Goal: Task Accomplishment & Management: Use online tool/utility

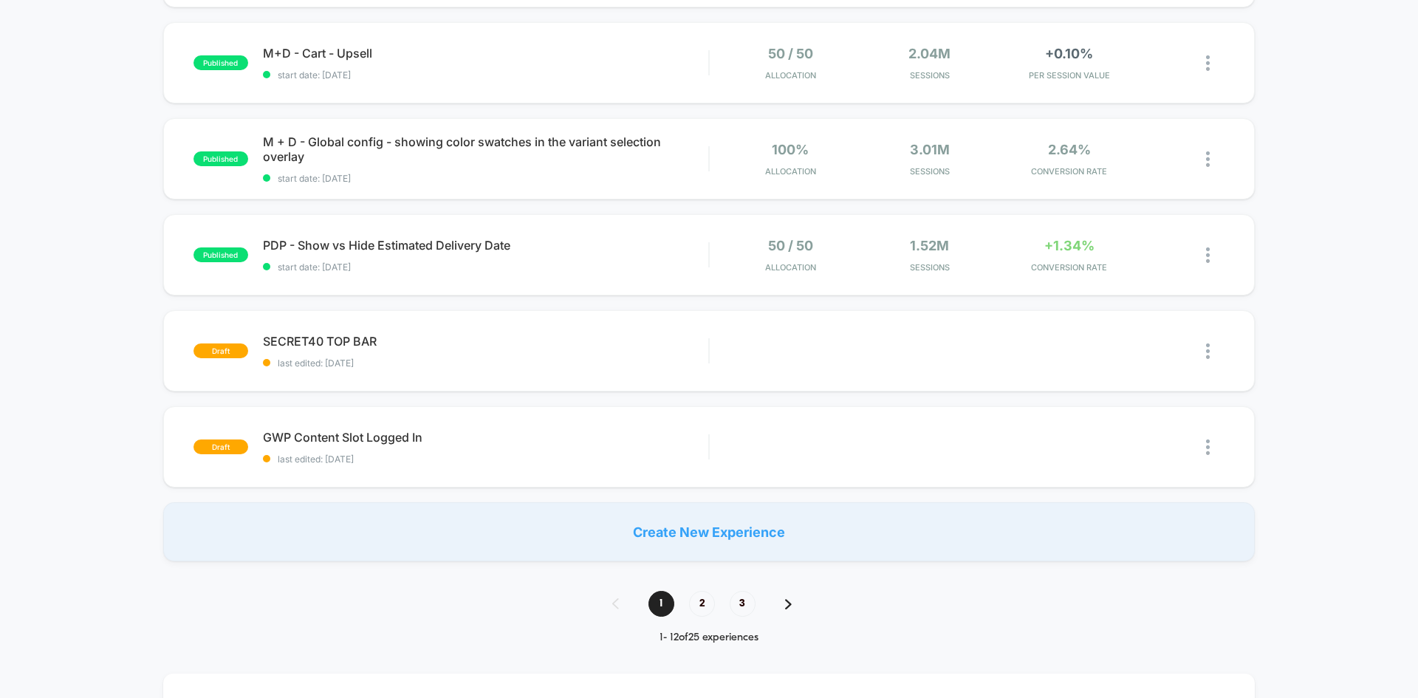
scroll to position [829, 0]
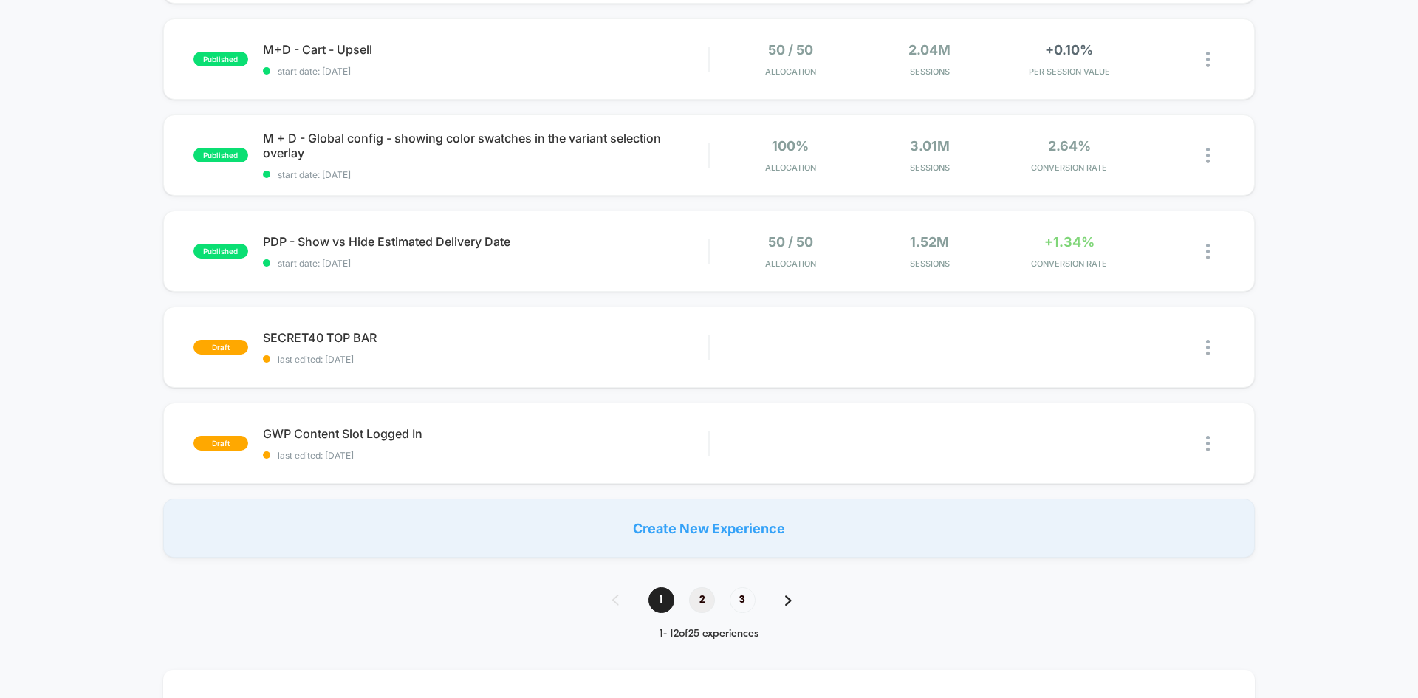
click at [700, 598] on span "2" at bounding box center [702, 600] width 26 height 26
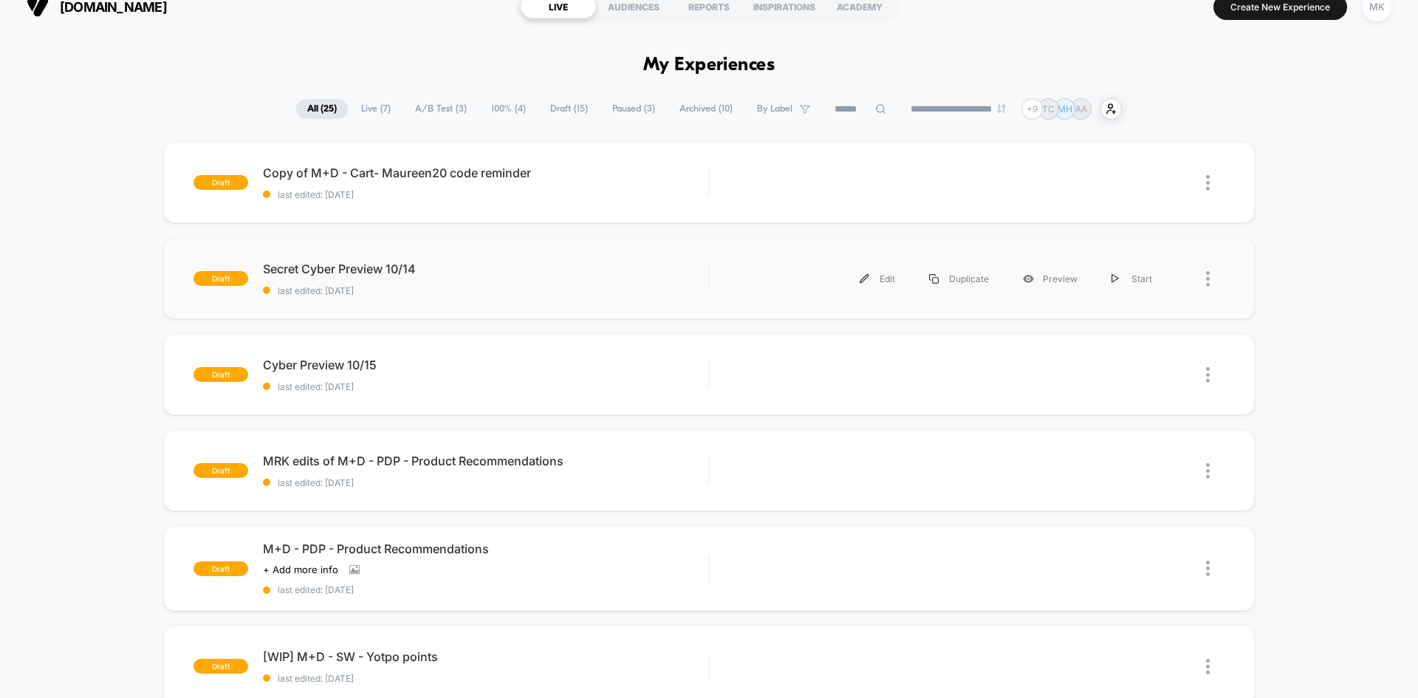
scroll to position [20, 0]
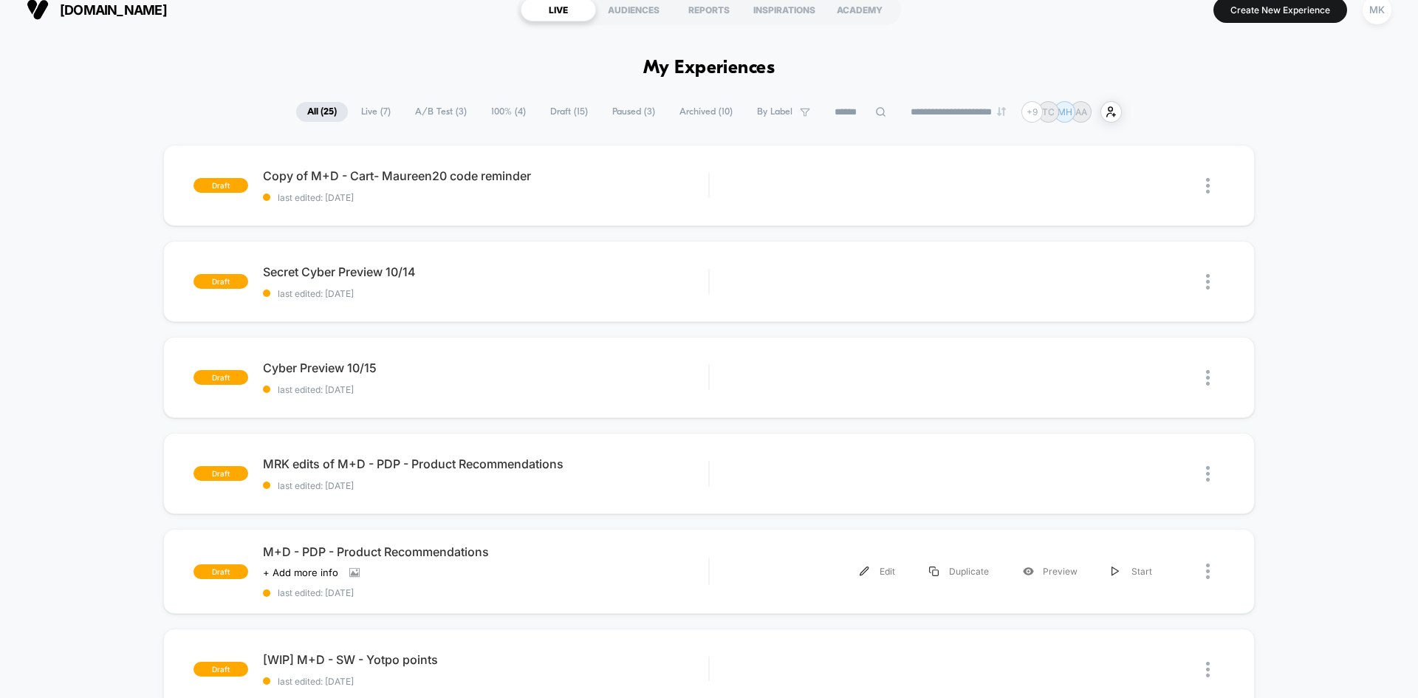
scroll to position [0, 0]
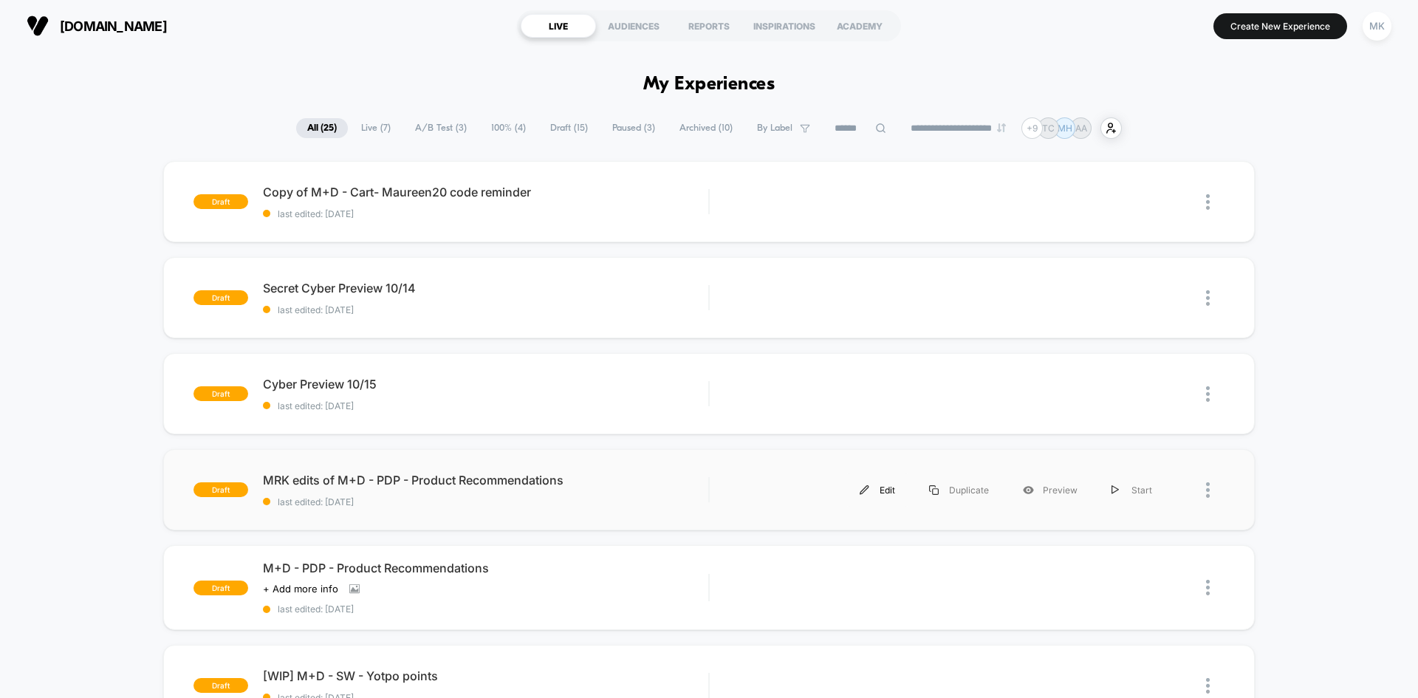
click at [892, 496] on div "Edit" at bounding box center [877, 490] width 69 height 33
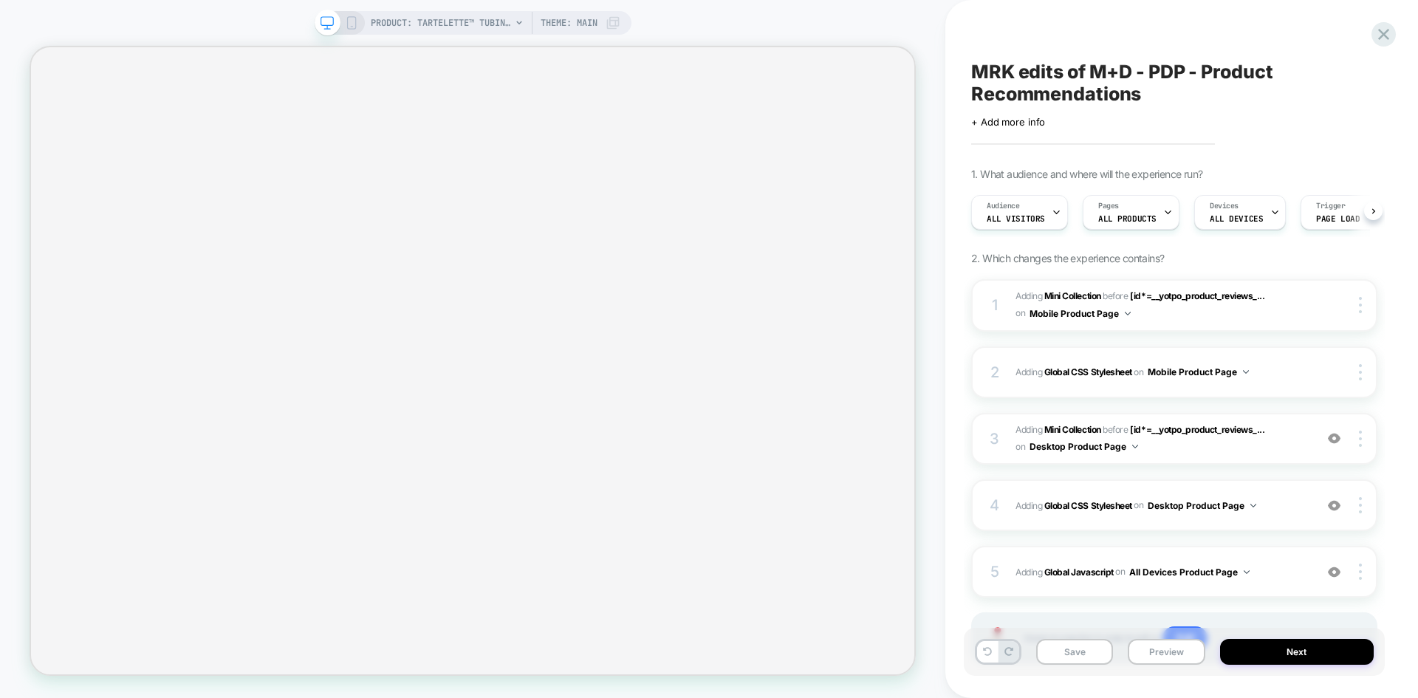
scroll to position [0, 1]
click at [1013, 216] on span "All Visitors" at bounding box center [1015, 219] width 58 height 10
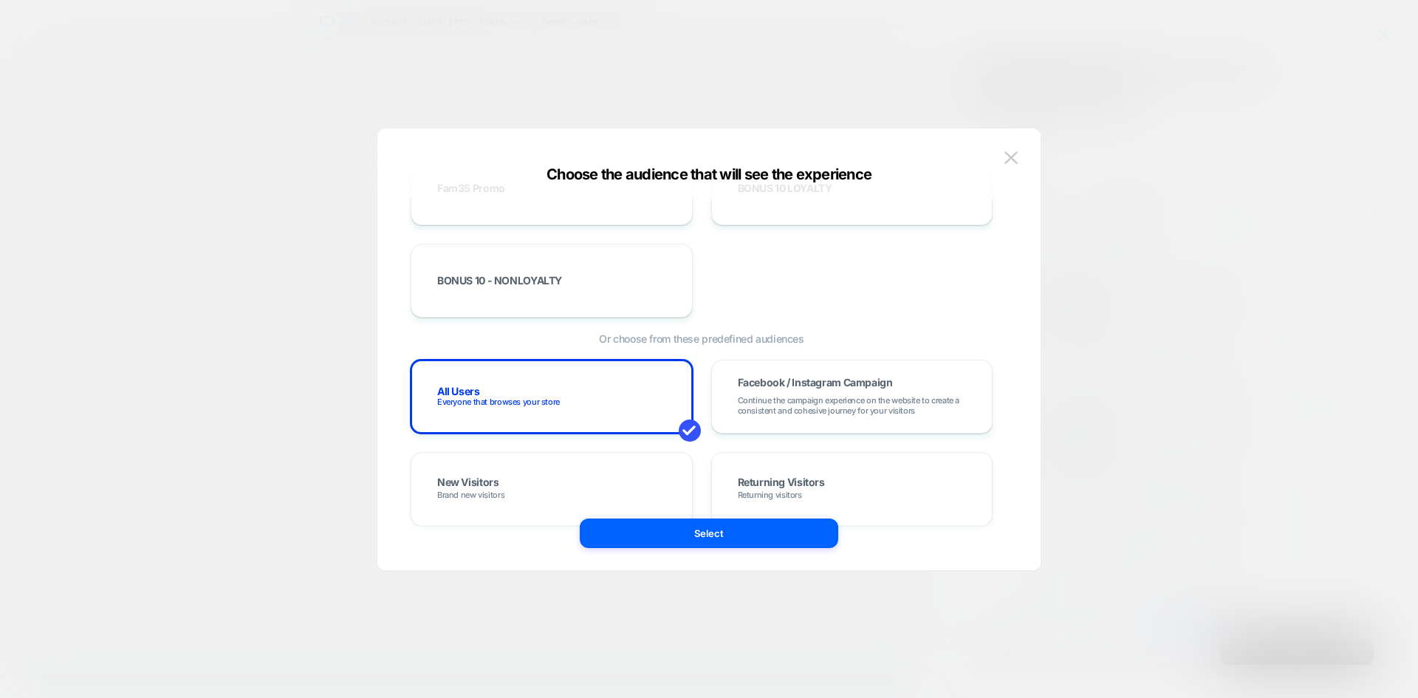
scroll to position [0, 0]
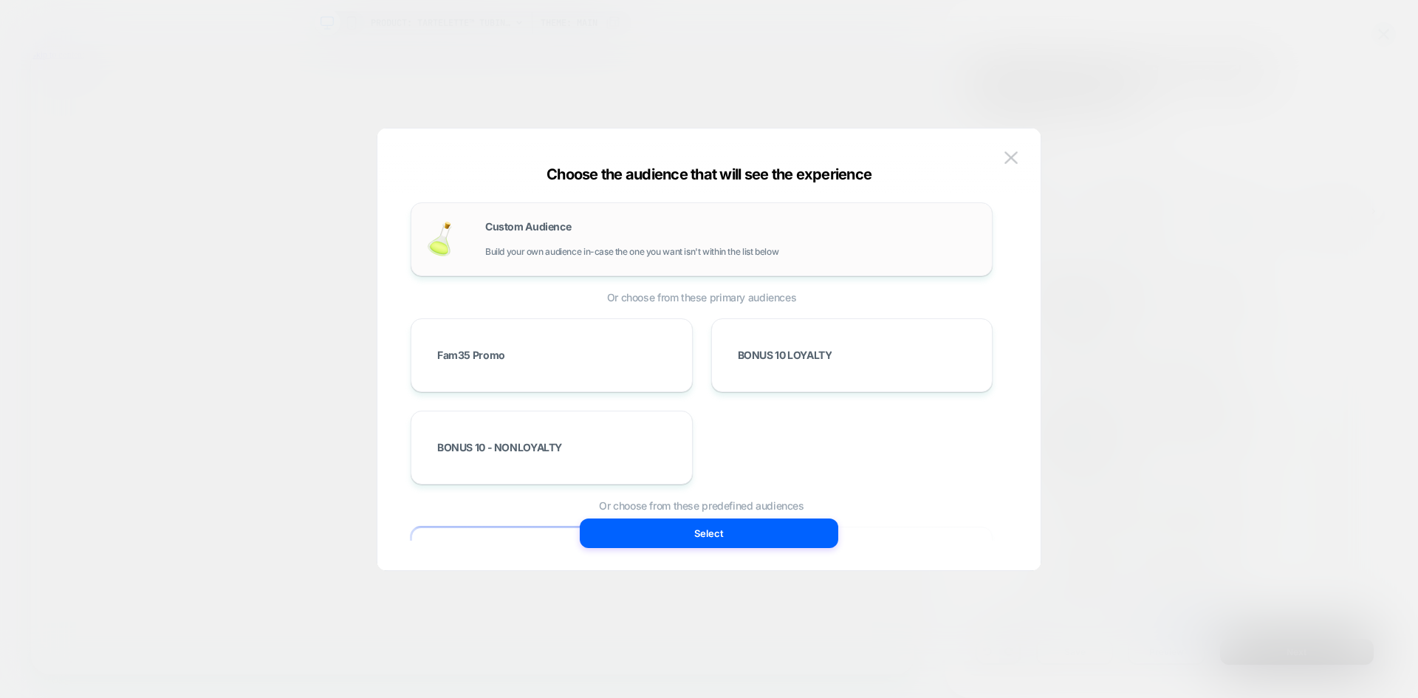
click at [667, 254] on span "Build your own audience in-case the one you want isn't within the list below" at bounding box center [631, 252] width 293 height 10
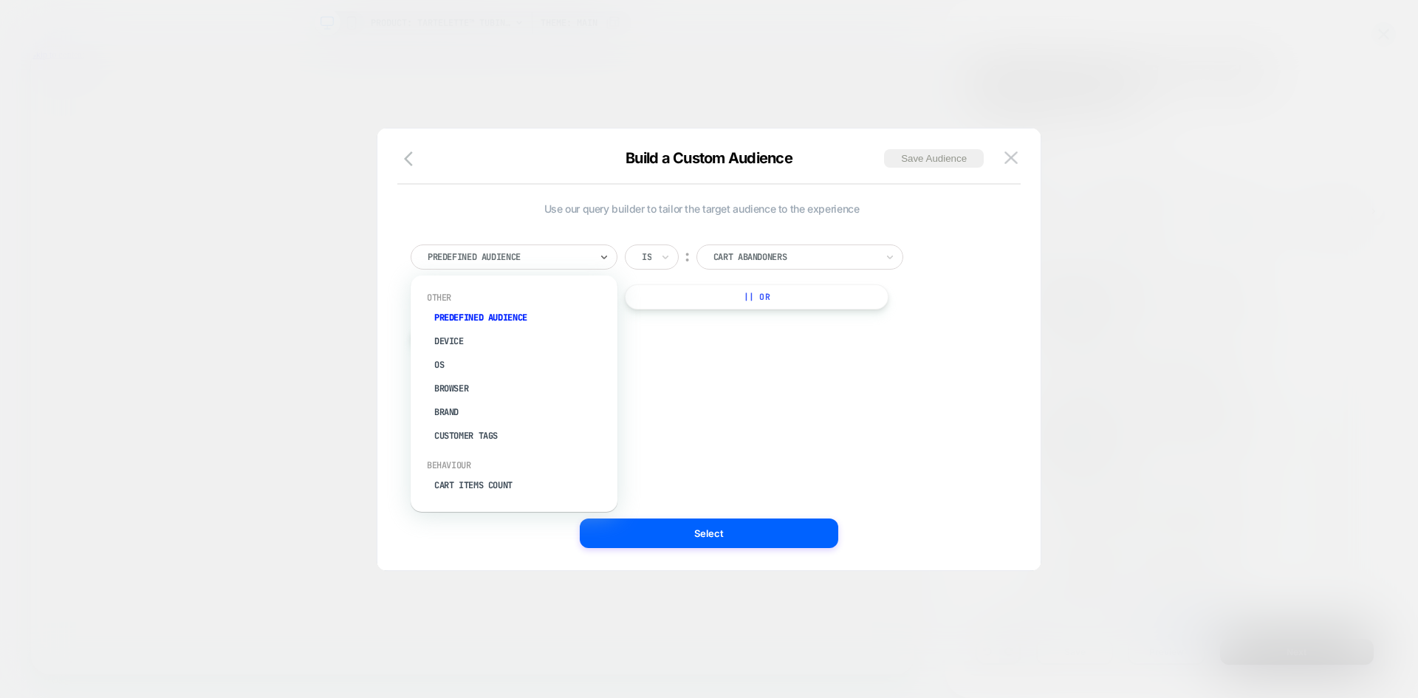
click at [595, 256] on div "Predefined Audience" at bounding box center [514, 257] width 207 height 25
click at [466, 382] on div "Country" at bounding box center [522, 384] width 192 height 24
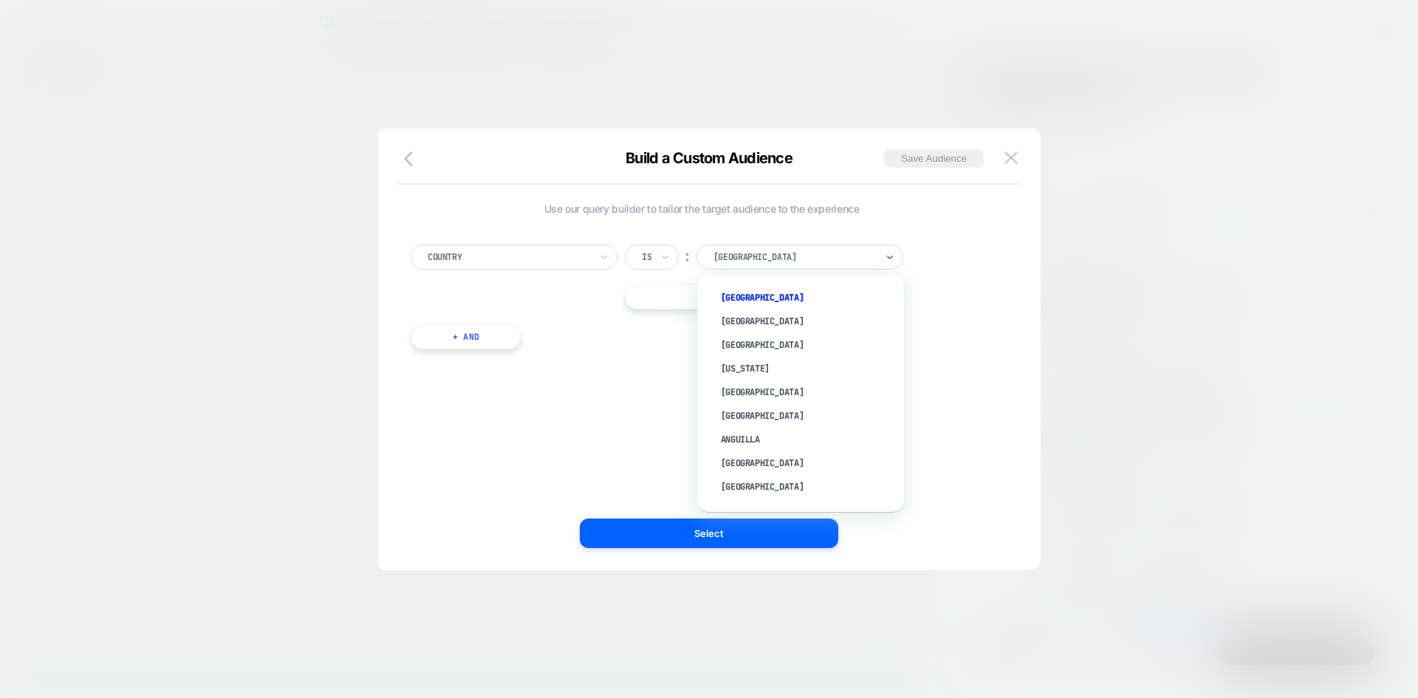
click at [847, 259] on div at bounding box center [795, 256] width 163 height 13
type input "***"
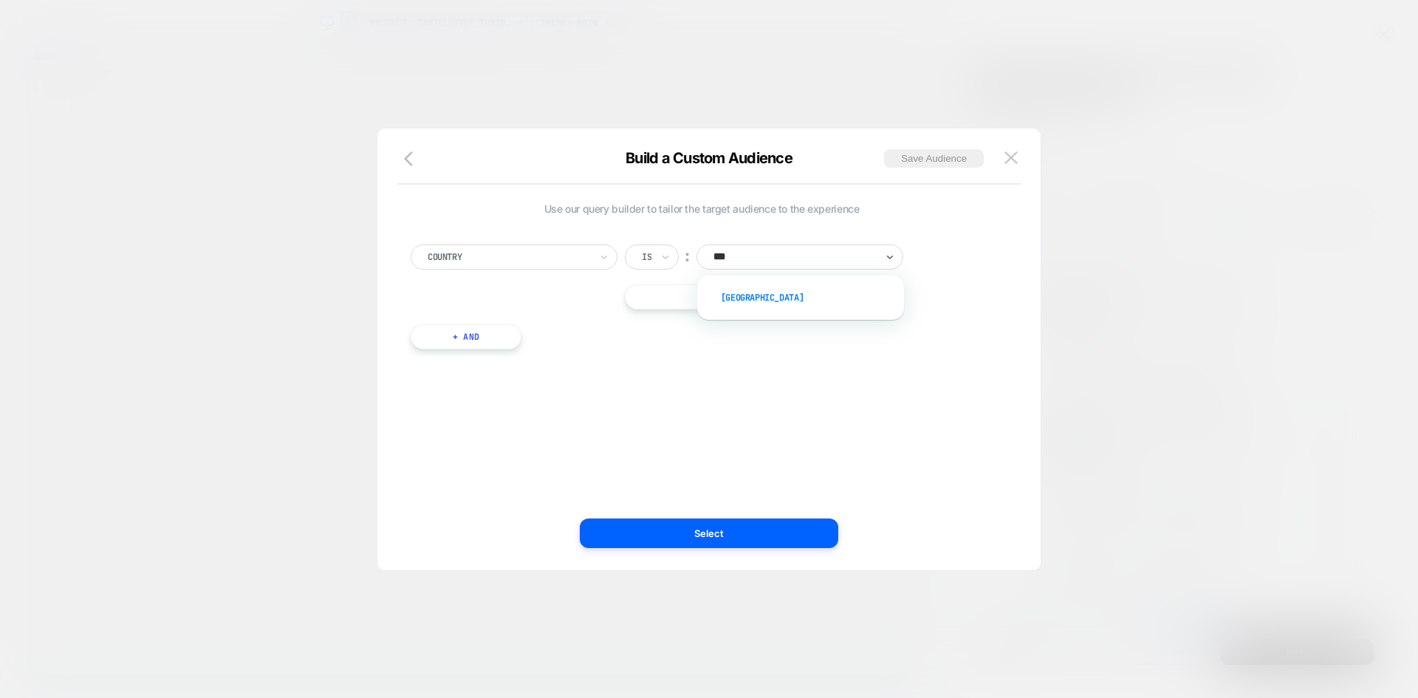
click at [782, 292] on div "[GEOGRAPHIC_DATA]" at bounding box center [808, 298] width 192 height 24
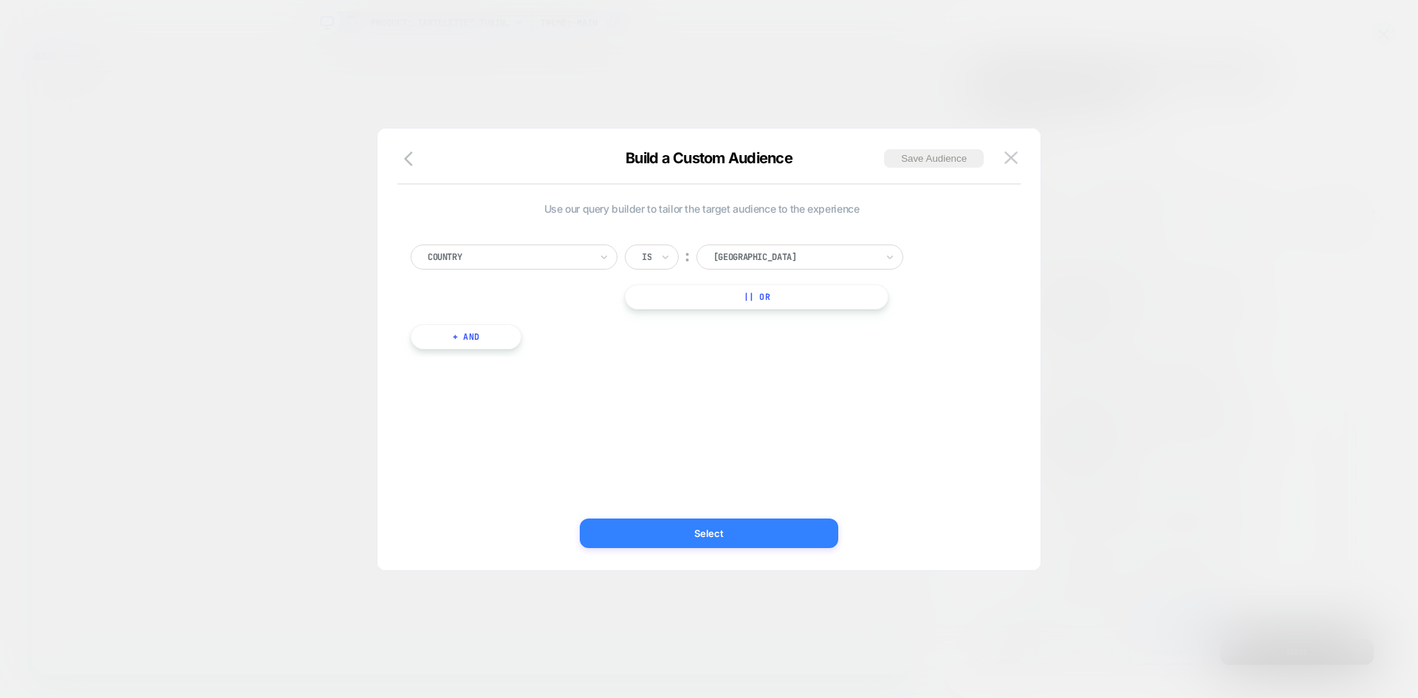
click at [654, 525] on button "Select" at bounding box center [709, 534] width 259 height 30
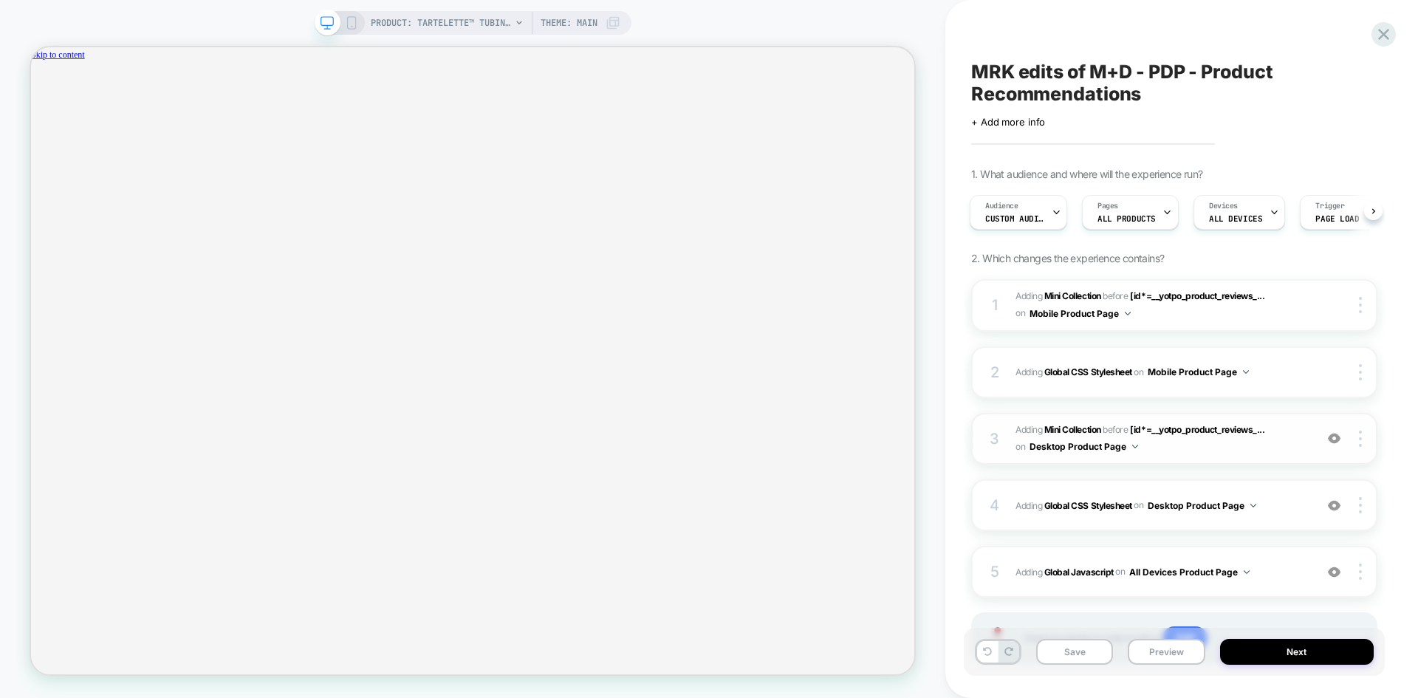
scroll to position [0, 1078]
click at [1283, 456] on span "#_loomi_addon_1759337870560 Adding Mini Collection BEFORE [id*=__yotpo_product_…" at bounding box center [1162, 439] width 292 height 35
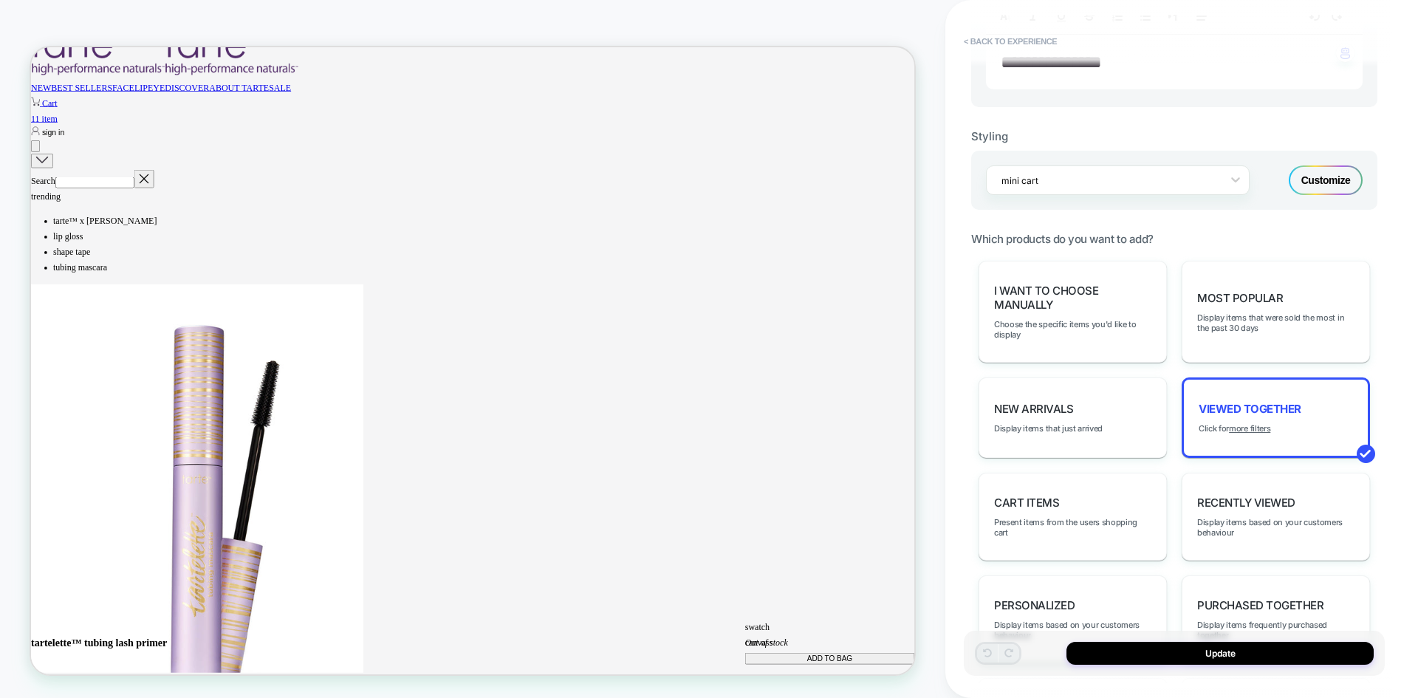
scroll to position [618, 0]
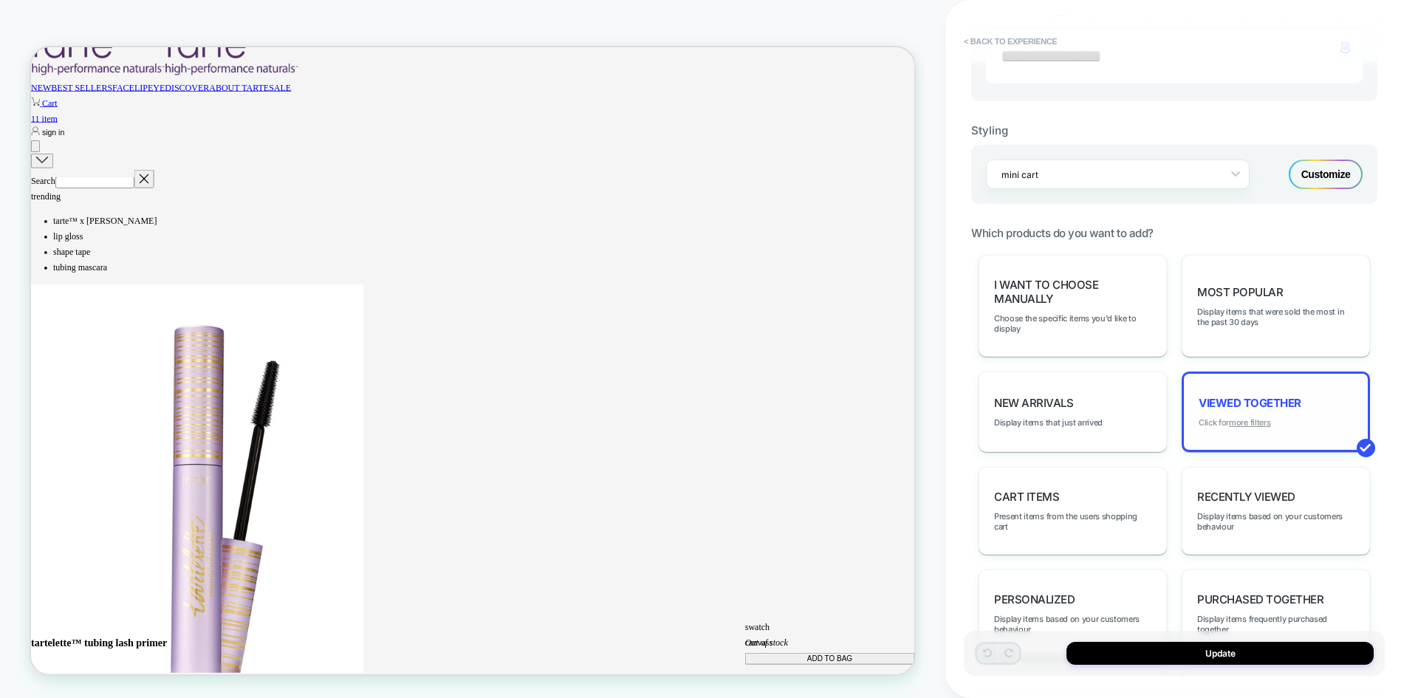
click at [1269, 424] on u "more filters" at bounding box center [1249, 422] width 41 height 10
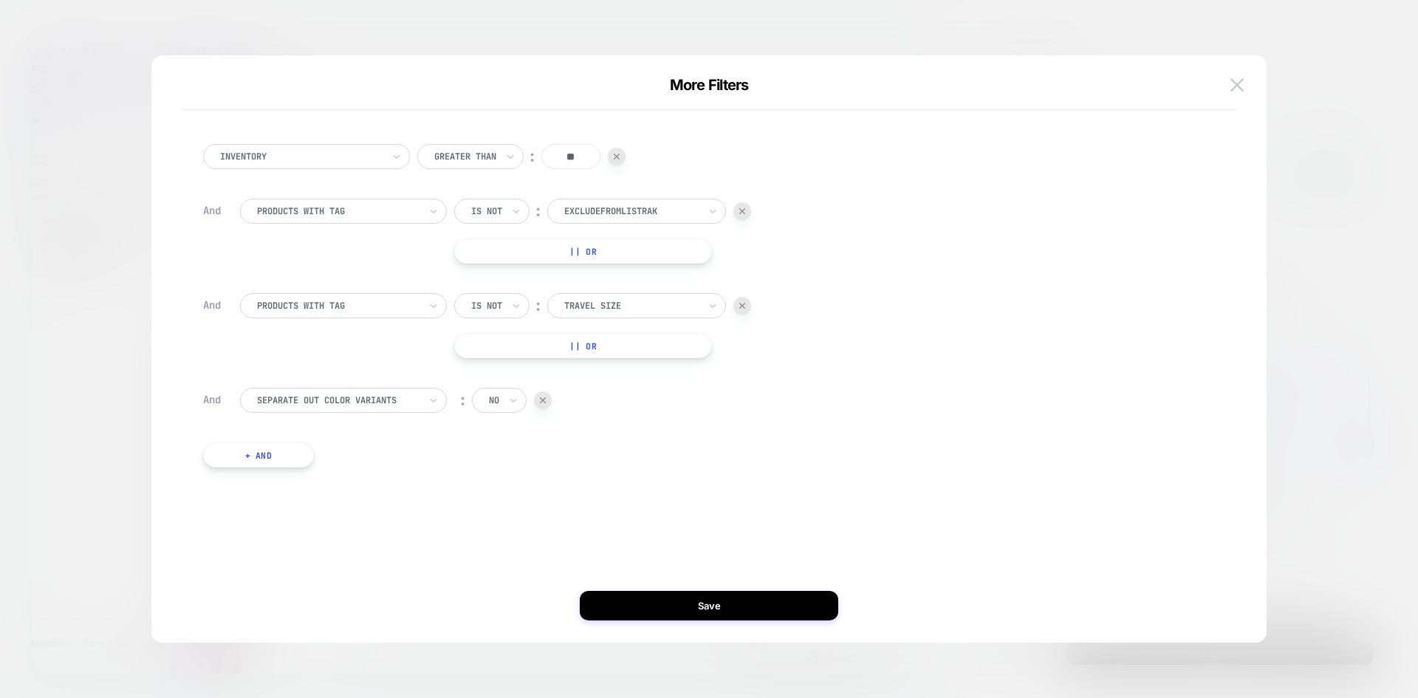
scroll to position [0, 0]
click at [295, 452] on button "+ And" at bounding box center [258, 455] width 111 height 25
click at [493, 469] on icon at bounding box center [496, 469] width 10 height 15
click at [499, 533] on div "Is not" at bounding box center [517, 534] width 96 height 24
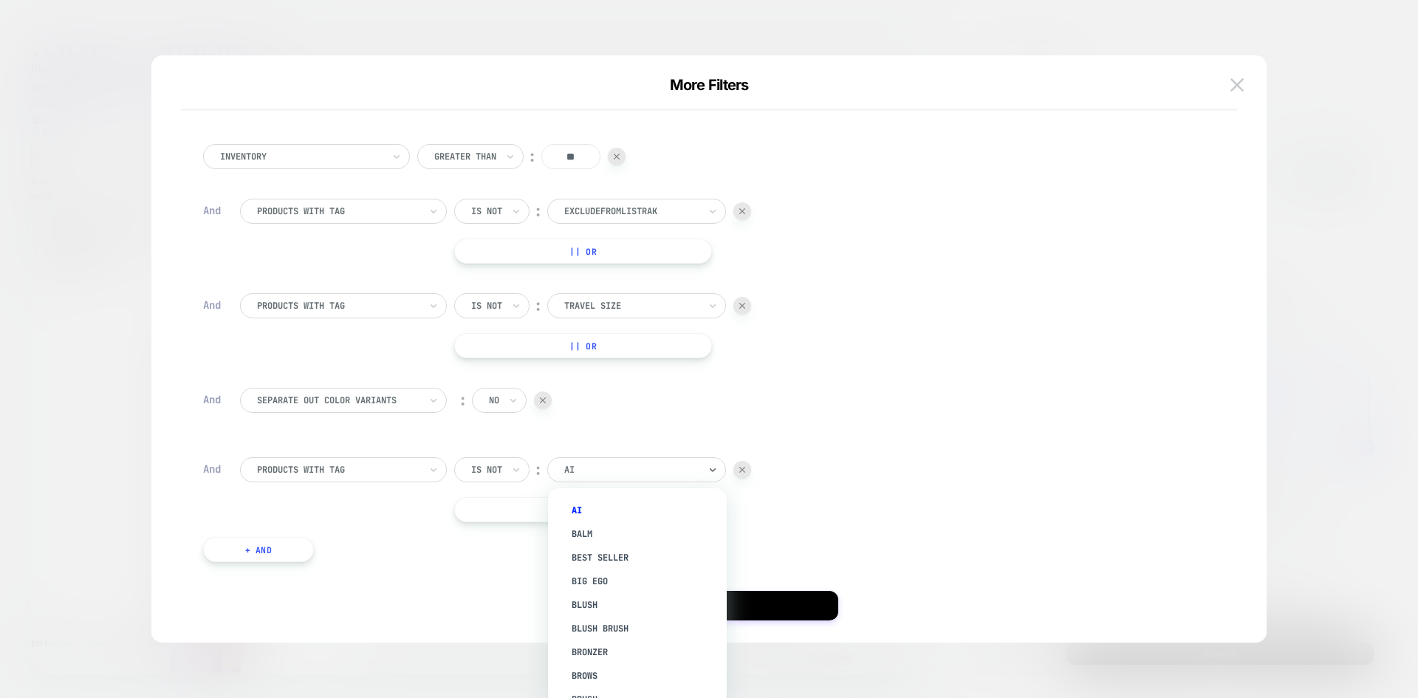
click at [589, 468] on div at bounding box center [631, 469] width 134 height 13
click at [590, 596] on div "bundle" at bounding box center [645, 604] width 164 height 24
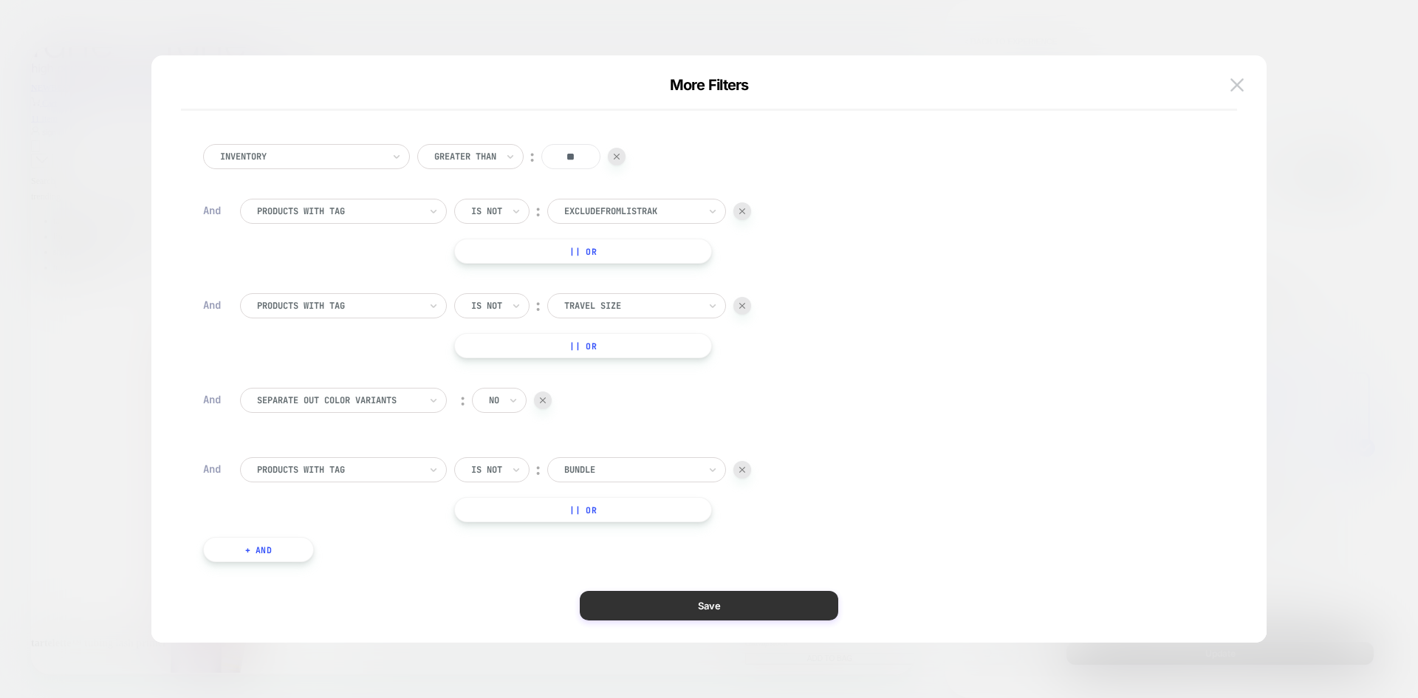
scroll to position [0, 1078]
click at [633, 601] on button "Save" at bounding box center [709, 606] width 259 height 30
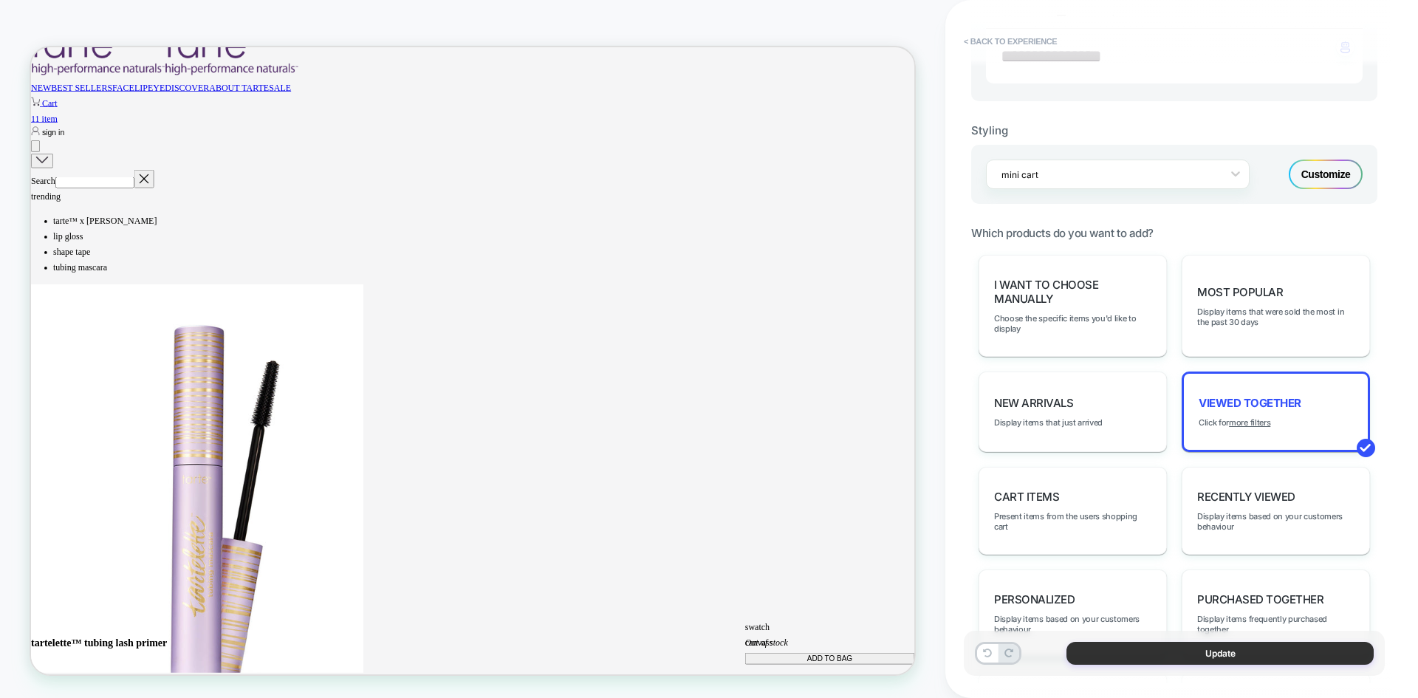
scroll to position [0, 0]
click at [1160, 653] on button "Update" at bounding box center [1220, 653] width 307 height 23
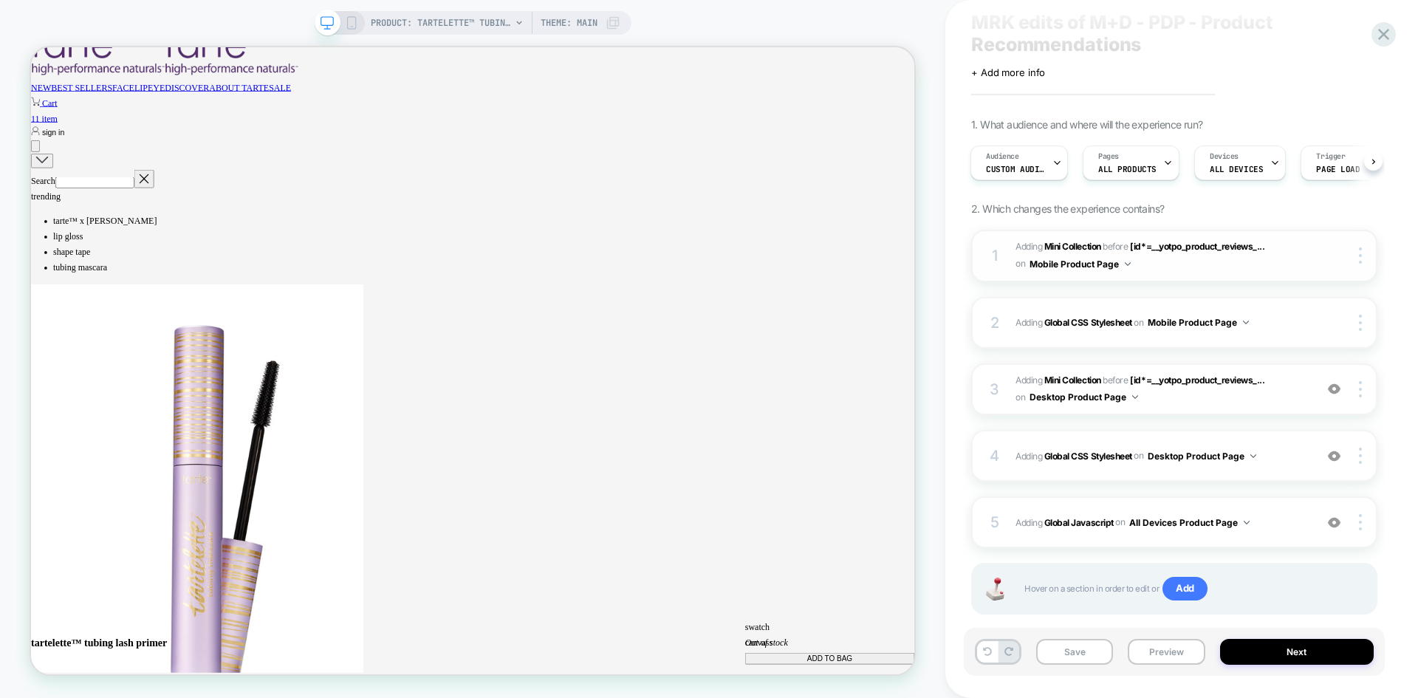
scroll to position [50, 0]
click at [1284, 414] on div "3 #_loomi_addon_1759337870560 Adding Mini Collection BEFORE [id*=__yotpo_produc…" at bounding box center [1175, 389] width 406 height 52
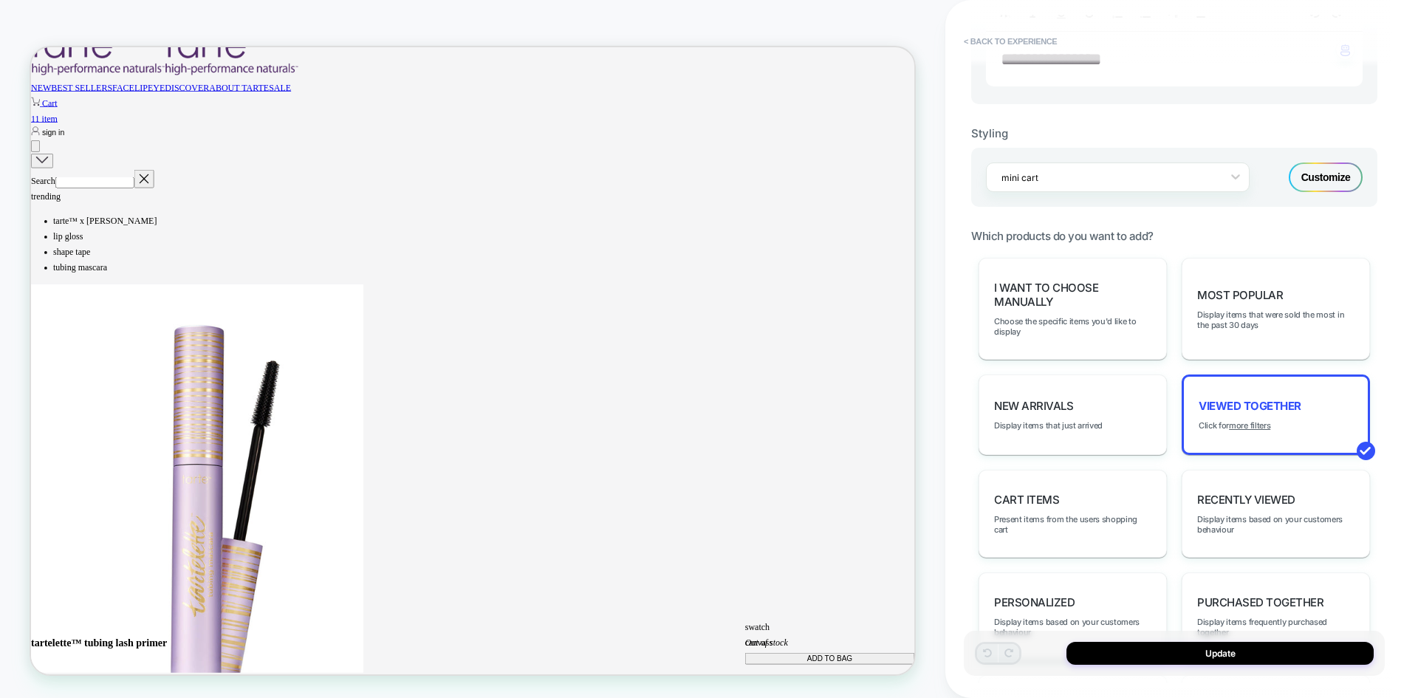
scroll to position [604, 0]
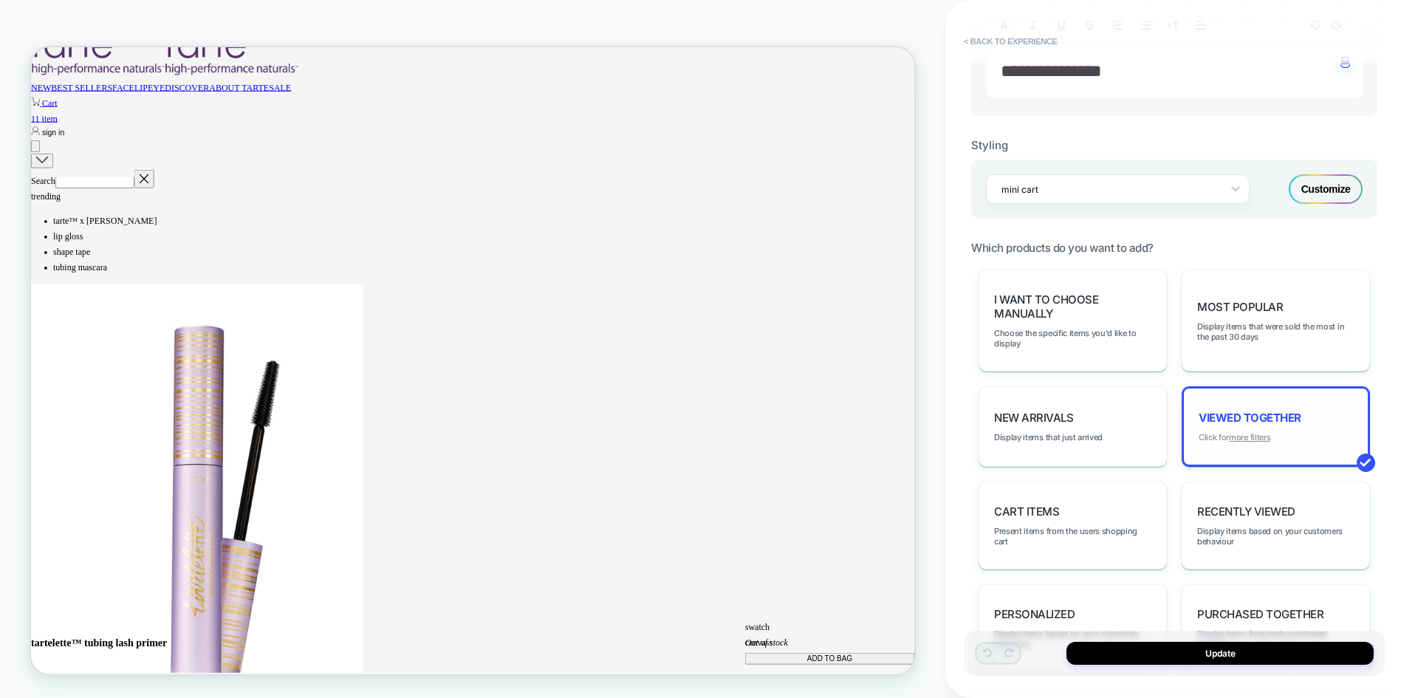
click at [1237, 439] on u "more filters" at bounding box center [1249, 437] width 41 height 10
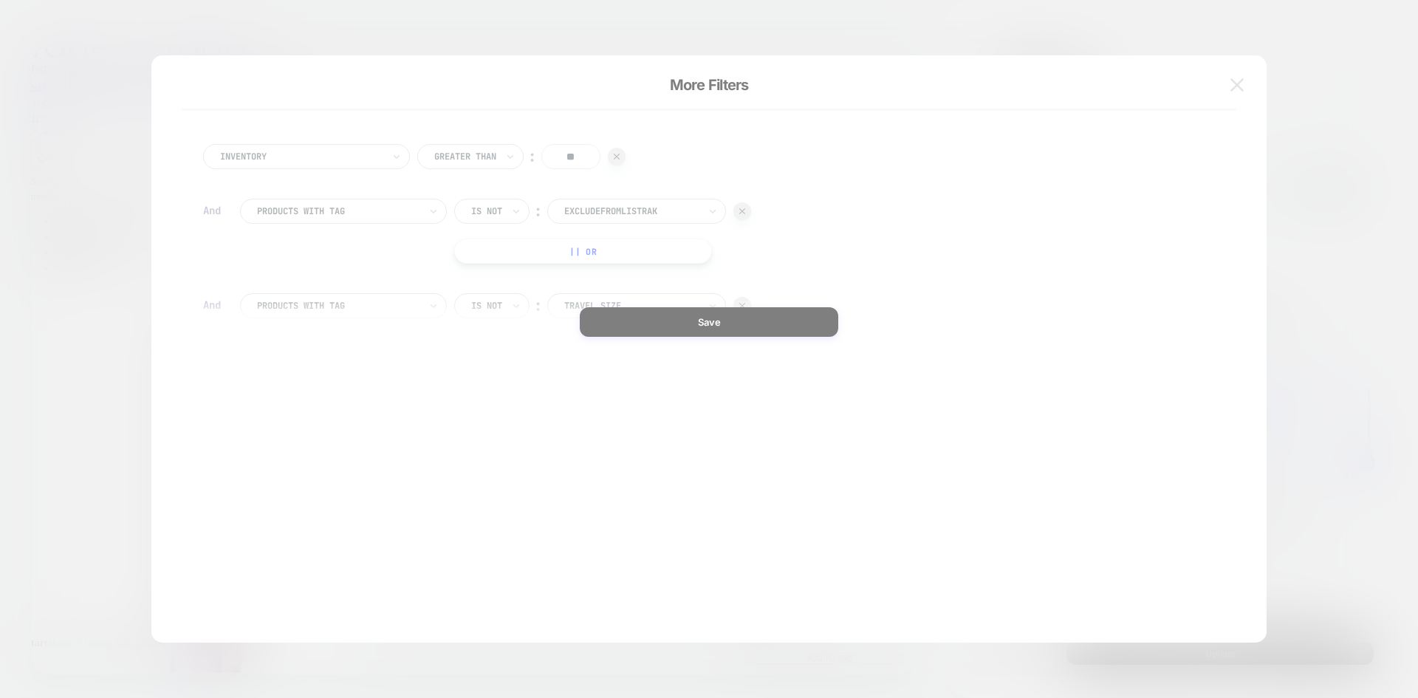
scroll to position [0, 1078]
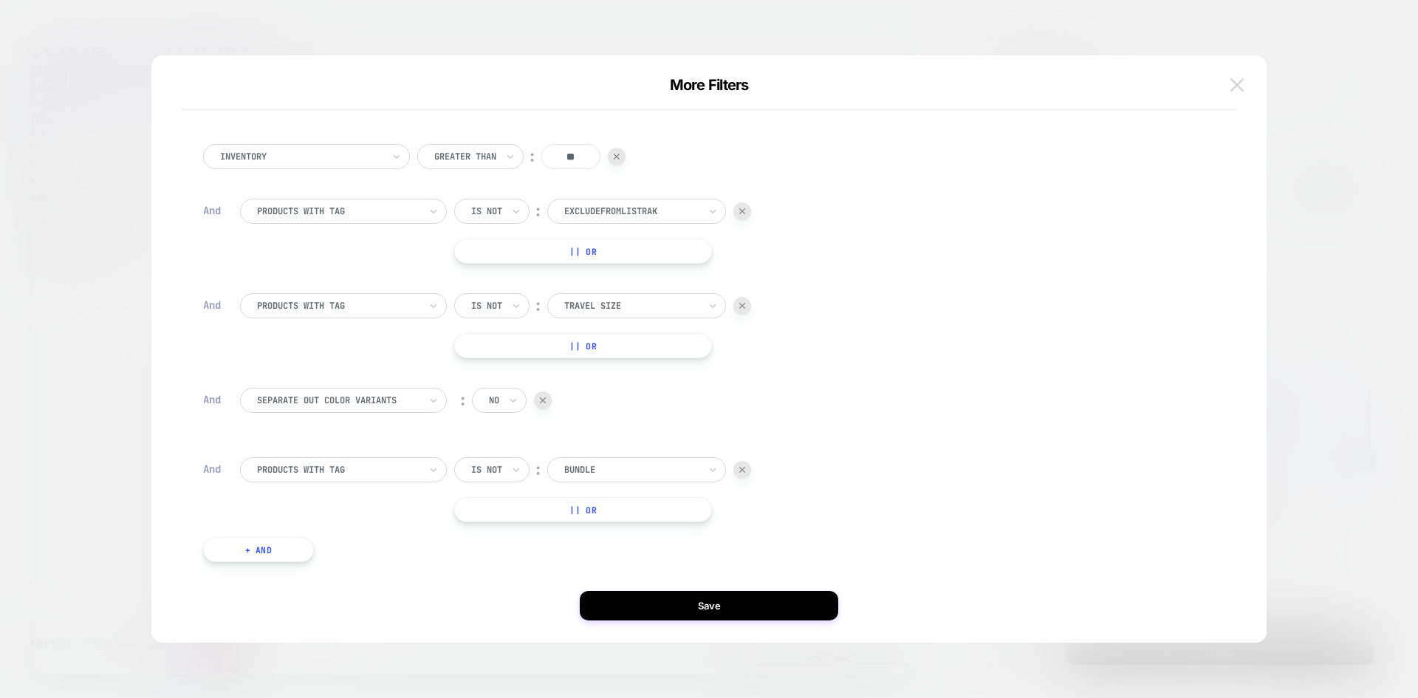
click at [1240, 83] on img at bounding box center [1237, 84] width 13 height 13
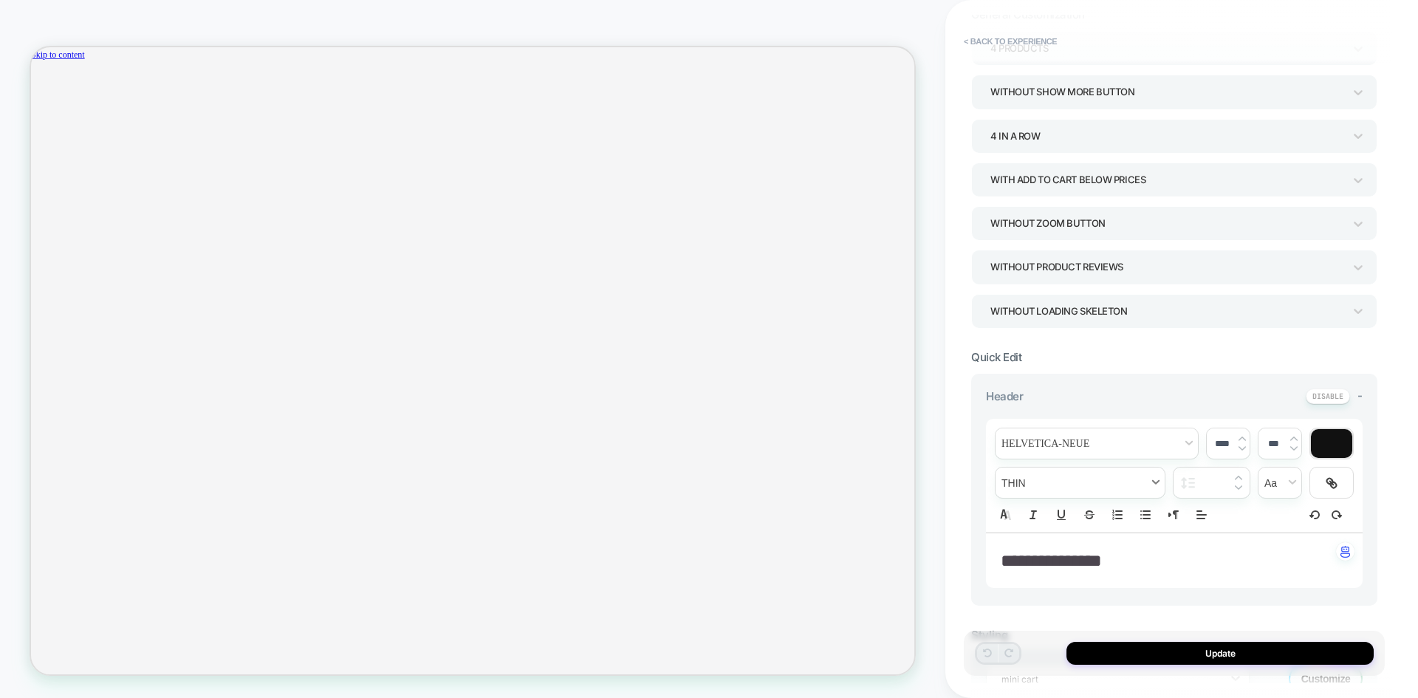
scroll to position [0, 0]
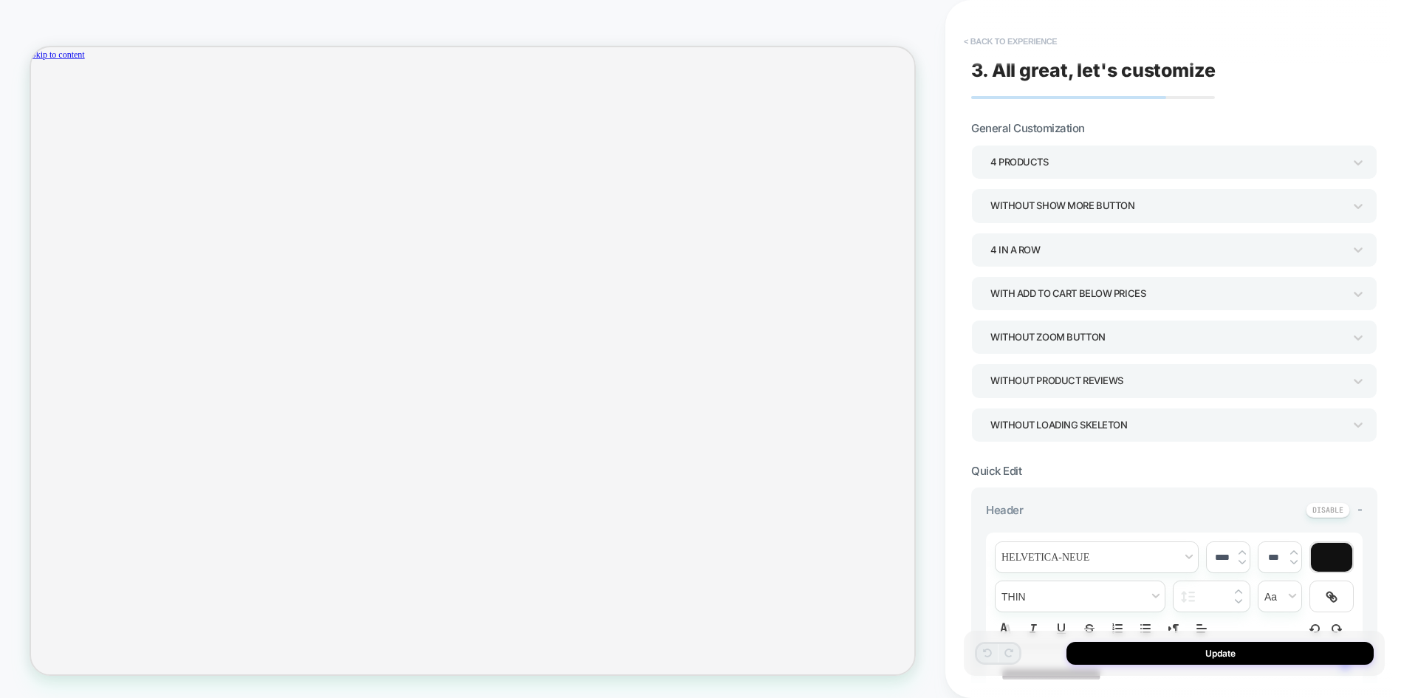
click at [997, 45] on button "< Back to experience" at bounding box center [1011, 42] width 108 height 24
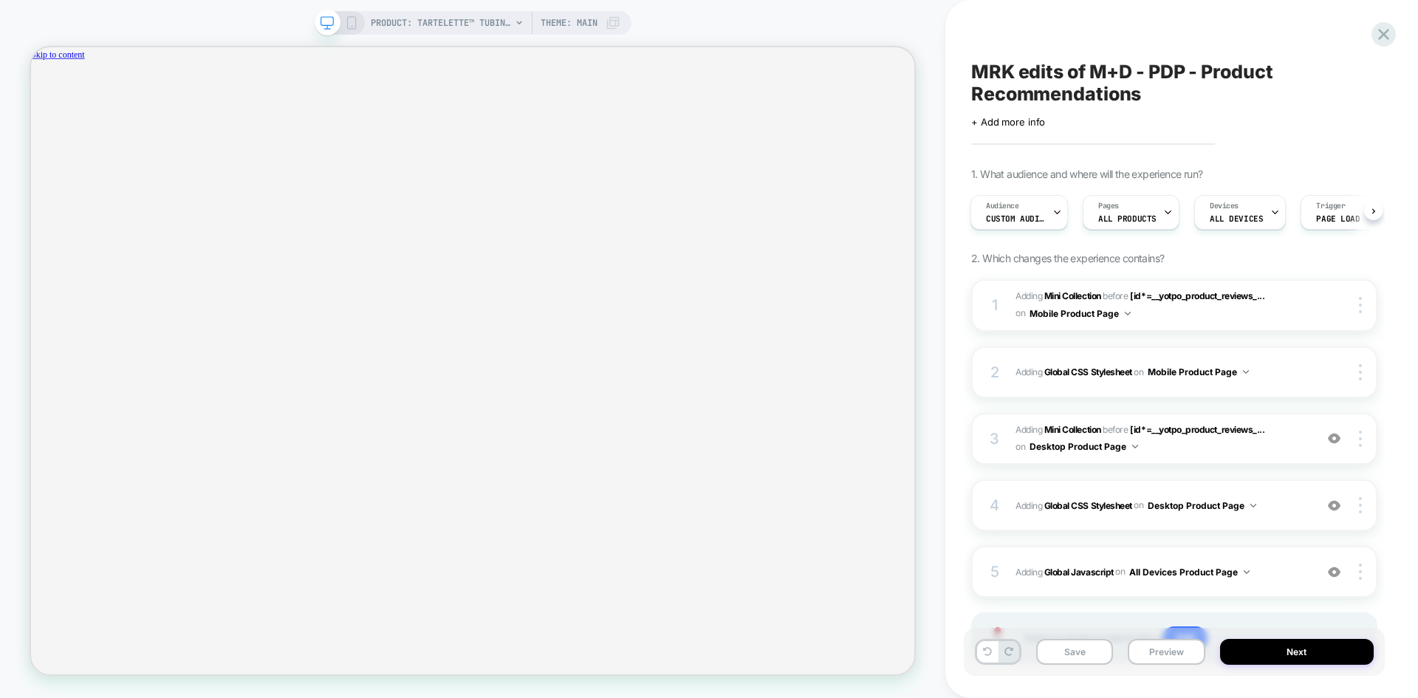
scroll to position [0, 1078]
click at [352, 23] on icon at bounding box center [351, 22] width 13 height 13
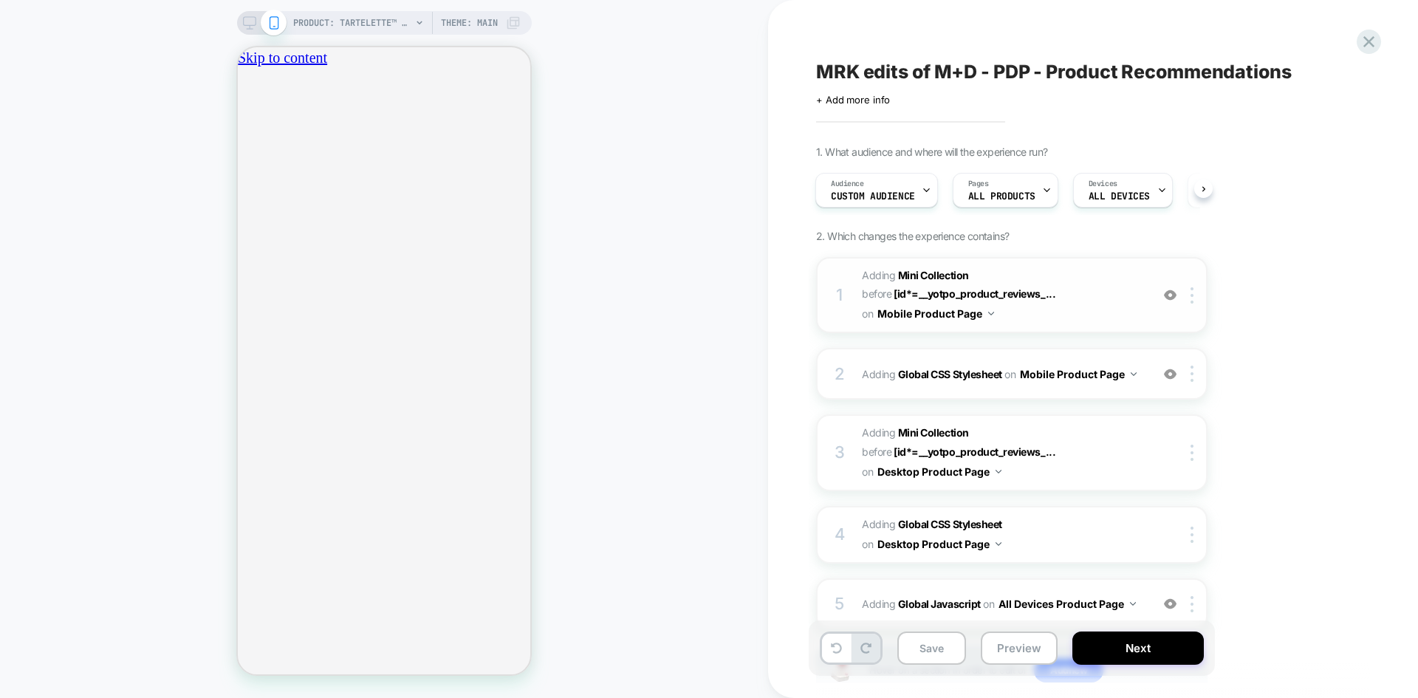
scroll to position [0, 260]
click at [1083, 315] on span "#_loomi_addon_1755679770595_dup1759337524 Adding Mini Collection BEFORE [id*=__…" at bounding box center [1002, 295] width 281 height 58
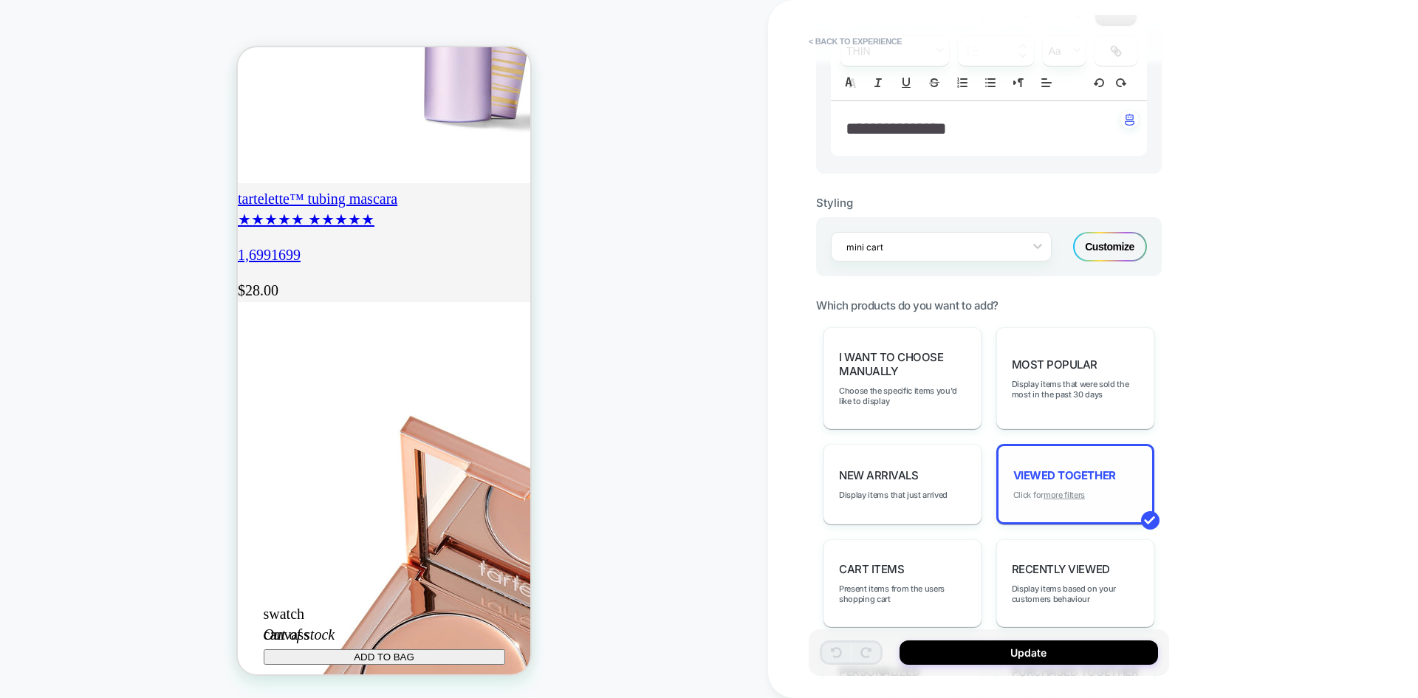
scroll to position [0, 0]
click at [1053, 492] on u "more filters" at bounding box center [1064, 495] width 41 height 10
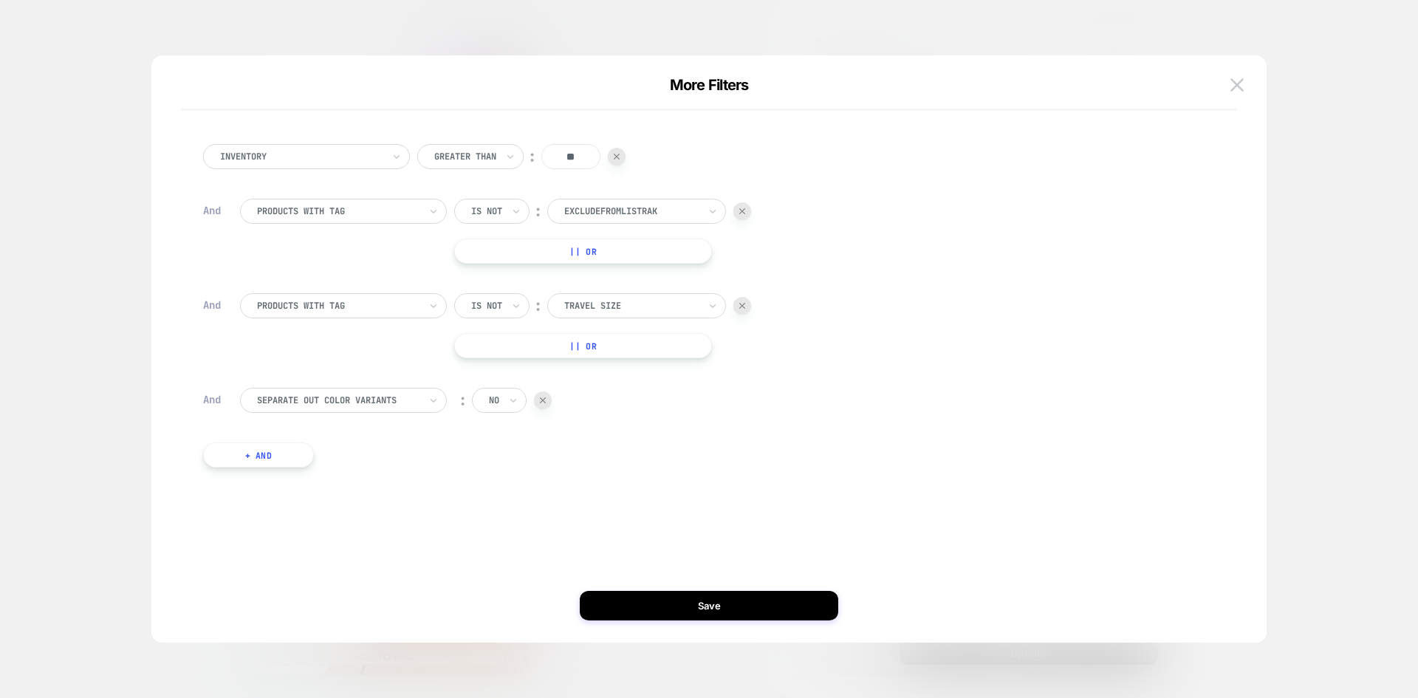
click at [267, 449] on button "+ And" at bounding box center [258, 455] width 111 height 25
click at [486, 473] on div "Is" at bounding box center [481, 469] width 55 height 25
click at [494, 526] on div "Is not" at bounding box center [517, 534] width 96 height 24
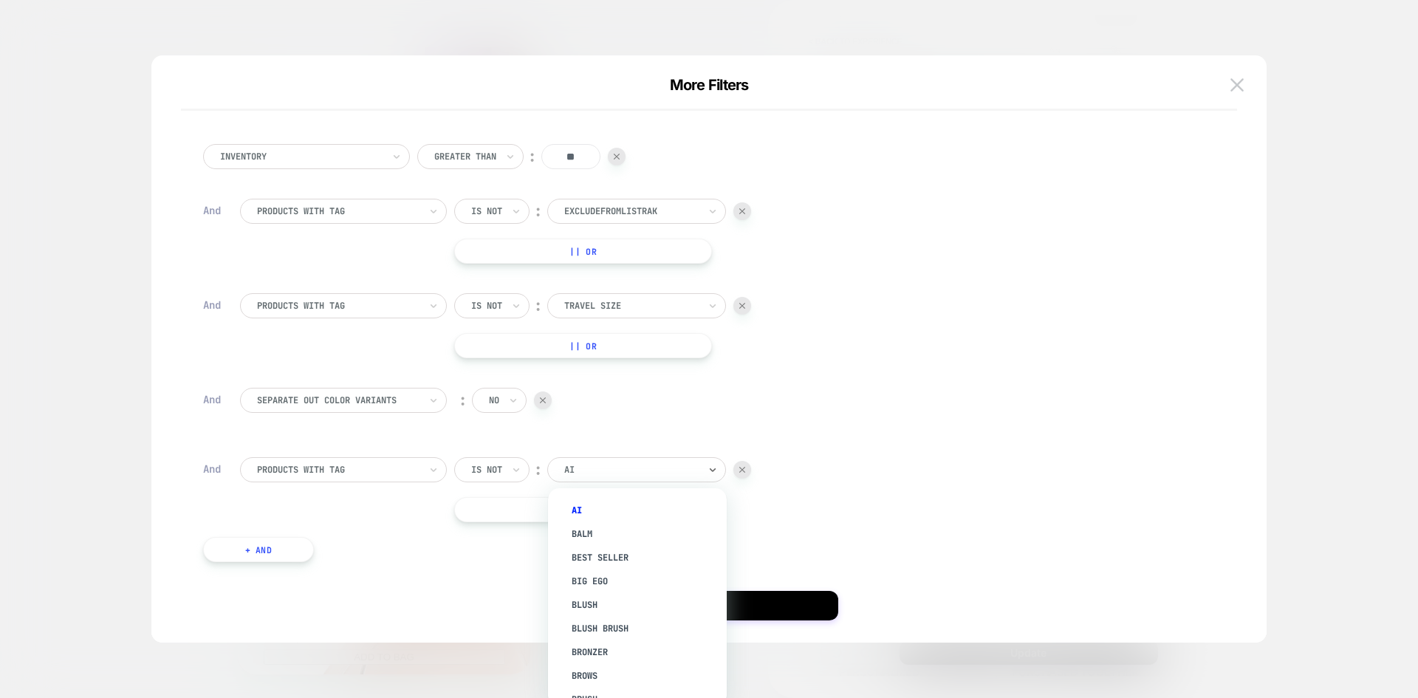
click at [584, 476] on div at bounding box center [631, 469] width 134 height 13
click at [604, 625] on div "bundle" at bounding box center [645, 629] width 164 height 24
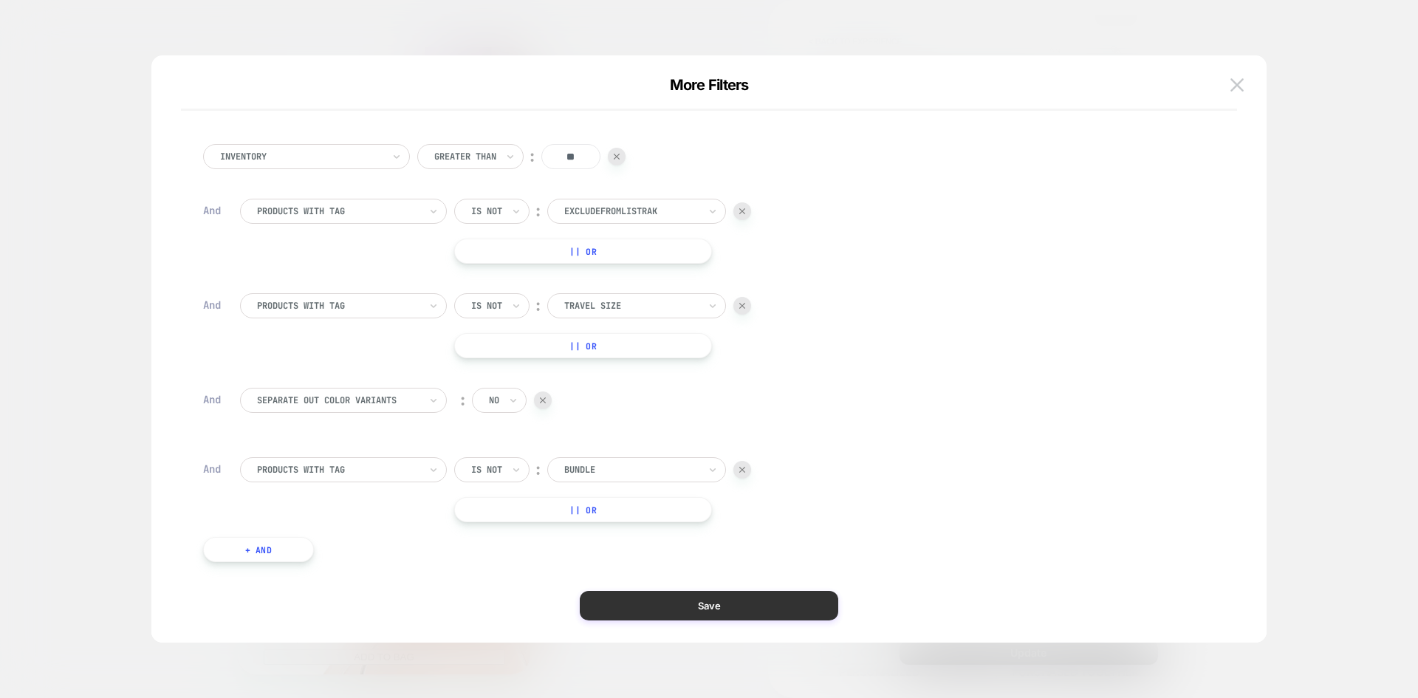
click at [686, 607] on button "Save" at bounding box center [709, 606] width 259 height 30
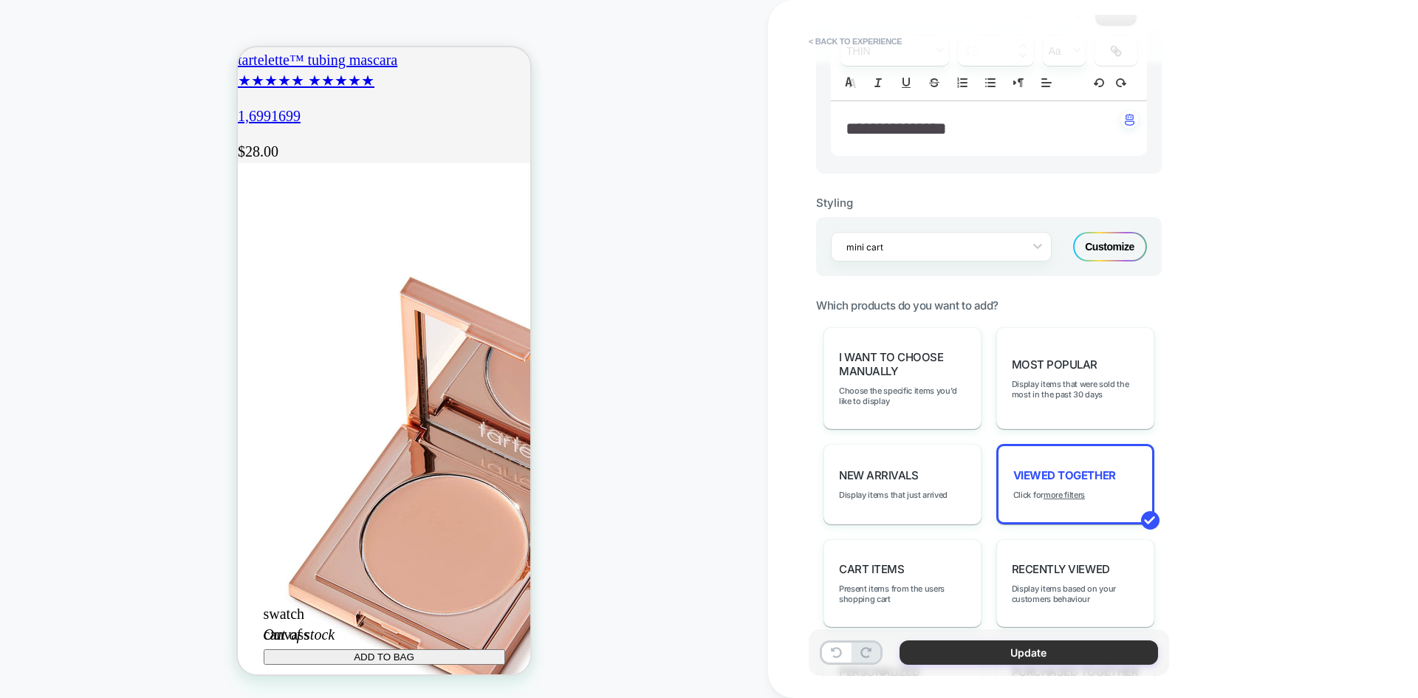
scroll to position [0, 0]
click at [1017, 657] on button "Update" at bounding box center [1029, 653] width 259 height 24
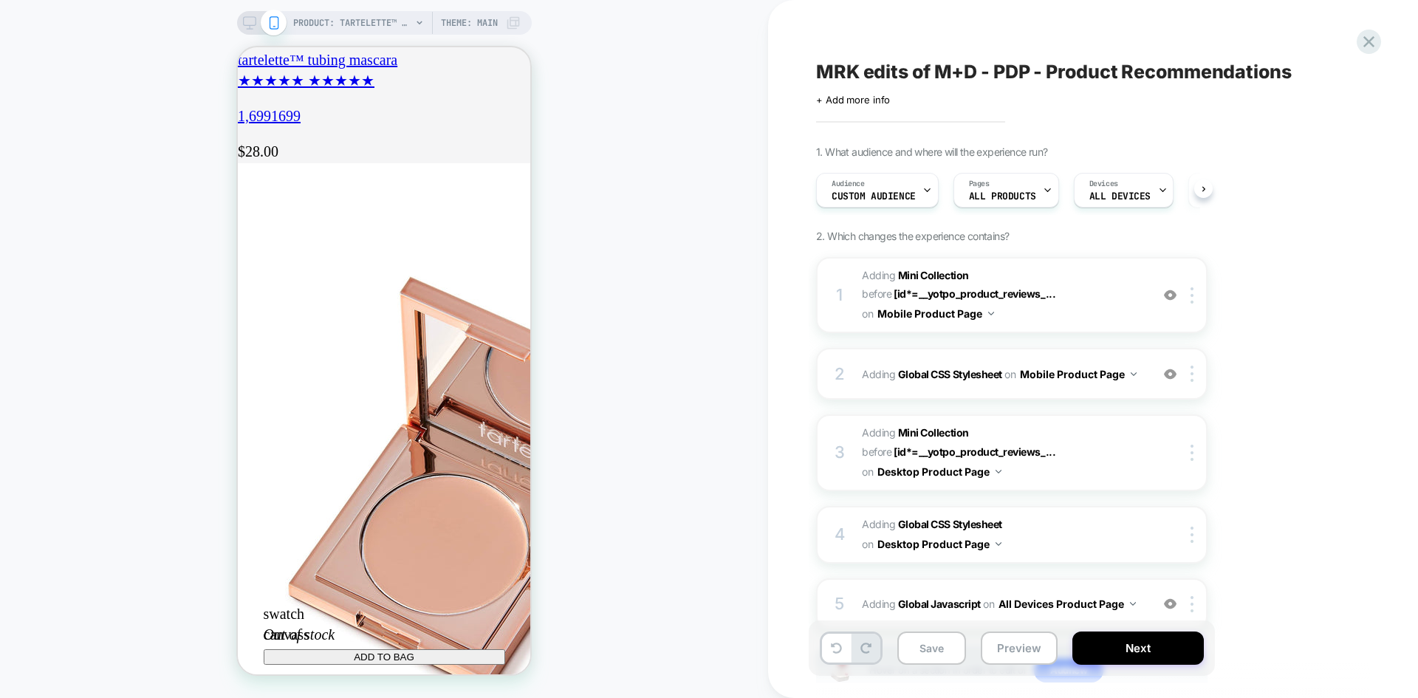
scroll to position [0, 1]
click at [1103, 638] on button "Next" at bounding box center [1139, 648] width 132 height 33
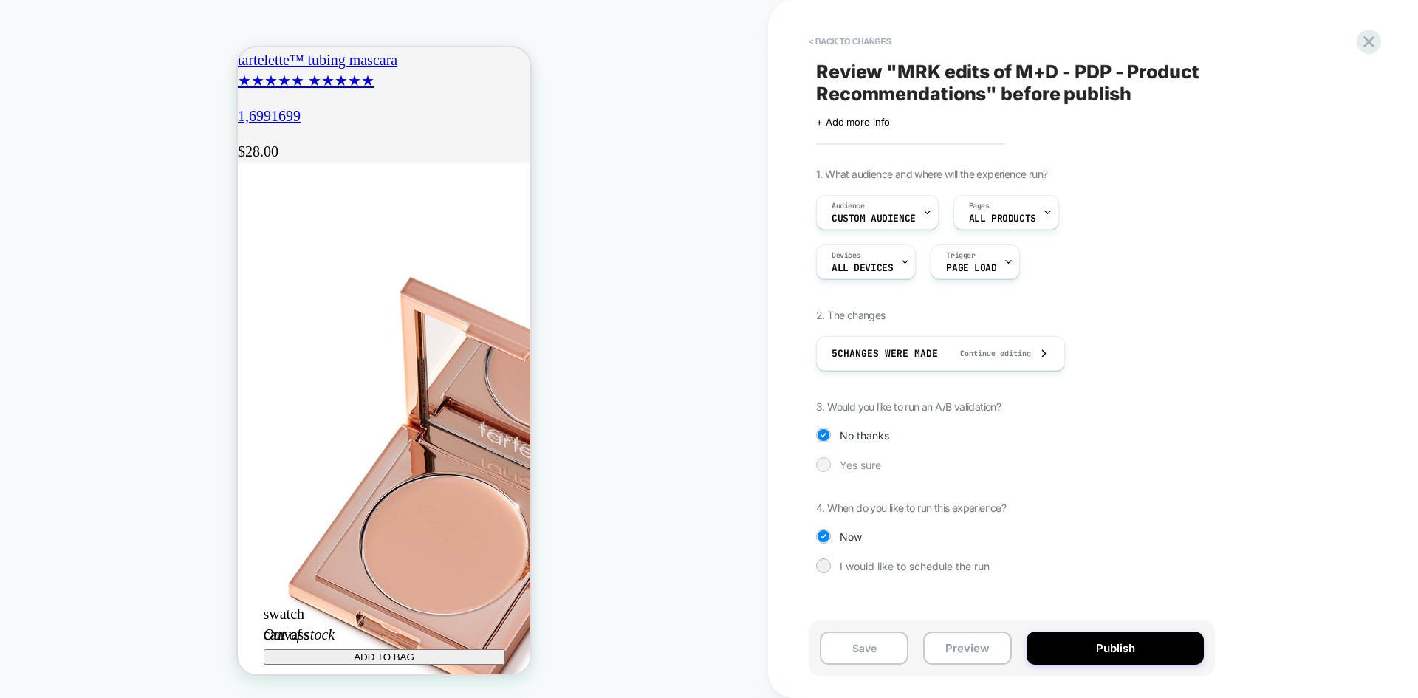
scroll to position [0, 0]
click at [822, 467] on div at bounding box center [823, 464] width 11 height 11
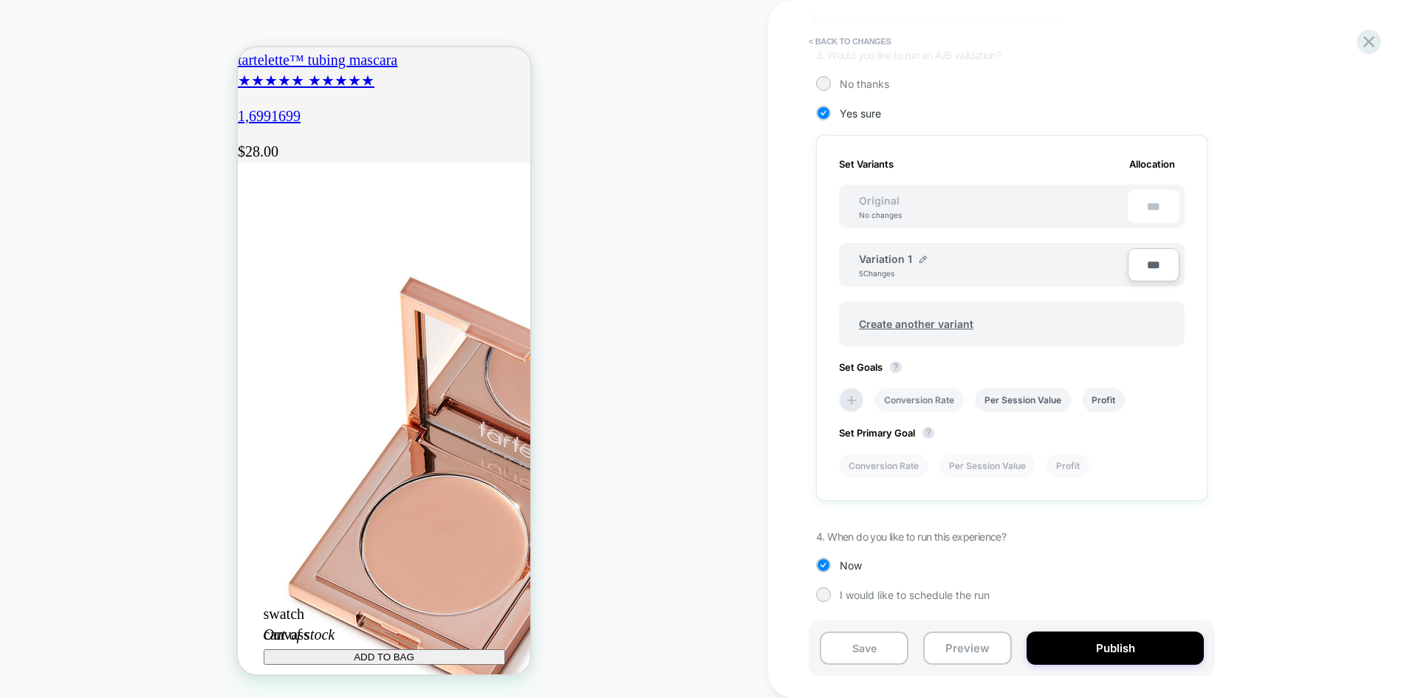
click at [954, 402] on li "Conversion Rate" at bounding box center [919, 400] width 89 height 24
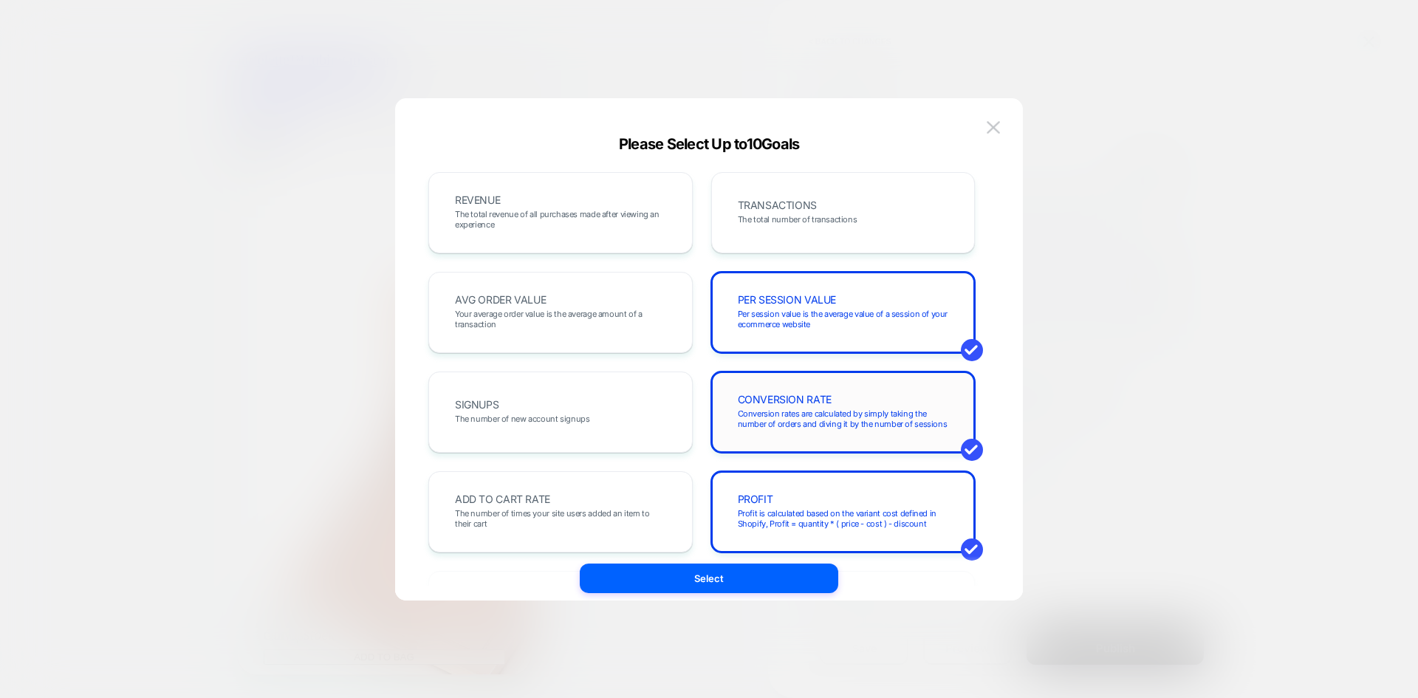
click at [927, 406] on div "CONVERSION RATE Conversion rates are calculated by simply taking the number of …" at bounding box center [843, 412] width 233 height 50
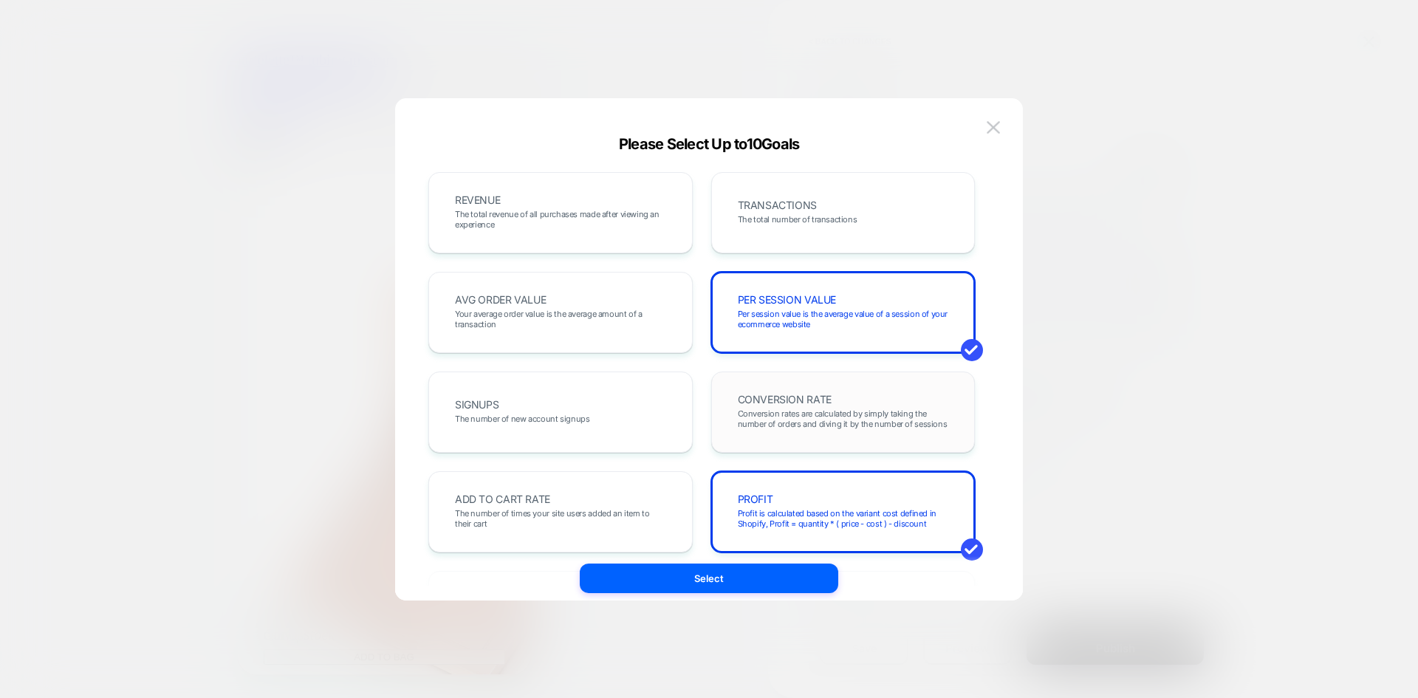
scroll to position [0, 260]
click at [641, 233] on div "REVENUE The total revenue of all purchases made after viewing an experience" at bounding box center [560, 213] width 233 height 50
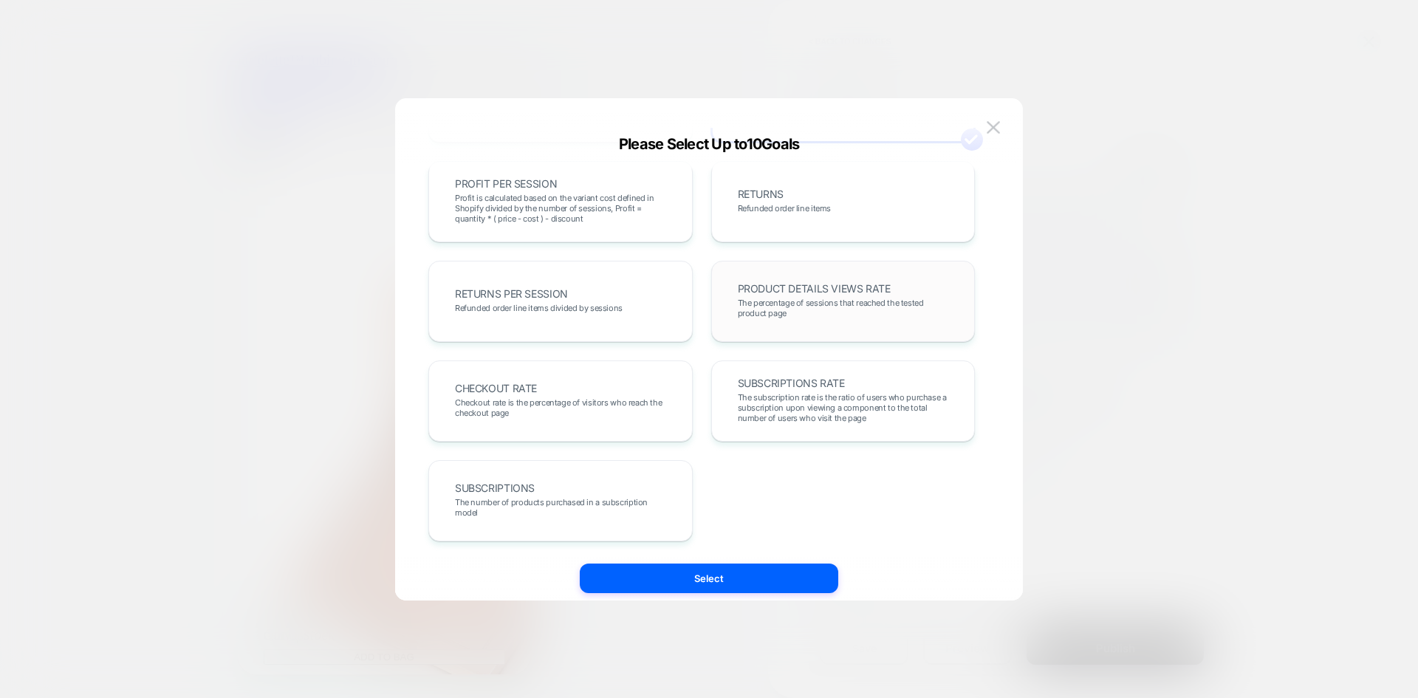
click at [796, 296] on div "PRODUCT DETAILS VIEWS RATE The percentage of sessions that reached the tested p…" at bounding box center [843, 301] width 233 height 50
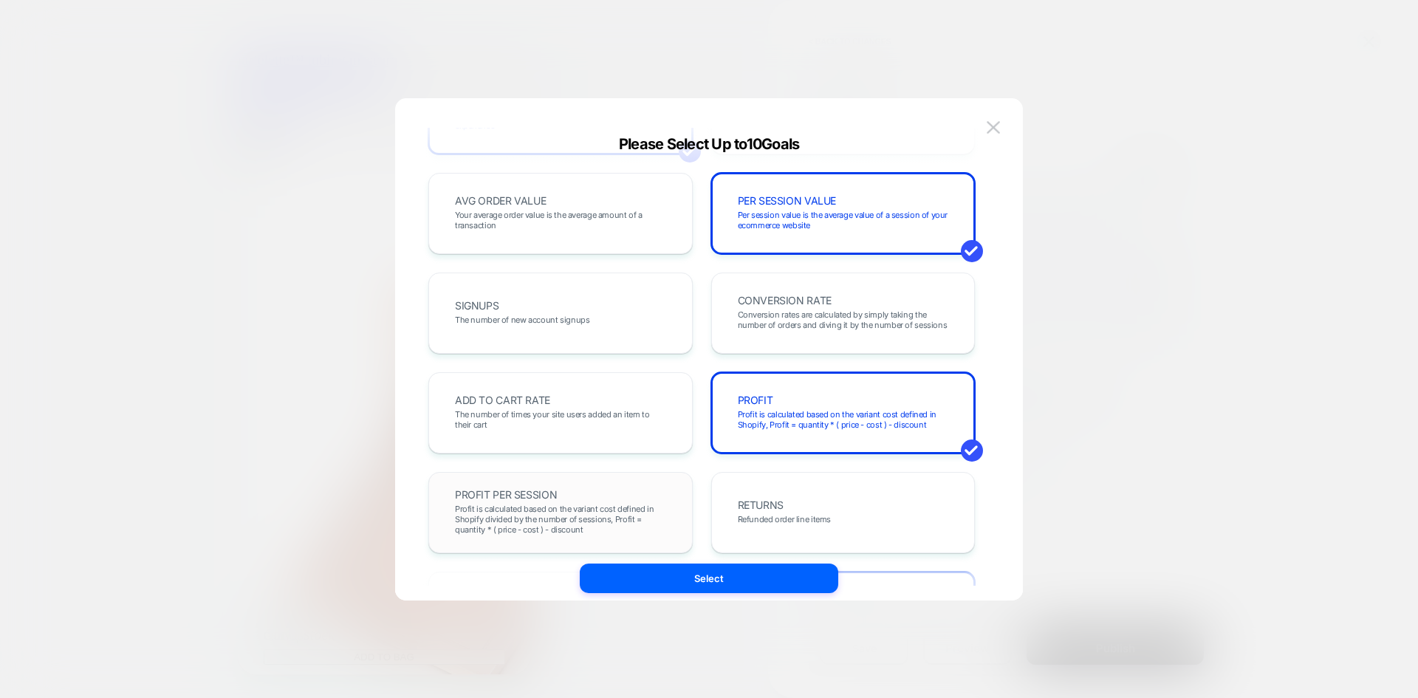
scroll to position [0, 0]
click at [612, 508] on span "Profit is calculated based on the variant cost defined in Shopify divided by th…" at bounding box center [560, 519] width 211 height 31
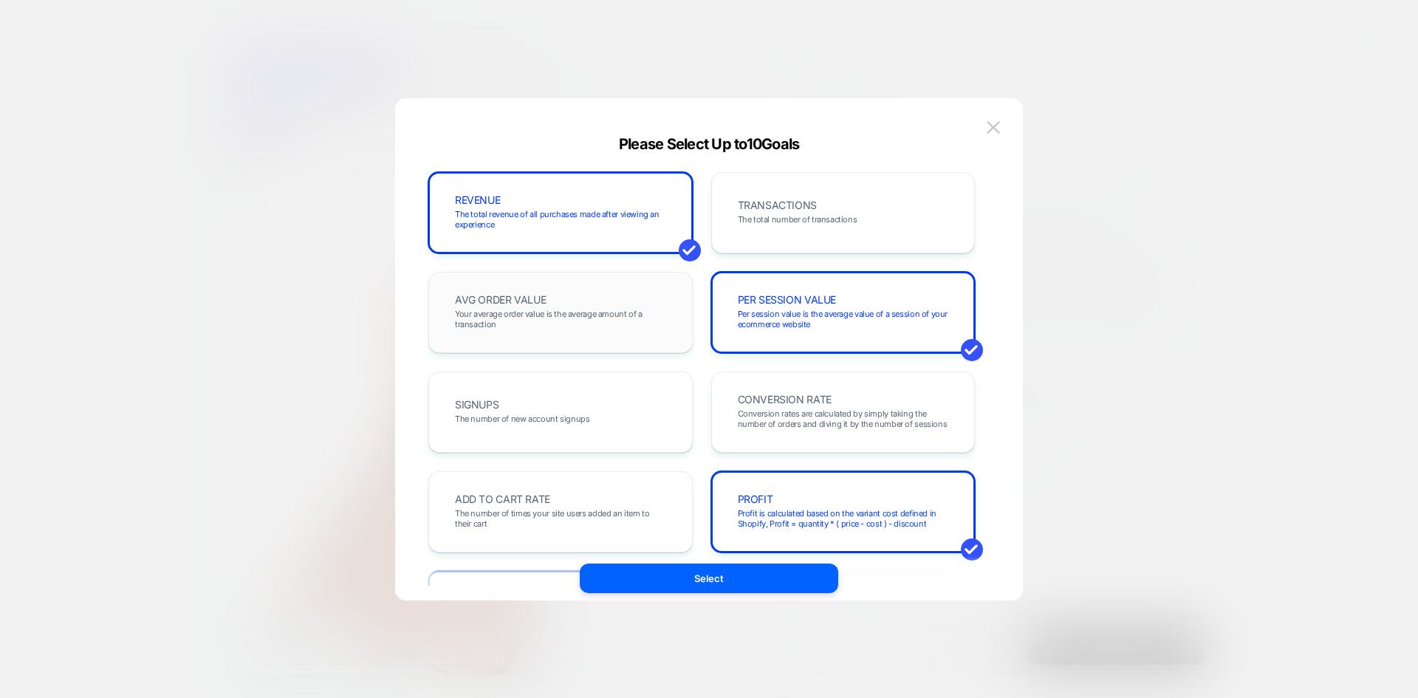
scroll to position [0, 260]
click at [663, 317] on span "Your average order value is the average amount of a transaction" at bounding box center [560, 319] width 211 height 21
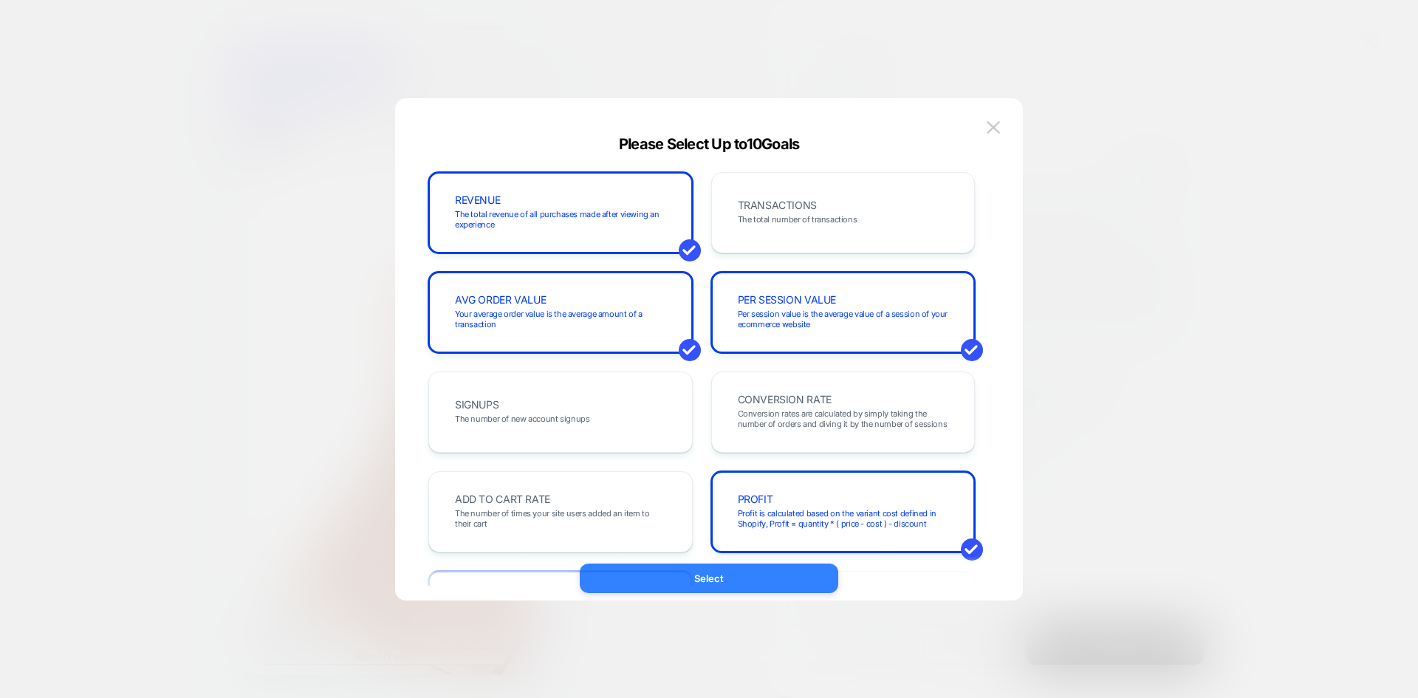
click at [670, 578] on button "Select" at bounding box center [709, 579] width 259 height 30
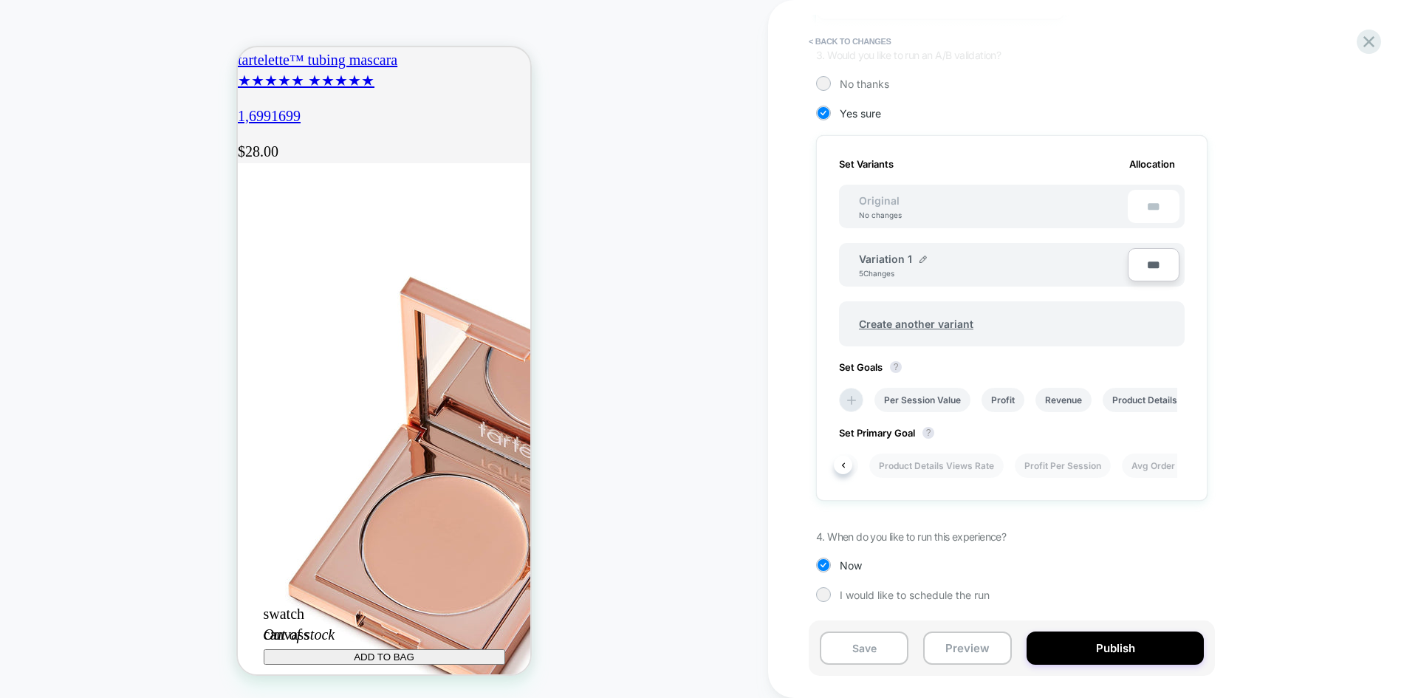
scroll to position [0, 264]
click at [1098, 460] on li "Avg Order Value" at bounding box center [1100, 466] width 89 height 24
click at [949, 593] on span "I would like to schedule the run" at bounding box center [915, 595] width 150 height 13
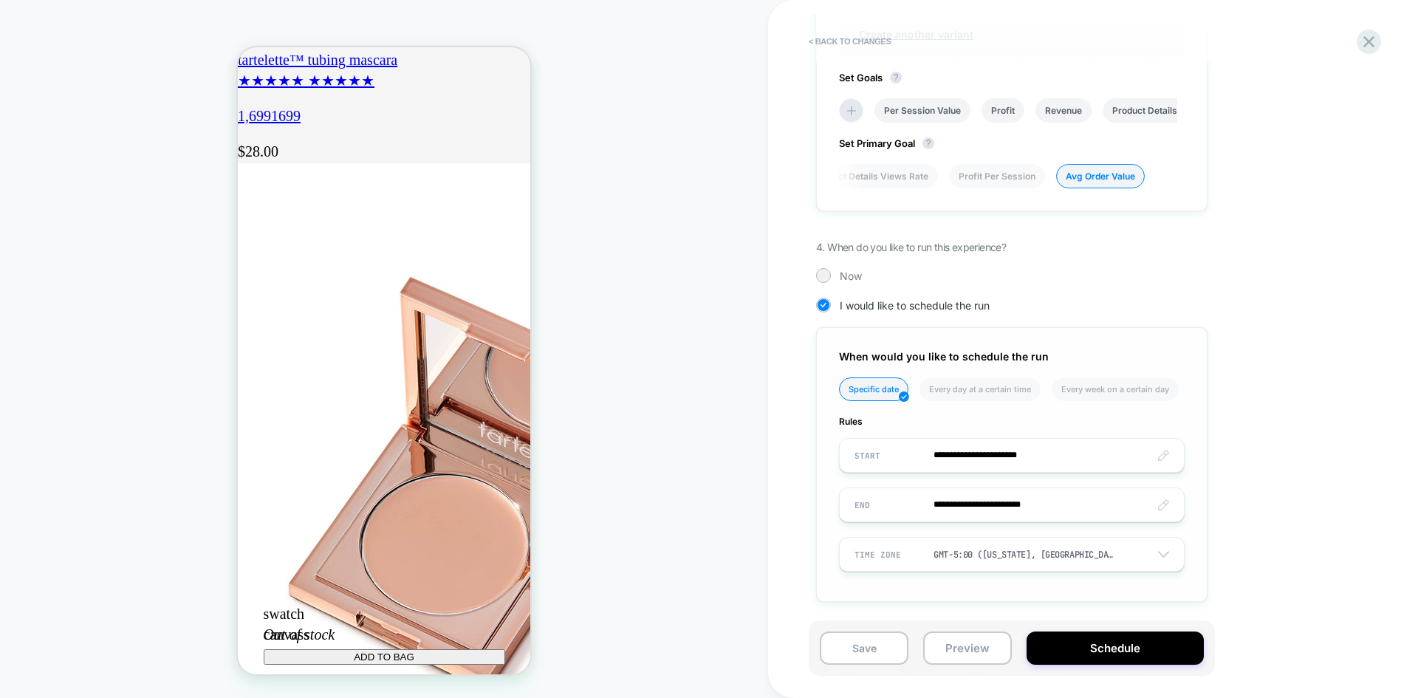
scroll to position [0, 0]
click at [822, 274] on div at bounding box center [823, 275] width 11 height 11
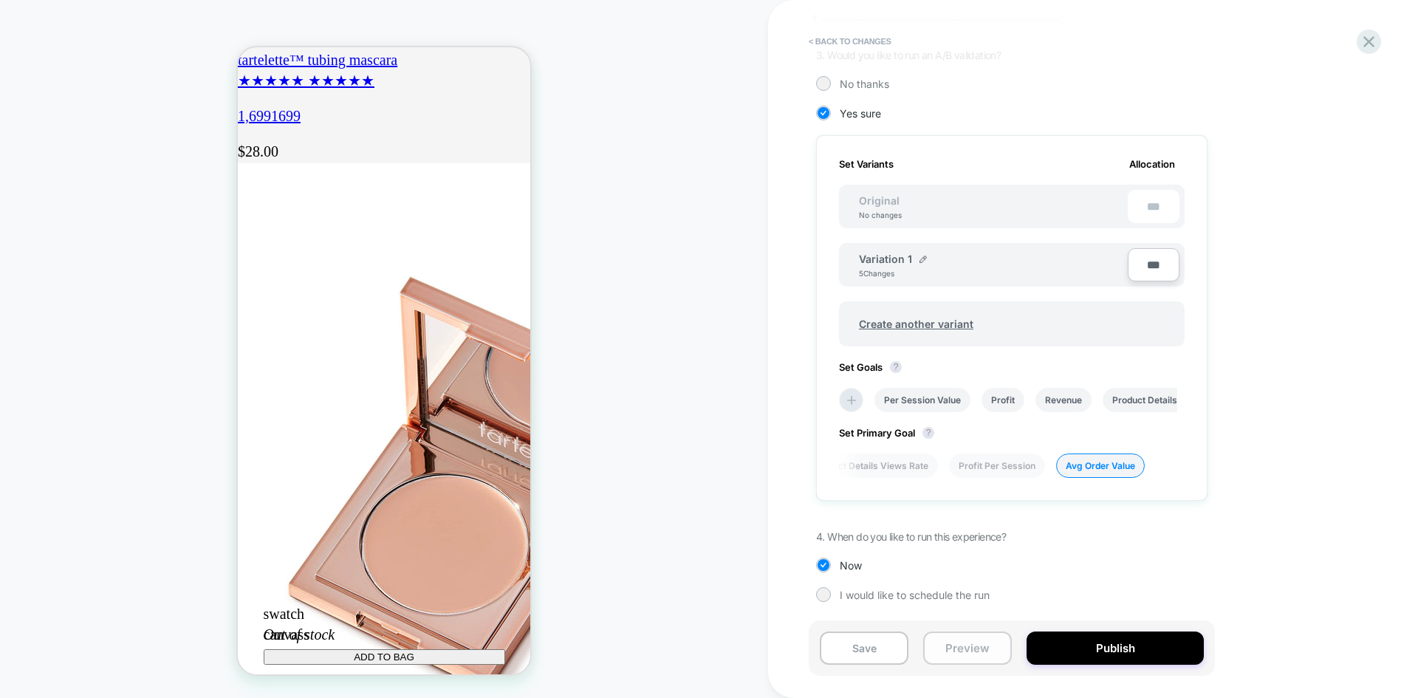
click at [980, 649] on button "Preview" at bounding box center [967, 648] width 89 height 33
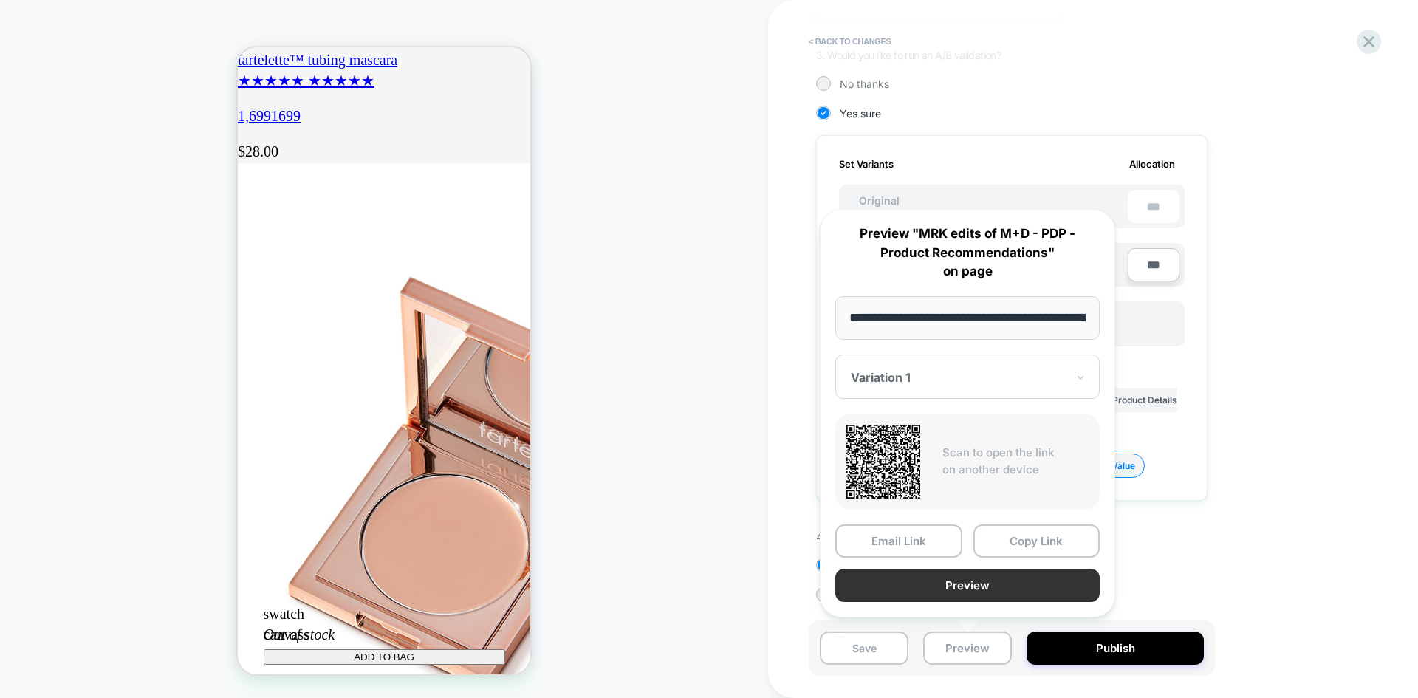
click at [962, 587] on button "Preview" at bounding box center [968, 585] width 264 height 33
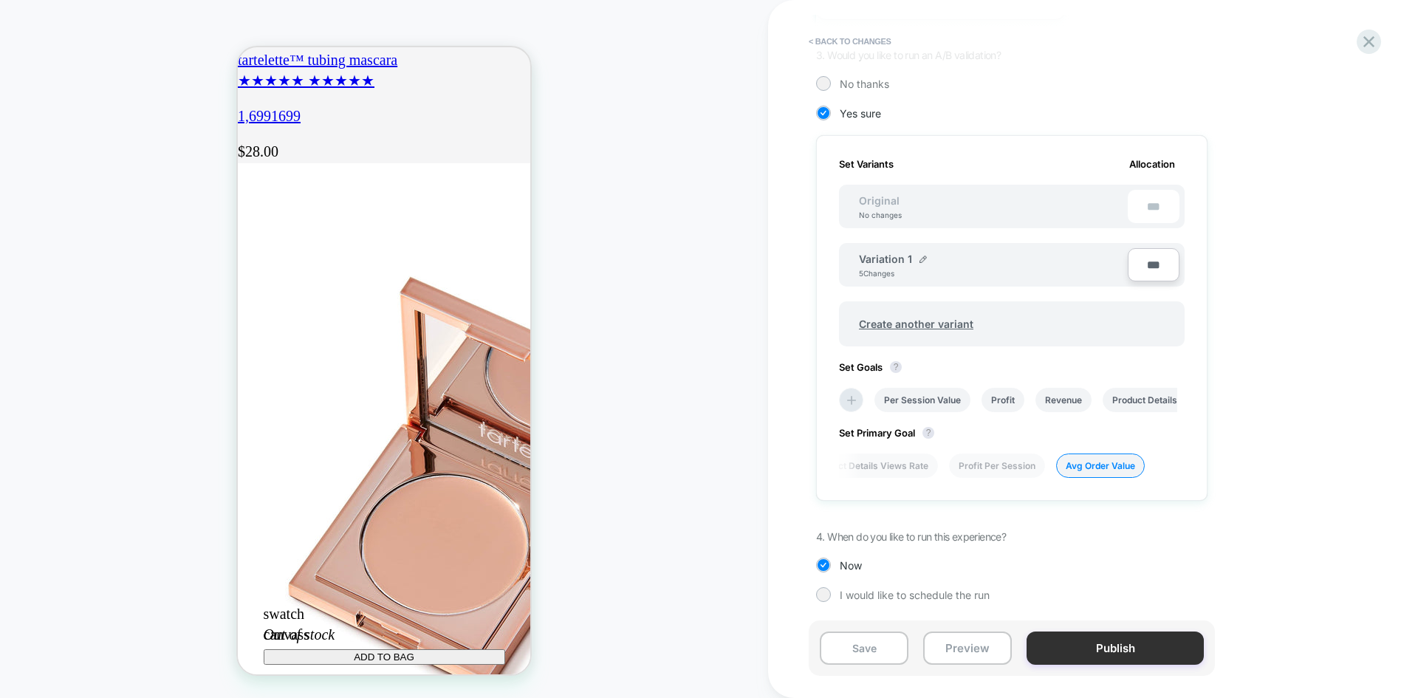
scroll to position [0, 260]
click at [1045, 639] on button "Publish" at bounding box center [1115, 648] width 177 height 33
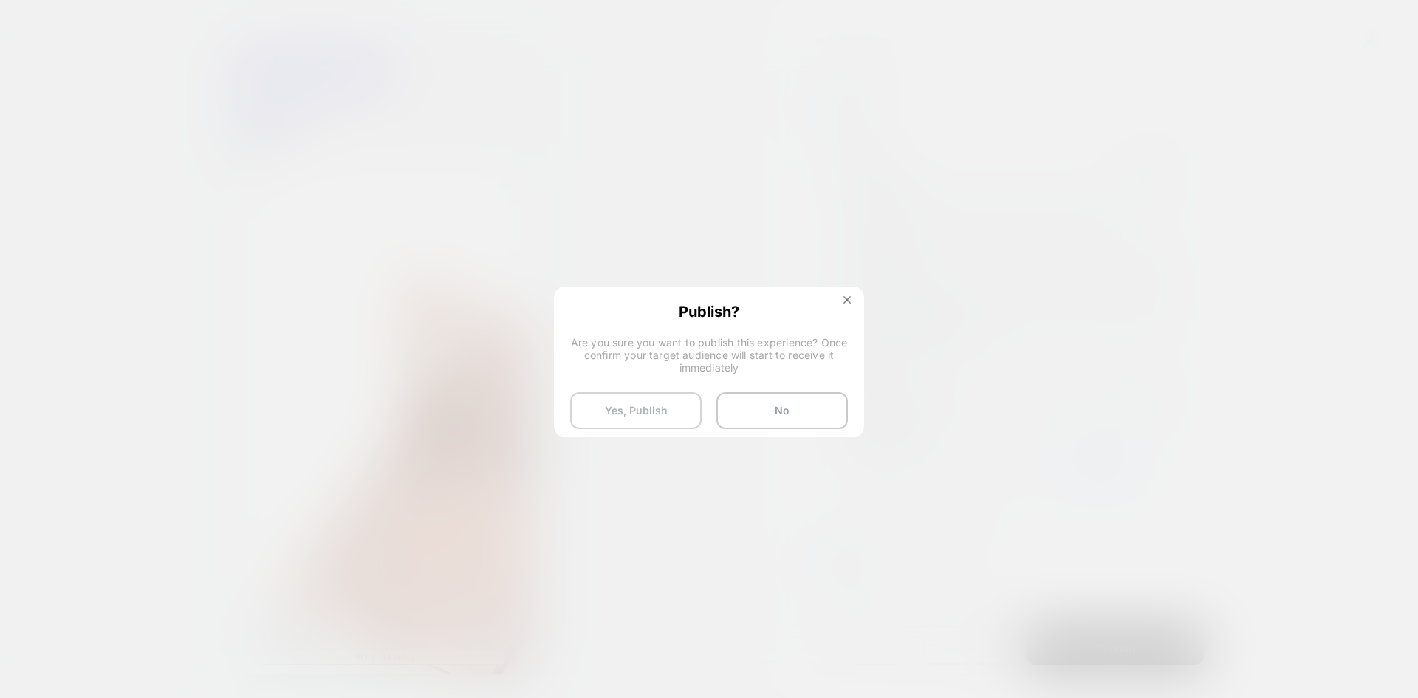
click at [642, 416] on button "Yes, Publish" at bounding box center [636, 410] width 132 height 37
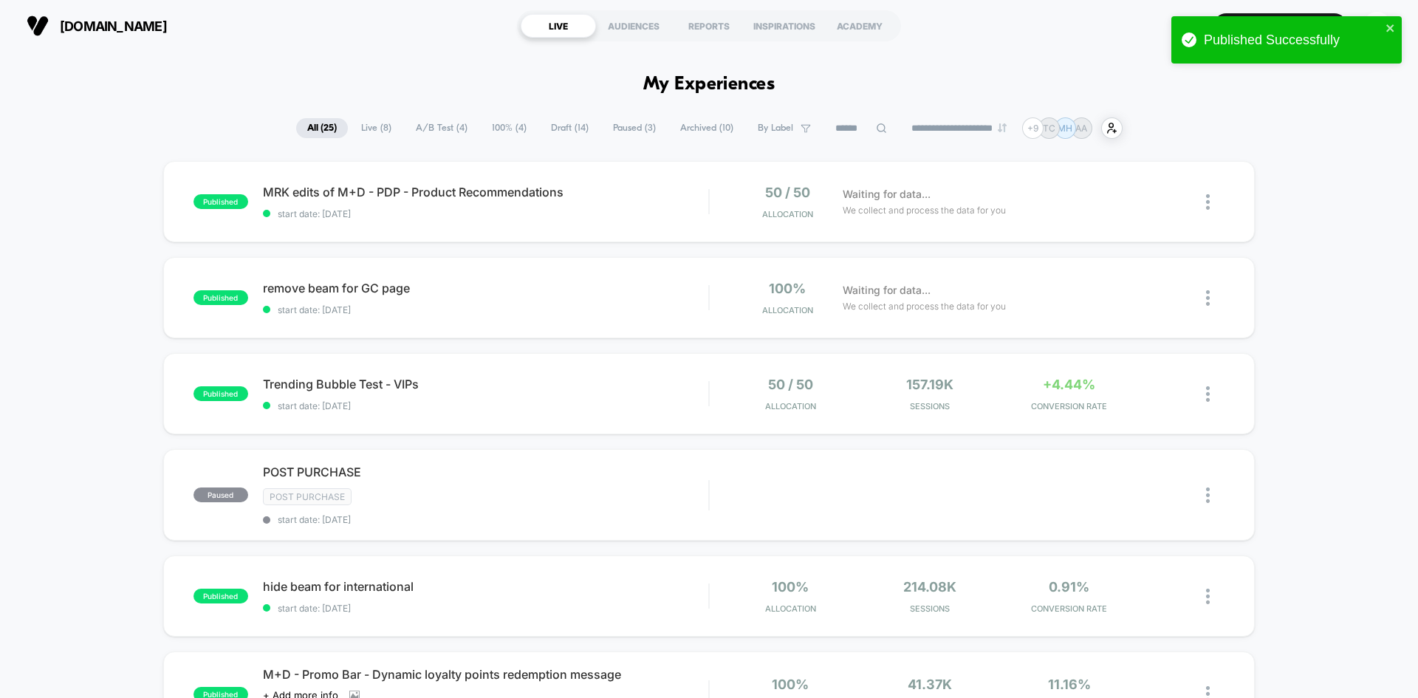
click at [663, 219] on span "start date: [DATE]" at bounding box center [485, 213] width 445 height 11
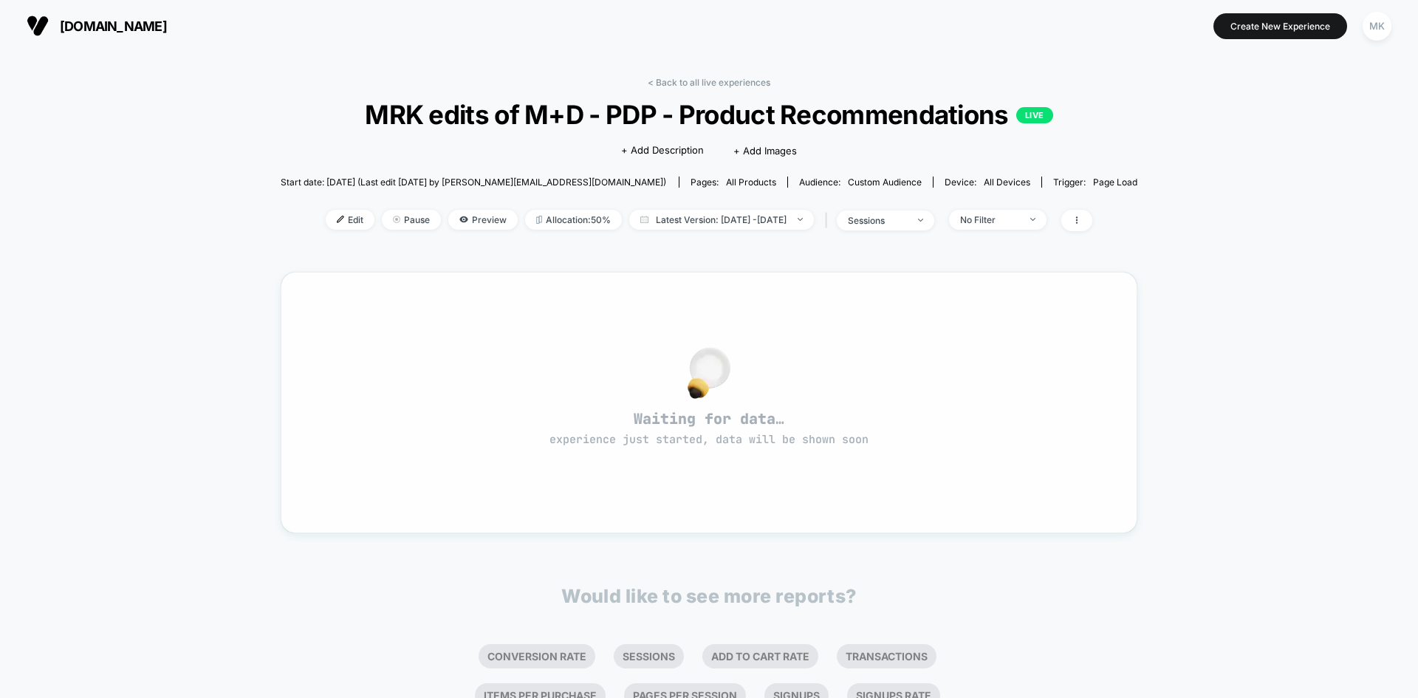
scroll to position [140, 0]
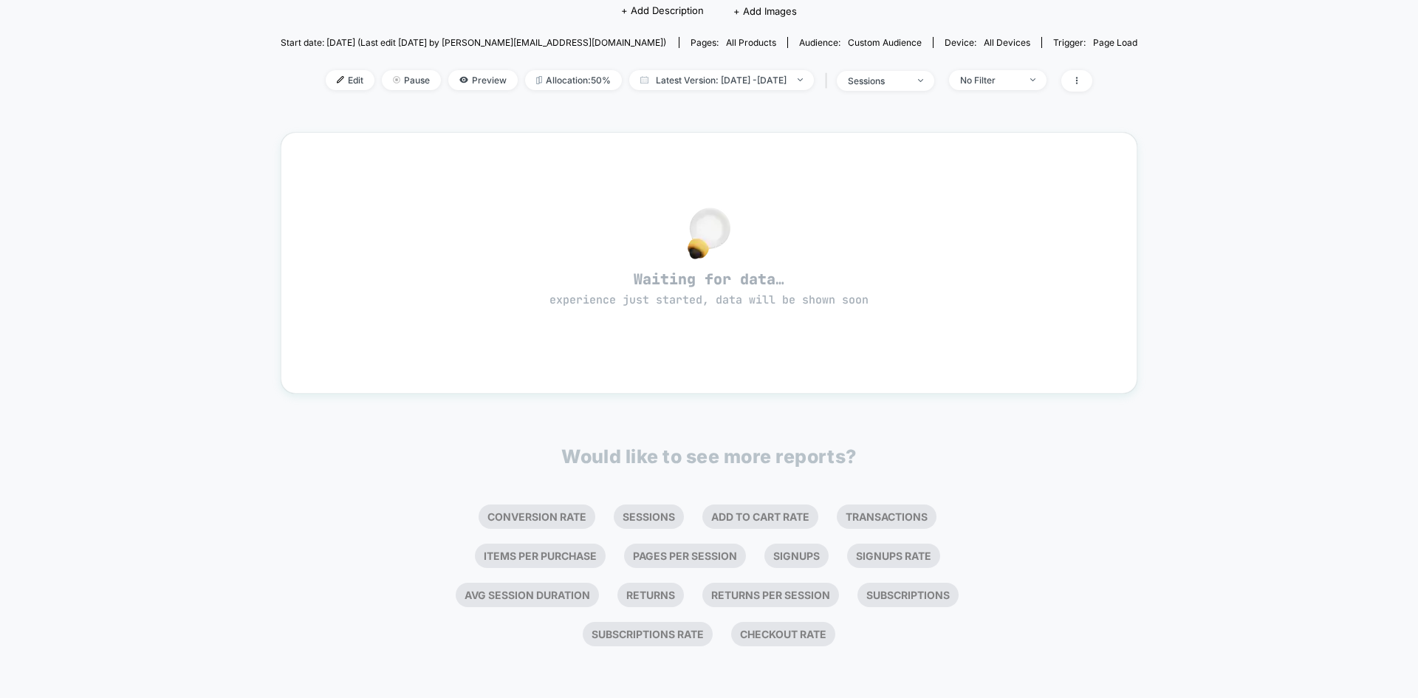
drag, startPoint x: 626, startPoint y: 498, endPoint x: 629, endPoint y: 432, distance: 65.9
click at [629, 432] on div "< Back to all live experiences MRK edits of M+D - PDP - Product Recommendations…" at bounding box center [710, 290] width 858 height 727
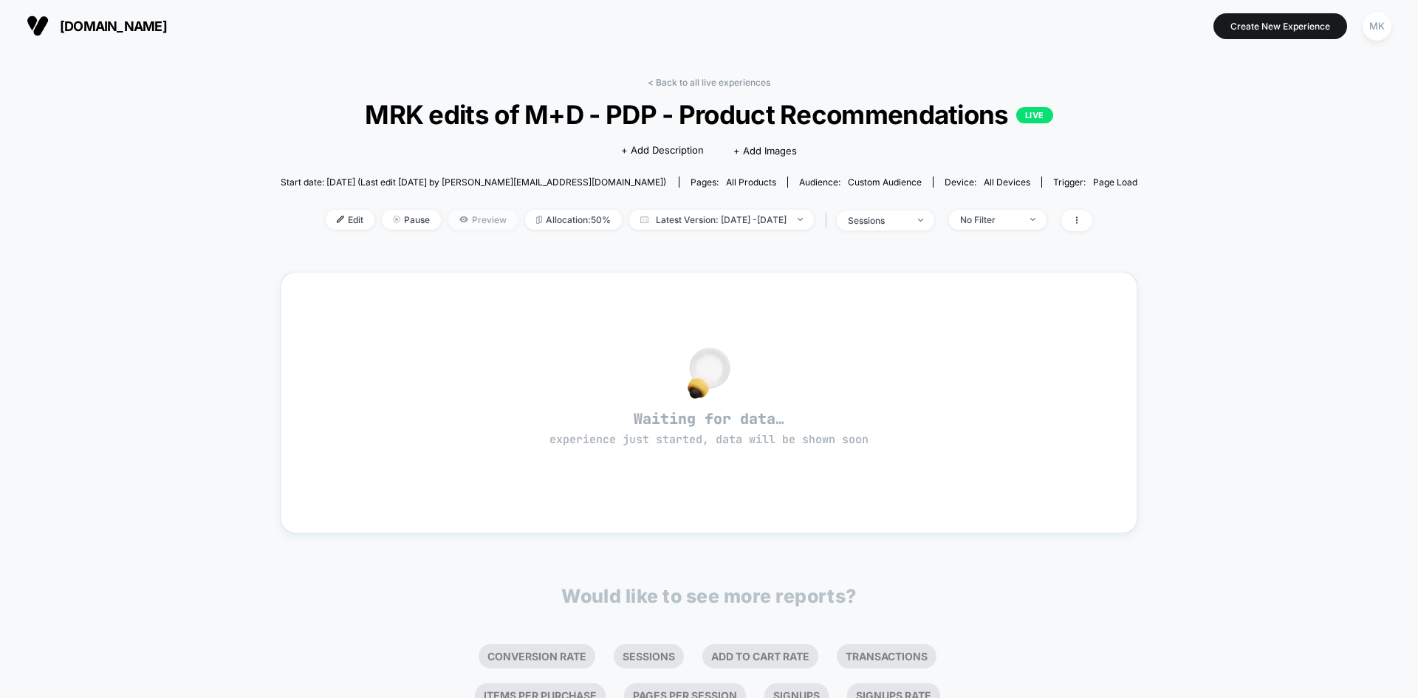
click at [468, 224] on span "Preview" at bounding box center [482, 220] width 69 height 20
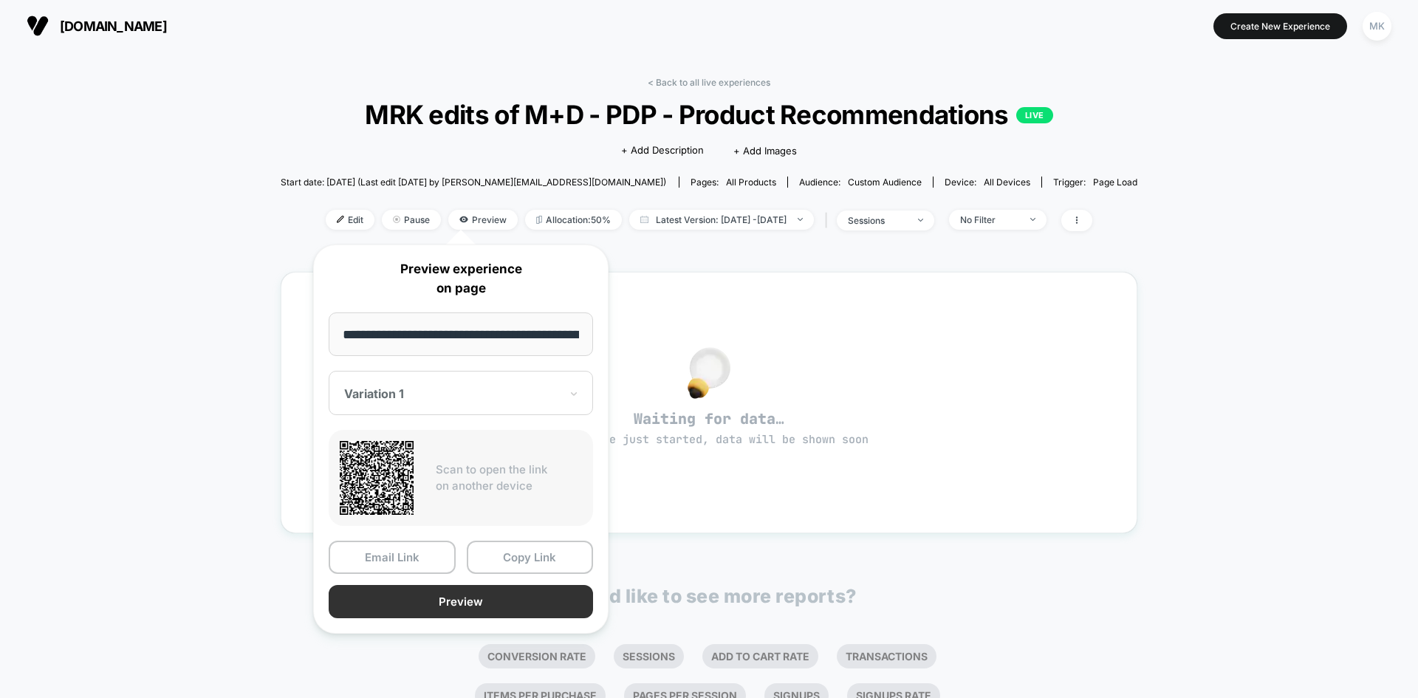
click at [393, 605] on button "Preview" at bounding box center [461, 601] width 264 height 33
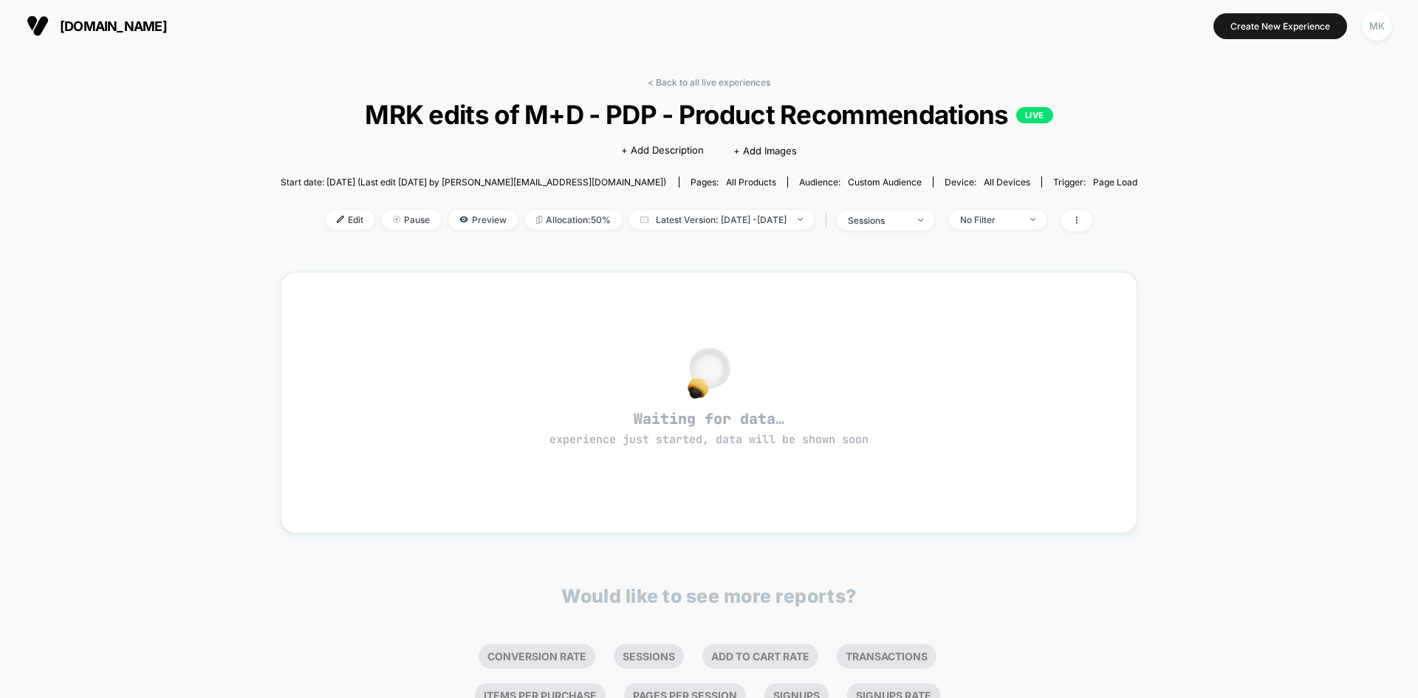
click at [151, 494] on div "< Back to all live experiences MRK edits of M+D - PDP - Product Recommendations…" at bounding box center [709, 445] width 1418 height 786
click at [338, 216] on span "Edit" at bounding box center [350, 220] width 49 height 20
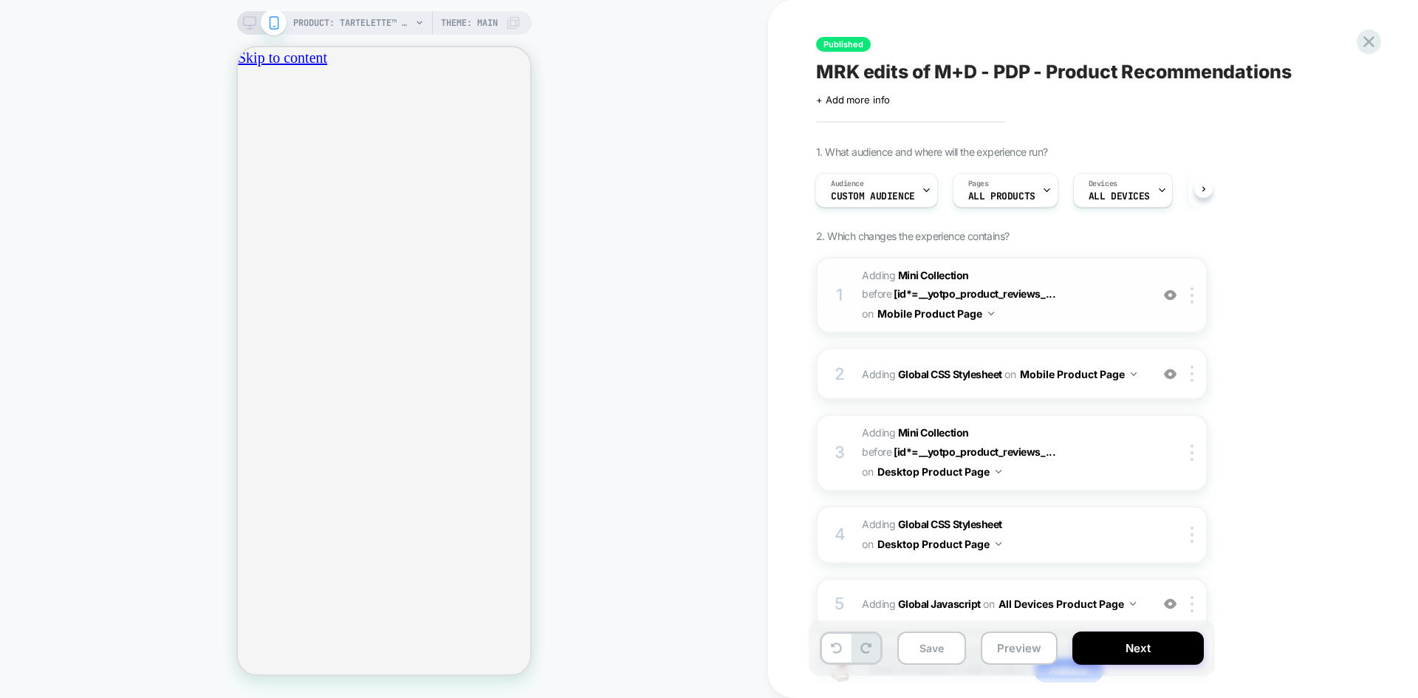
scroll to position [0, 260]
click at [1062, 321] on span "#_loomi_addon_1755679770595_dup1759337524 Adding Mini Collection BEFORE [id*=__…" at bounding box center [1002, 295] width 281 height 58
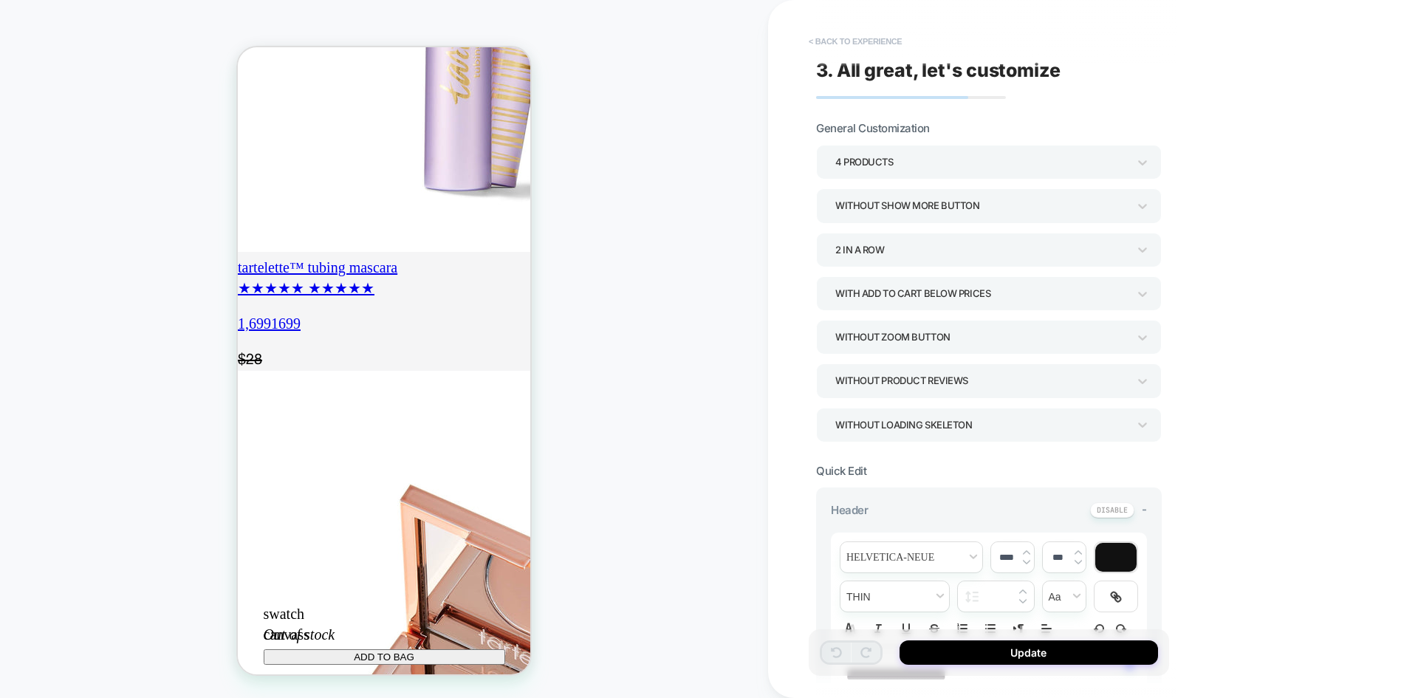
scroll to position [1756, 0]
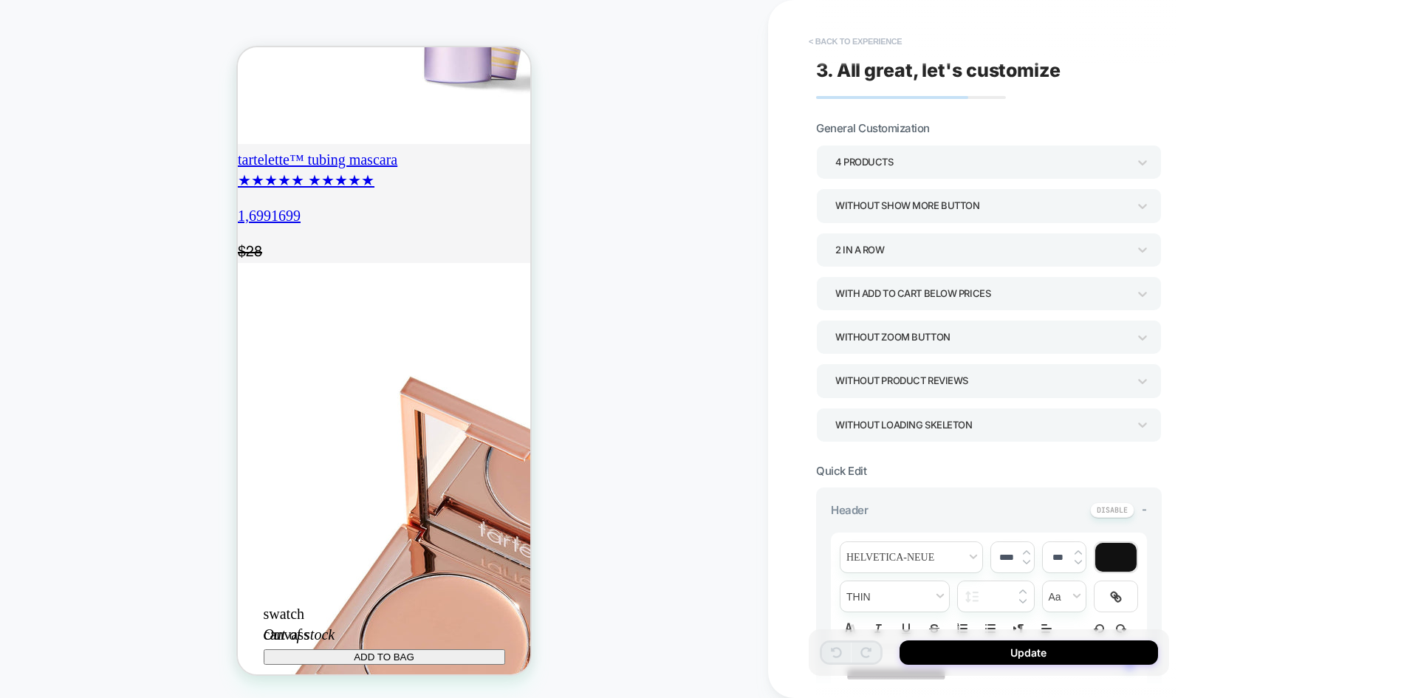
click at [829, 44] on button "< Back to experience" at bounding box center [856, 42] width 108 height 24
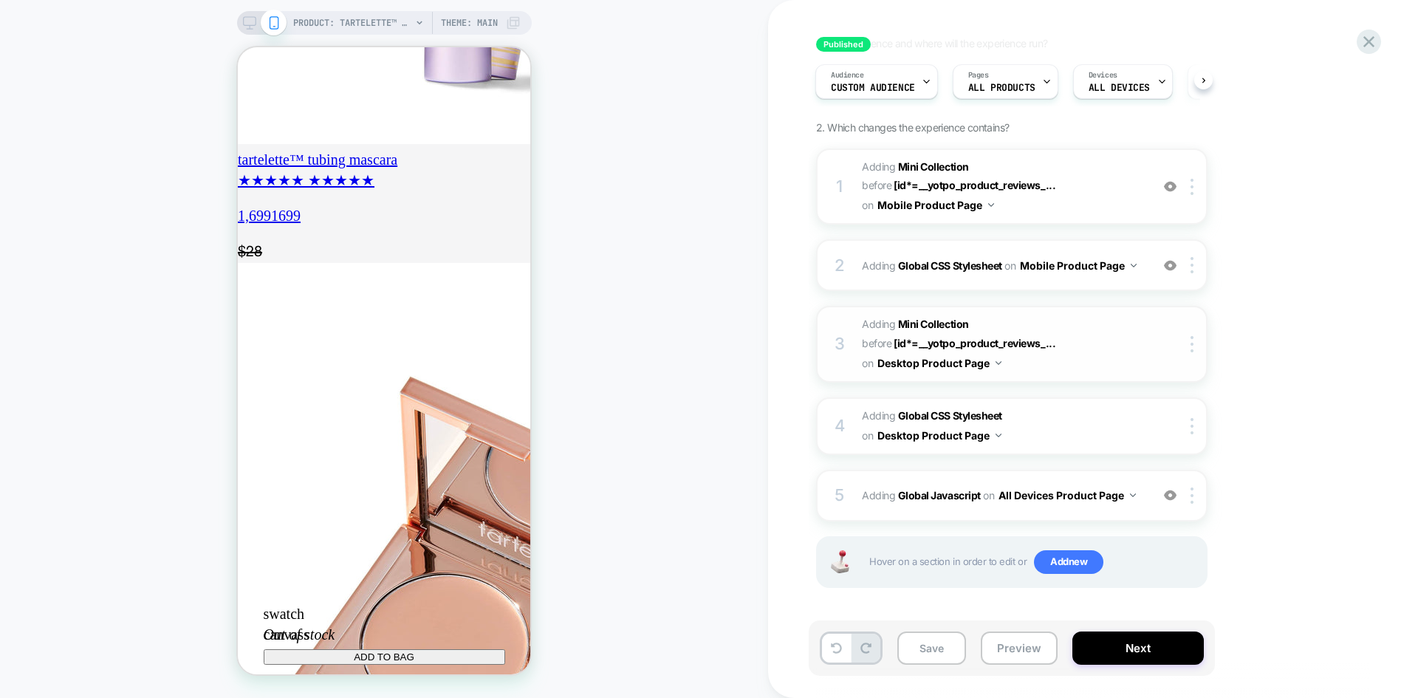
scroll to position [0, 0]
click at [1090, 377] on div "3 #_loomi_addon_1759337870560 Adding Mini Collection BEFORE [id*=__yotpo_produc…" at bounding box center [1012, 344] width 392 height 76
click at [250, 30] on div "PRODUCT: tartelette™ tubing lash primer Theme: MAIN" at bounding box center [384, 23] width 295 height 24
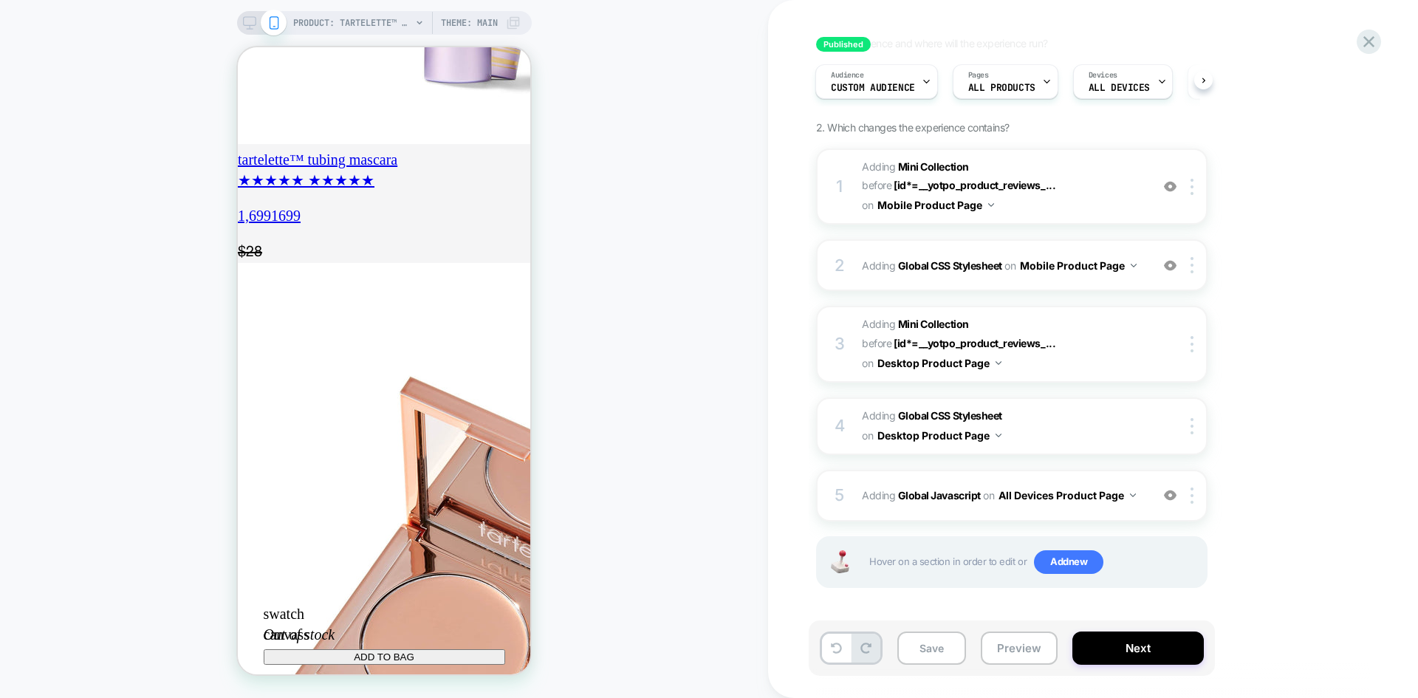
click at [250, 30] on div "PRODUCT: tartelette™ tubing lash primer Theme: MAIN" at bounding box center [384, 23] width 295 height 24
click at [241, 23] on div "PRODUCT: tartelette™ tubing lash primer Theme: MAIN" at bounding box center [384, 23] width 295 height 24
click at [256, 22] on div at bounding box center [262, 22] width 38 height 13
click at [245, 24] on icon at bounding box center [249, 22] width 13 height 13
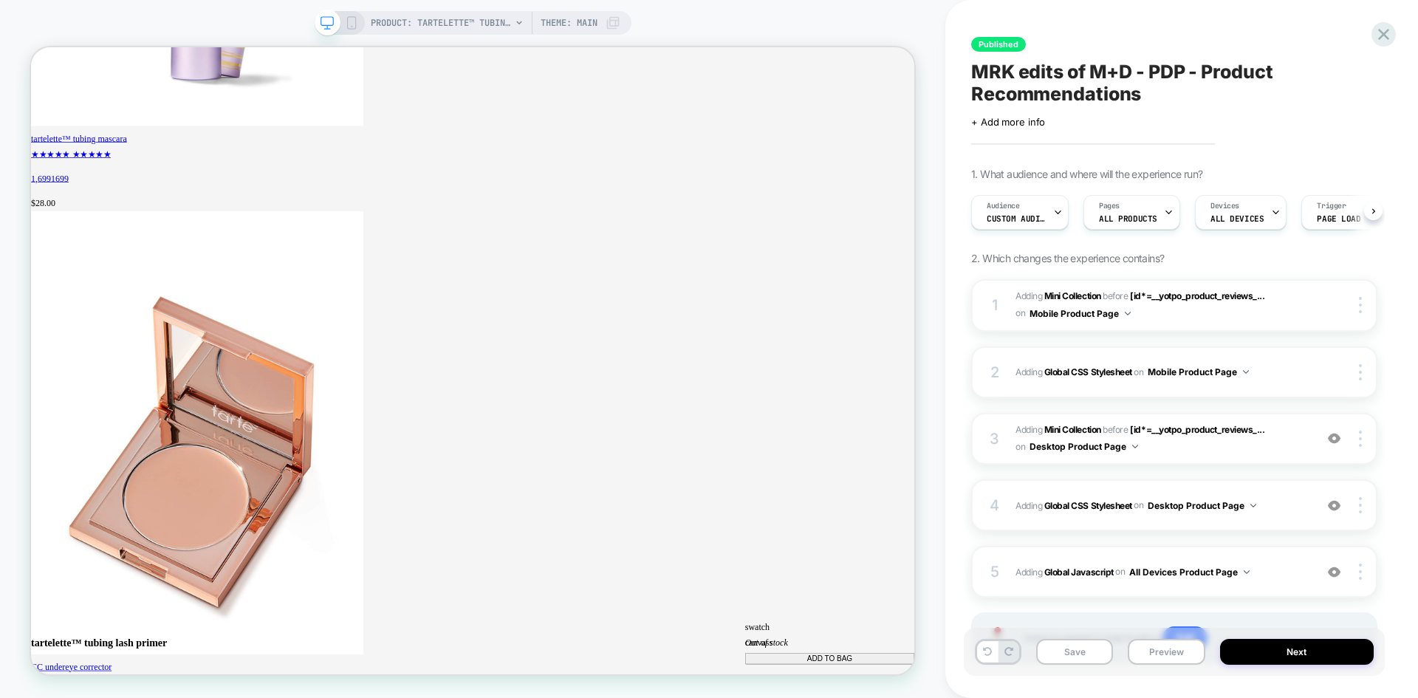
scroll to position [0, 1]
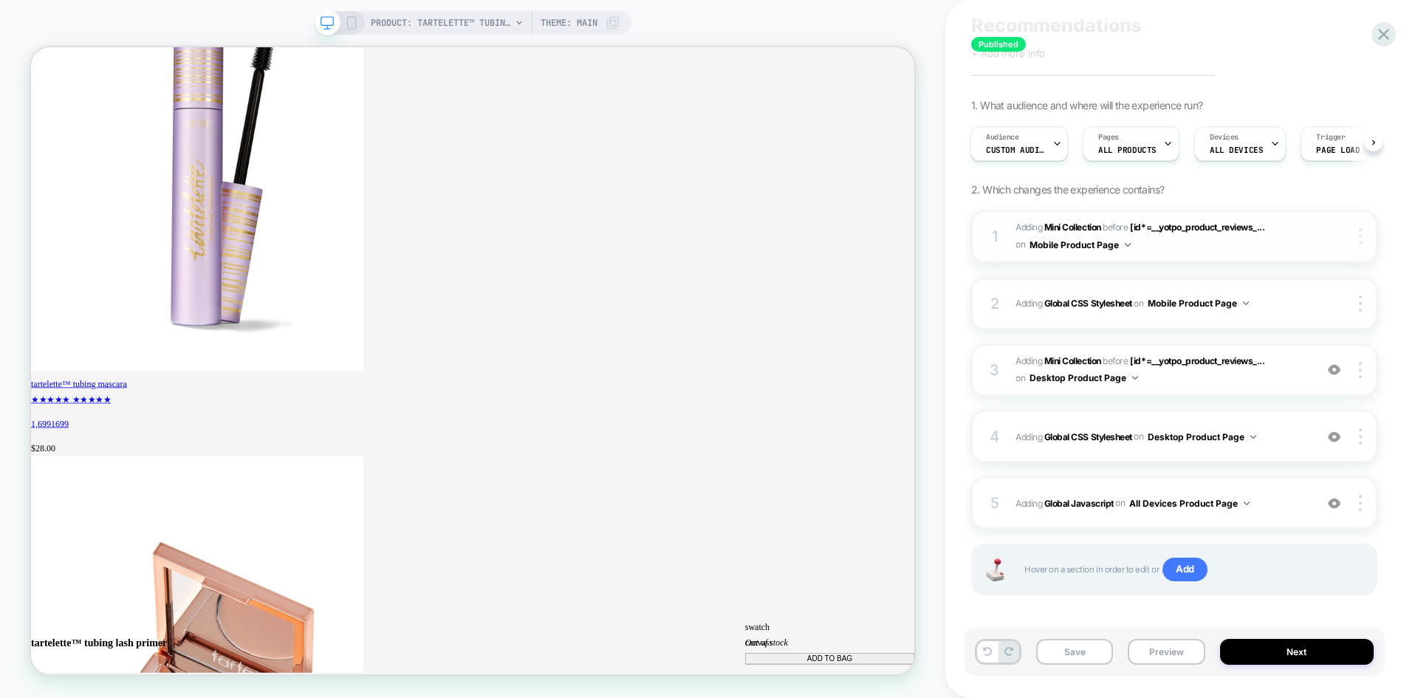
scroll to position [0, 1078]
click at [1331, 245] on div at bounding box center [1348, 236] width 55 height 16
click at [1301, 380] on span "#_loomi_addon_1759337870560 Adding Mini Collection BEFORE [id*=__yotpo_product_…" at bounding box center [1162, 370] width 292 height 35
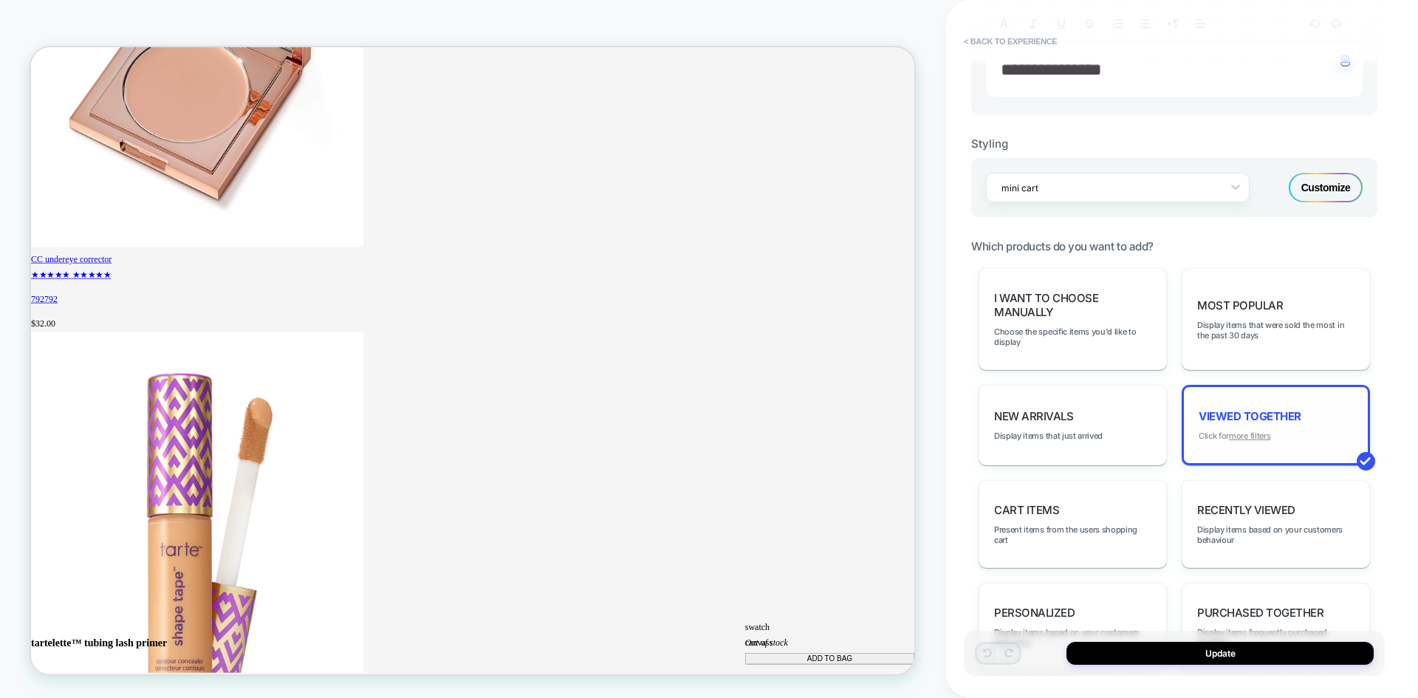
scroll to position [0, 1078]
click at [1246, 433] on u "more filters" at bounding box center [1249, 436] width 41 height 10
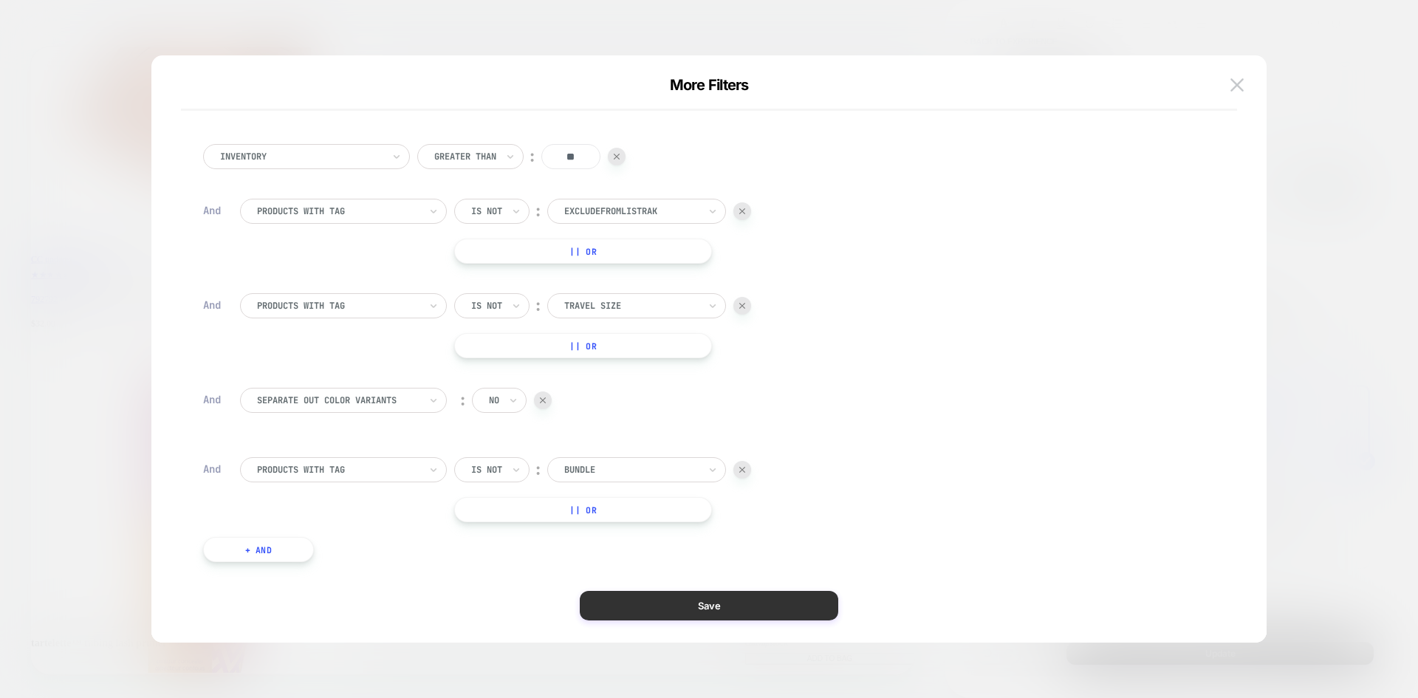
scroll to position [0, 0]
click at [745, 600] on button "Save" at bounding box center [709, 606] width 259 height 30
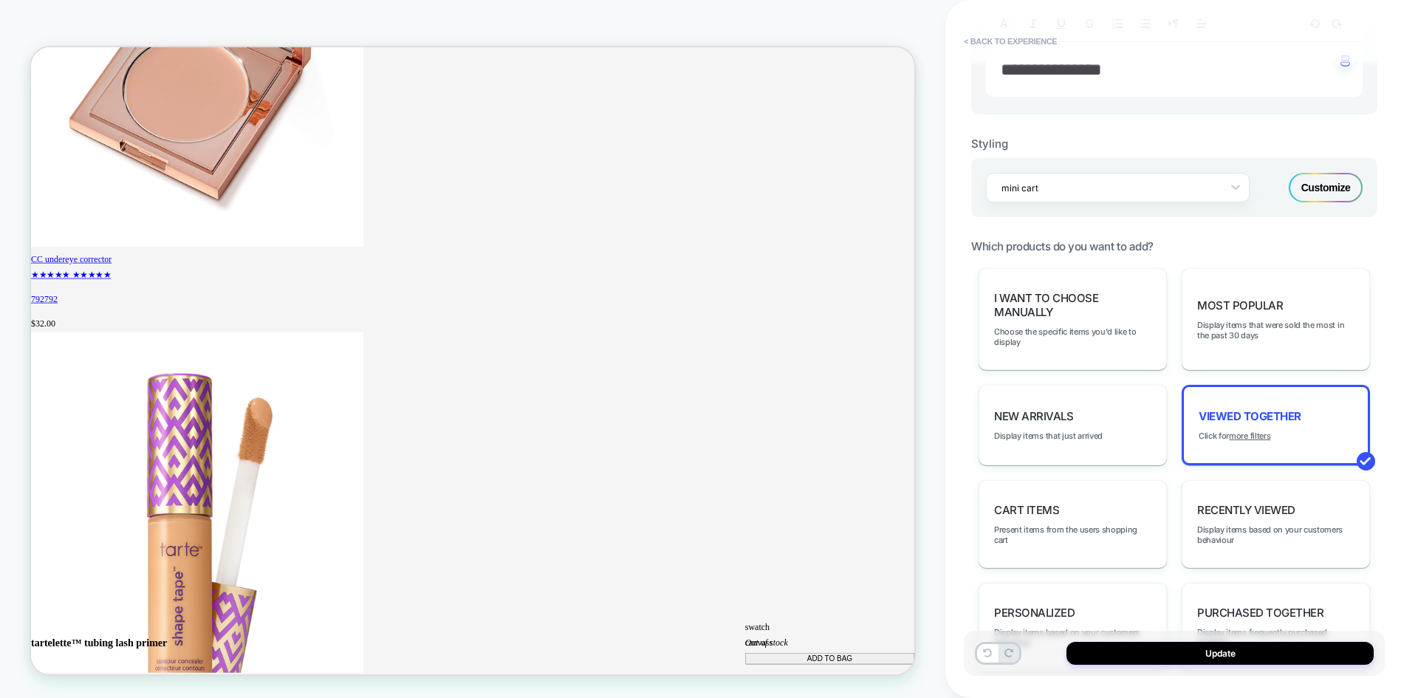
scroll to position [0, 1078]
click at [114, 31] on div "PRODUCT: tartelette™ tubing lash primer PRODUCT: tartelette™ tubing lash primer…" at bounding box center [473, 349] width 946 height 669
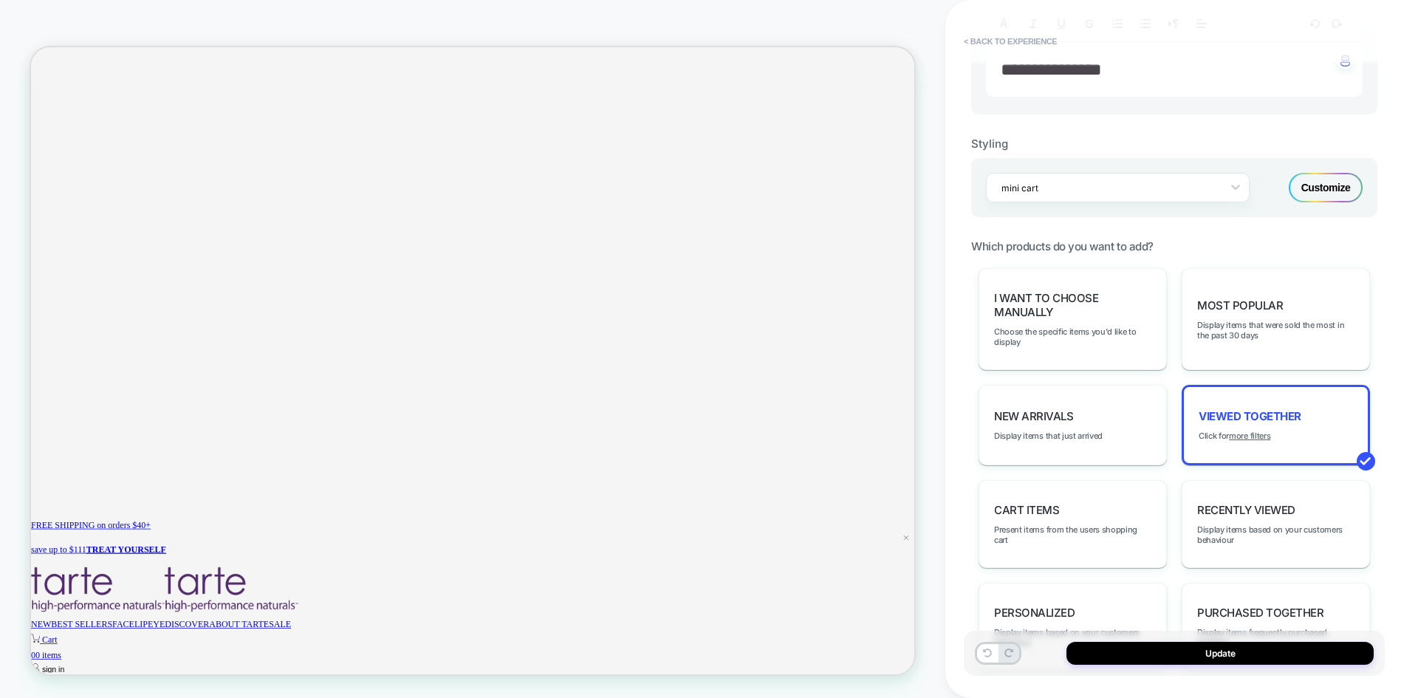
scroll to position [0, 0]
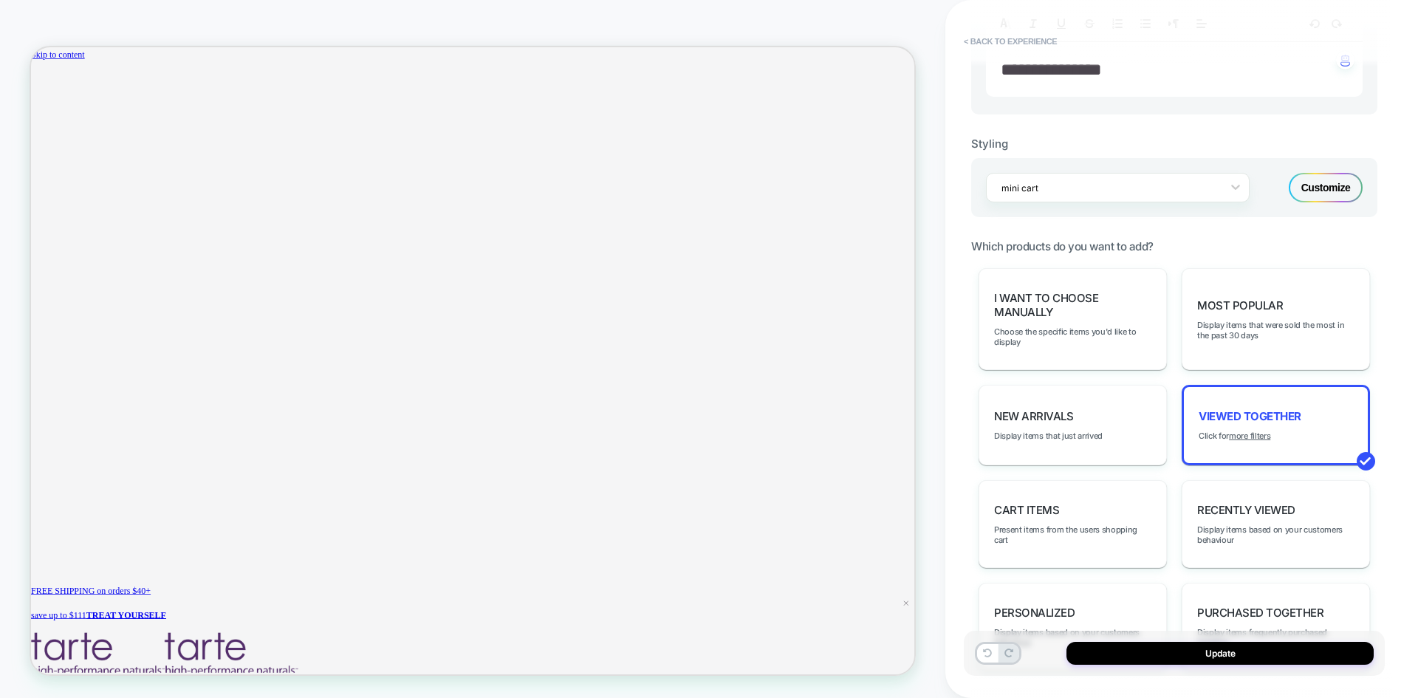
click at [627, 29] on div "PRODUCT: tartelette™ tubing lash primer Theme: MAIN" at bounding box center [473, 23] width 317 height 24
click at [1175, 652] on button "Update" at bounding box center [1220, 653] width 307 height 23
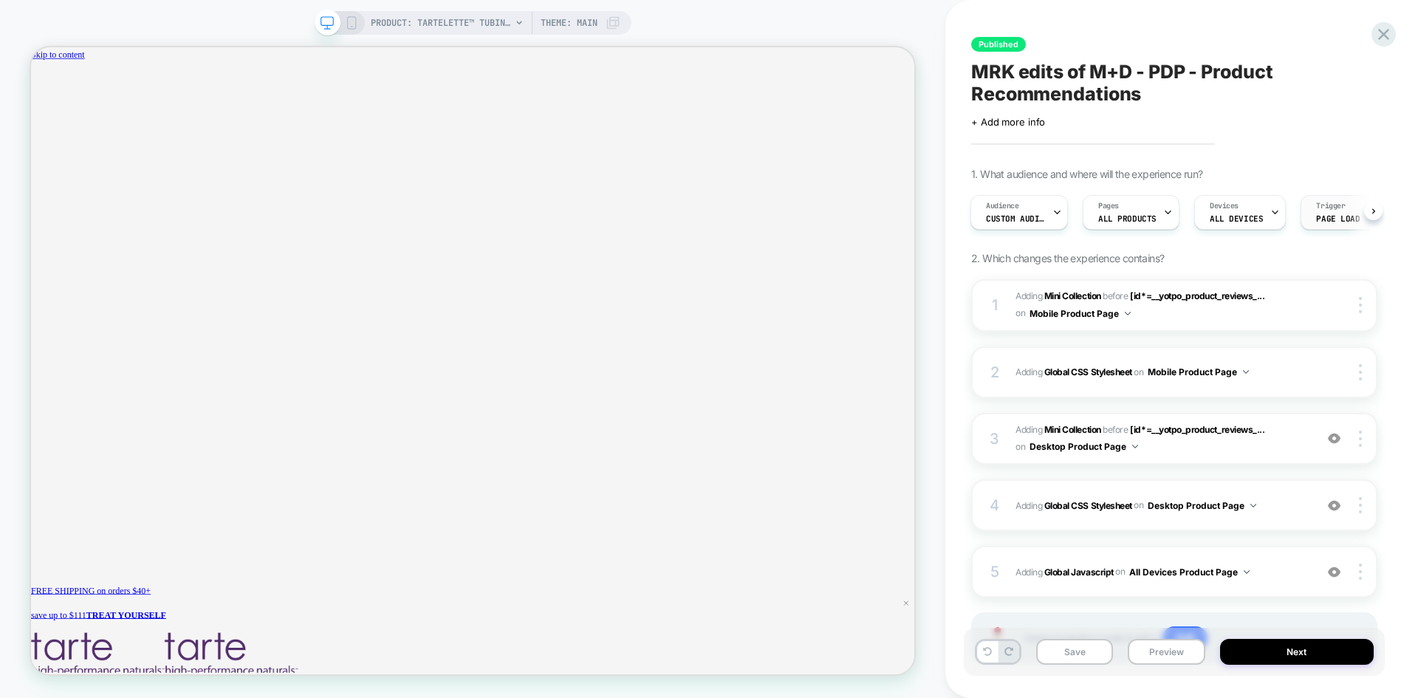
scroll to position [0, 1078]
click at [1382, 41] on icon at bounding box center [1384, 34] width 20 height 20
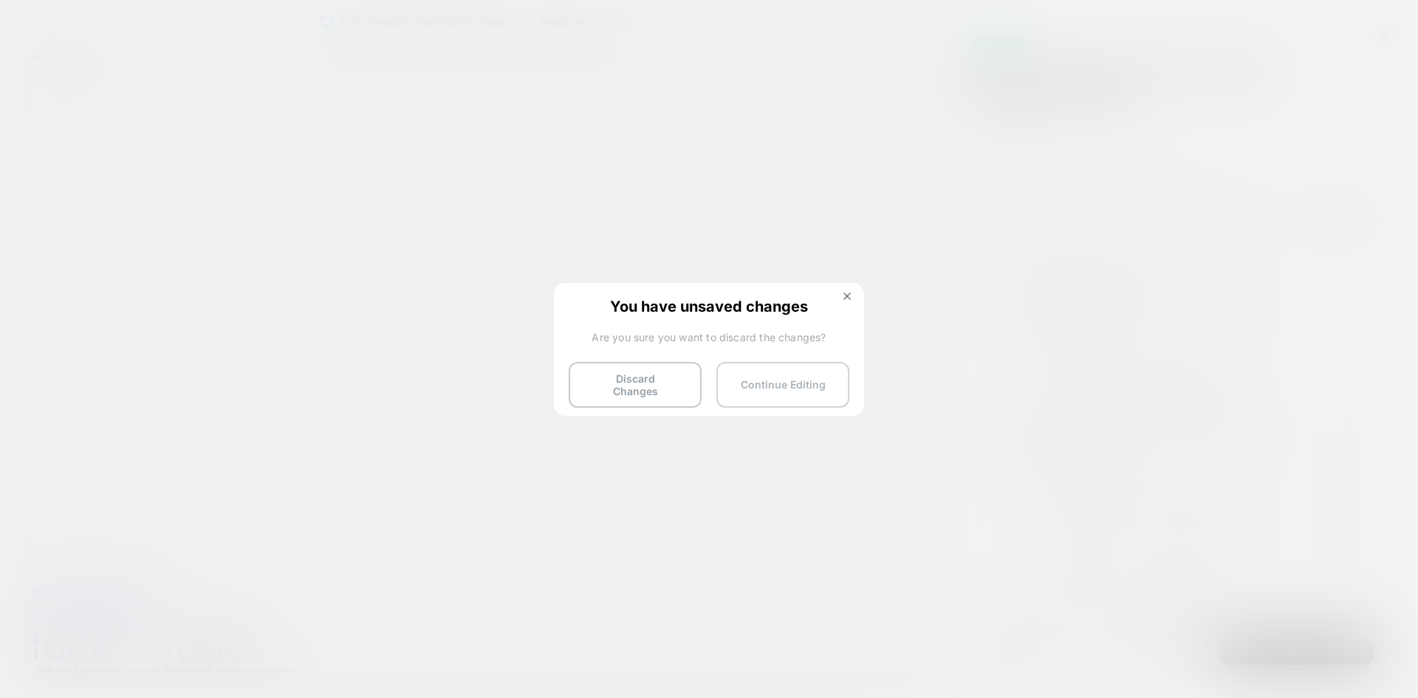
scroll to position [0, 0]
click at [681, 387] on button "Discard Changes" at bounding box center [635, 385] width 133 height 46
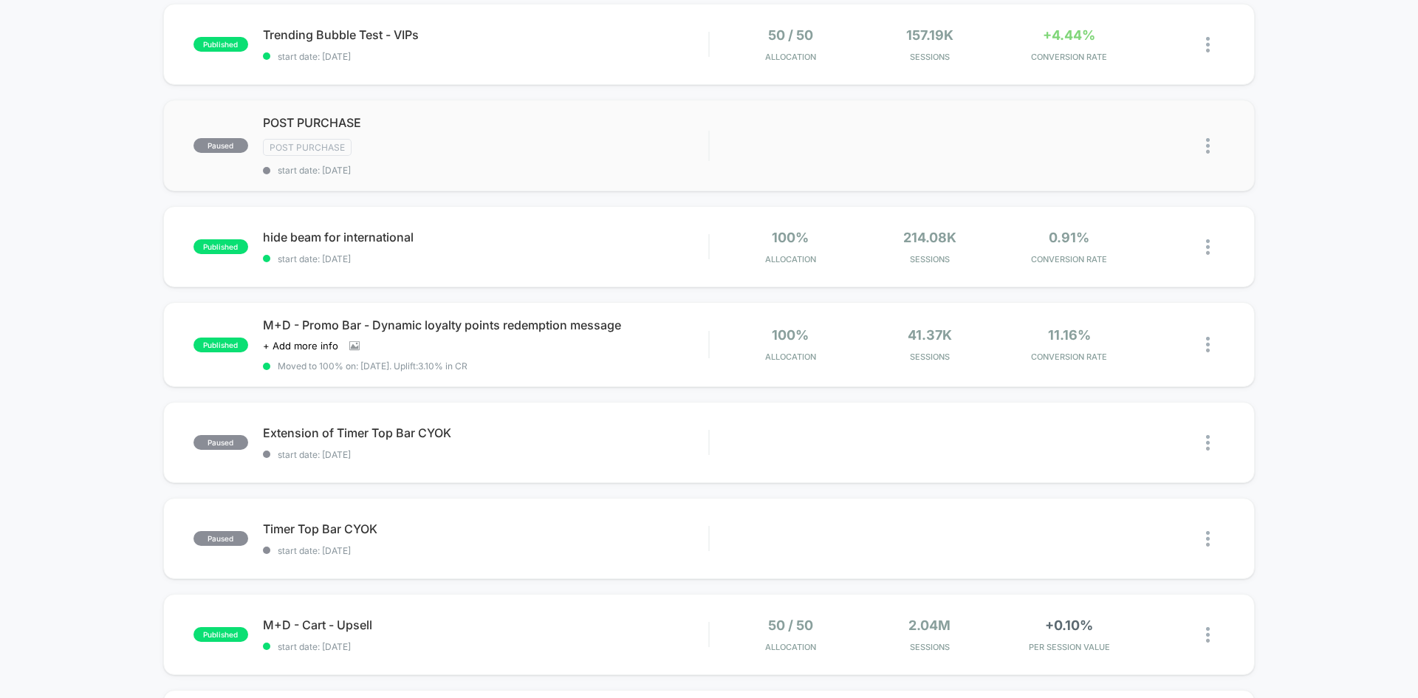
scroll to position [351, 0]
click at [644, 358] on div "M+D - Promo Bar - Dynamic loyalty points redemption message Click to view image…" at bounding box center [485, 343] width 445 height 54
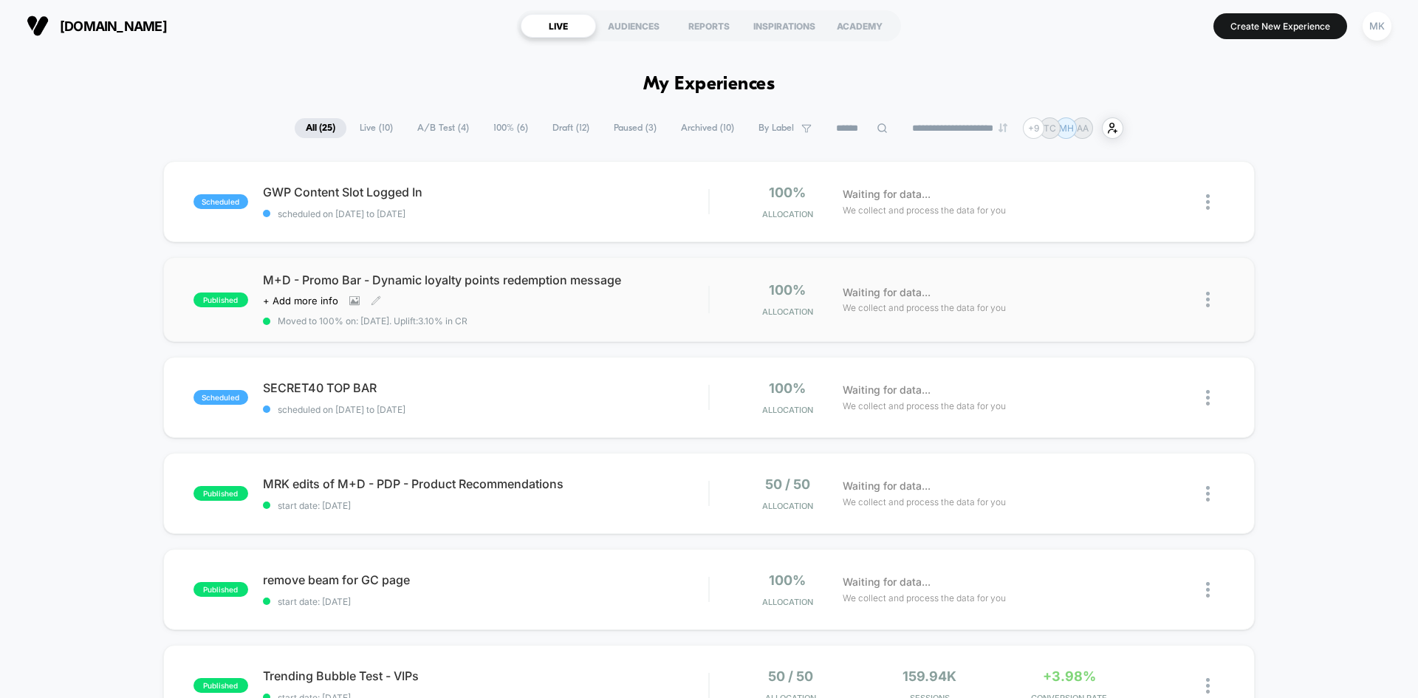
click at [567, 306] on div "Click to view images Click to edit experience details + Add more info" at bounding box center [419, 301] width 312 height 12
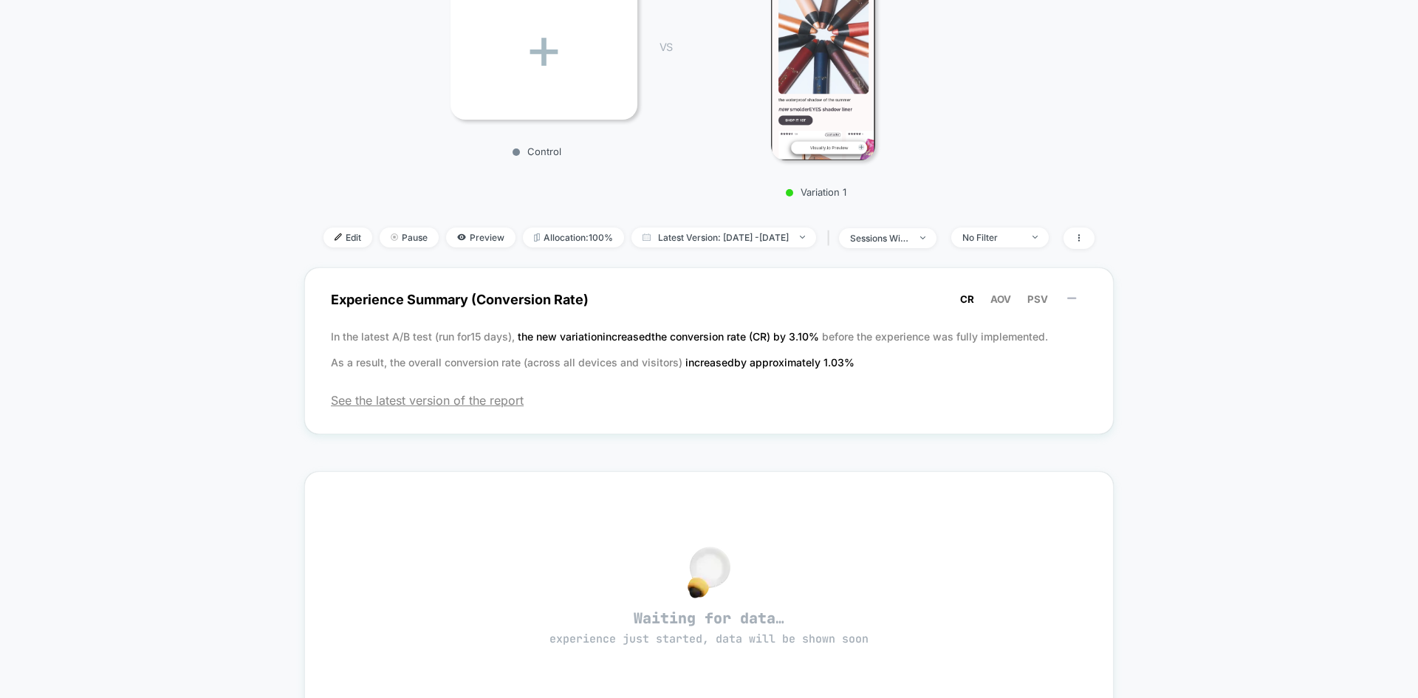
scroll to position [314, 0]
click at [668, 233] on span "Latest Version: Oct 9, 2025 - Oct 9, 2025" at bounding box center [724, 235] width 185 height 20
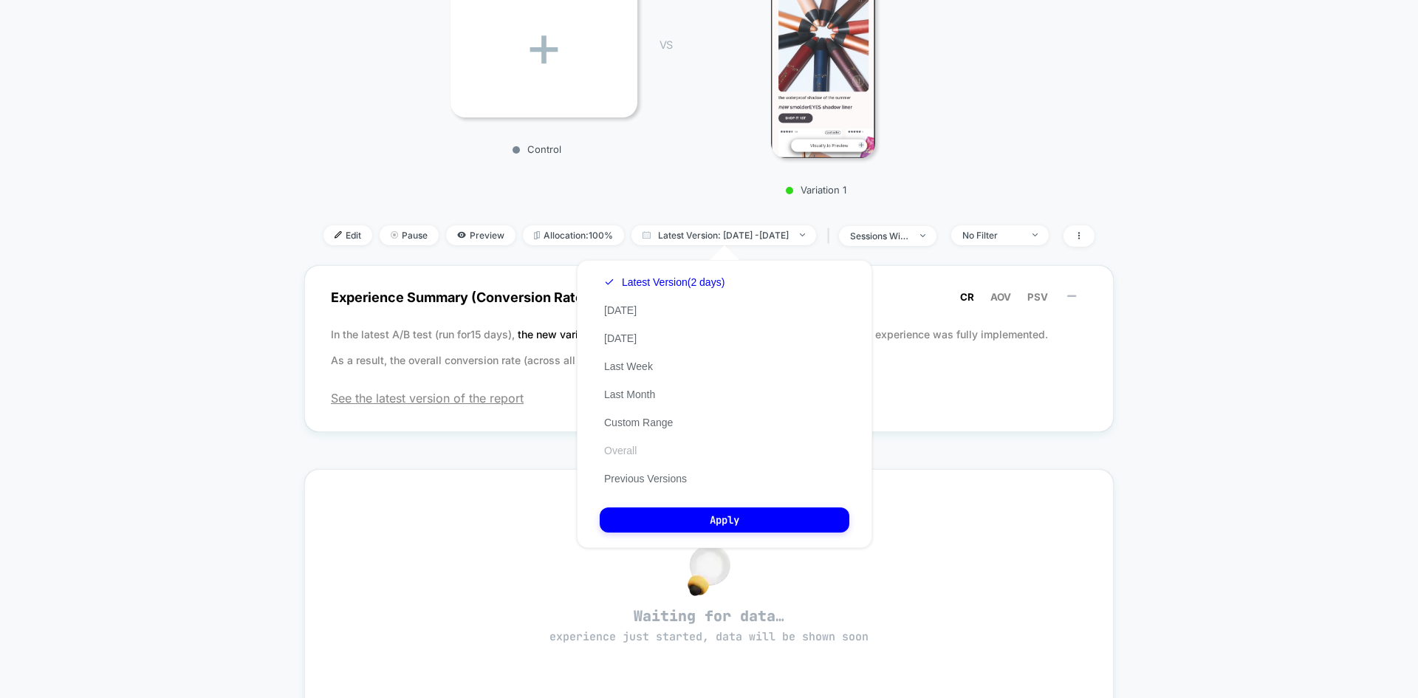
click at [638, 454] on button "Overall" at bounding box center [620, 450] width 41 height 13
click at [662, 524] on button "Apply" at bounding box center [725, 520] width 250 height 25
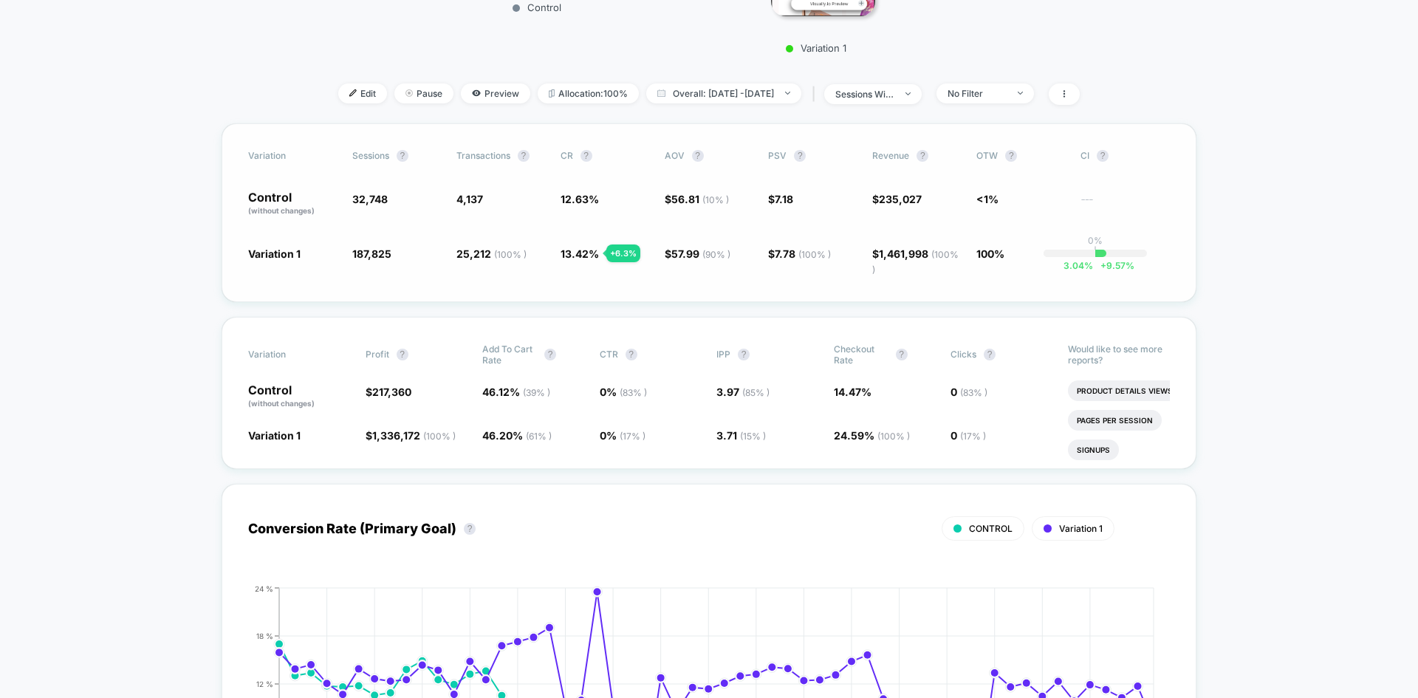
scroll to position [308, 0]
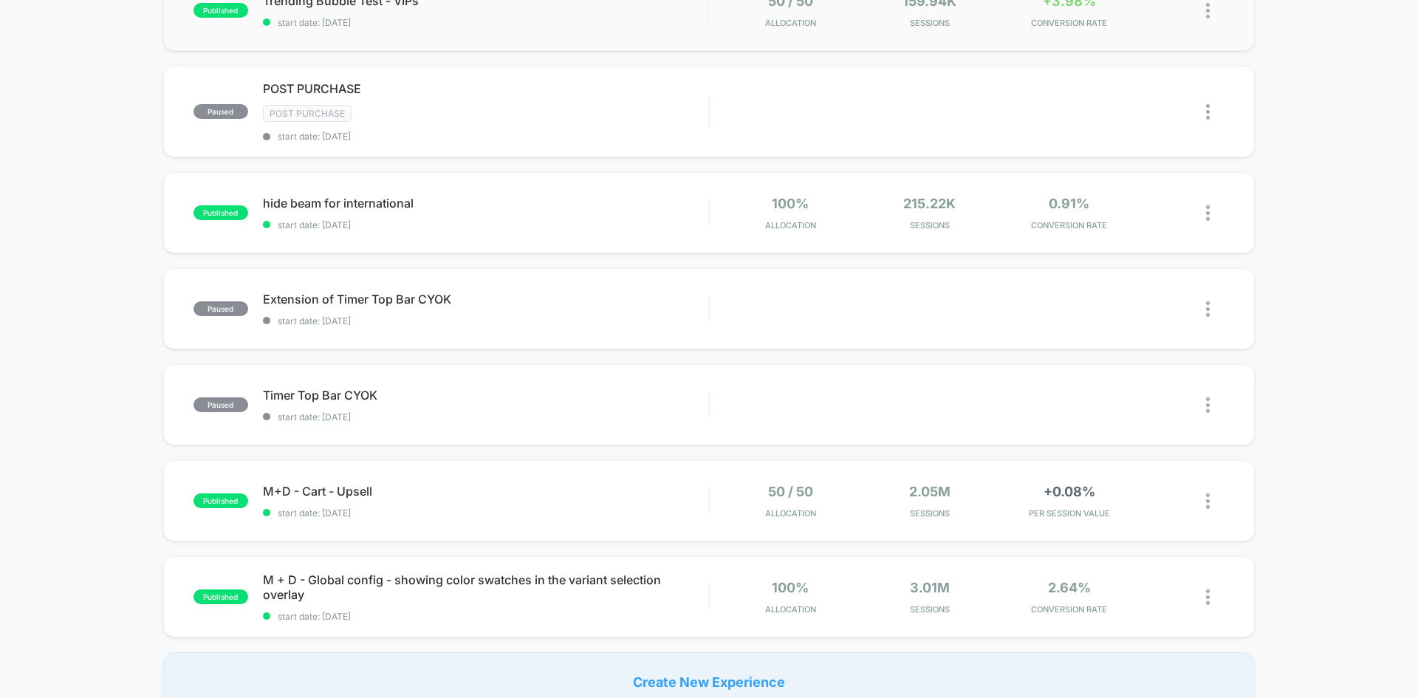
scroll to position [779, 0]
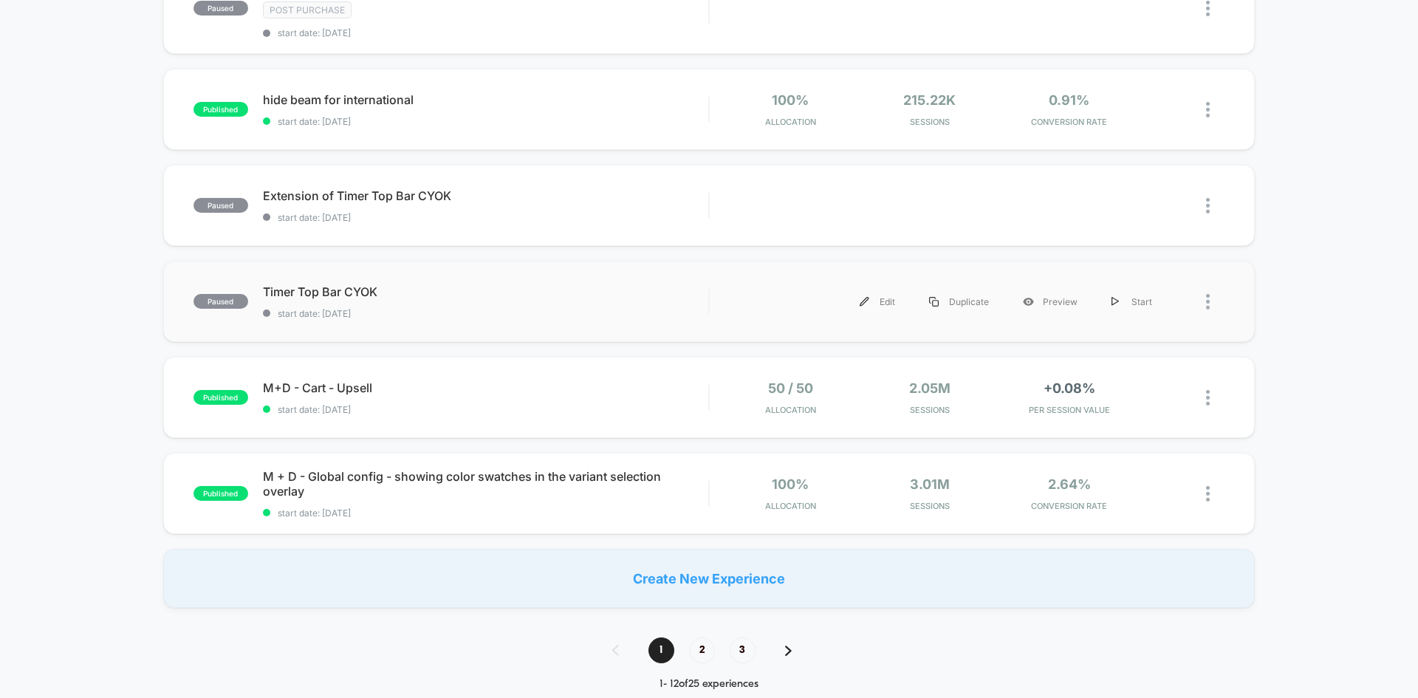
click at [586, 321] on div "paused Timer Top Bar CYOK start date: 9/24/2025 Edit Duplicate Preview Start" at bounding box center [709, 301] width 1092 height 81
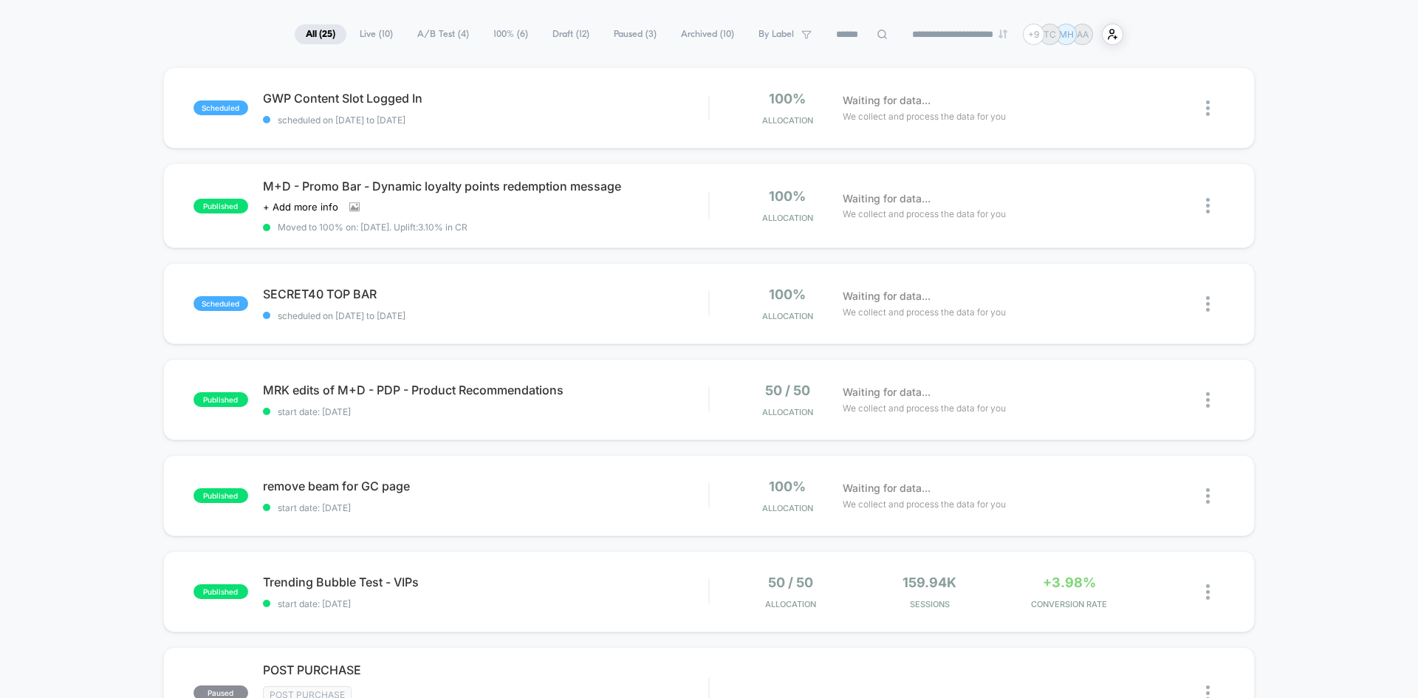
scroll to position [95, 0]
click at [682, 224] on span "Moved to 100% on: 10/9/2025 . Uplift: 3.10% in CR" at bounding box center [485, 226] width 445 height 11
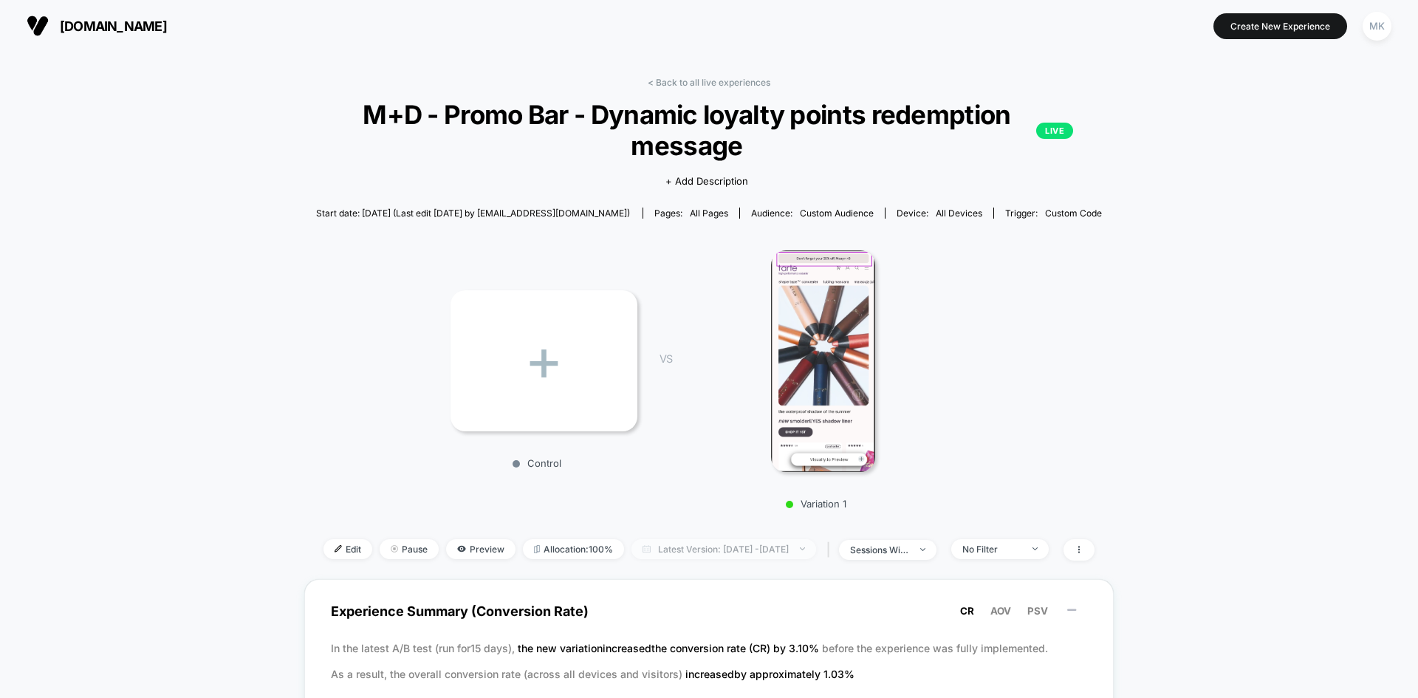
click at [689, 547] on span "Latest Version: Oct 9, 2025 - Oct 9, 2025" at bounding box center [724, 549] width 185 height 20
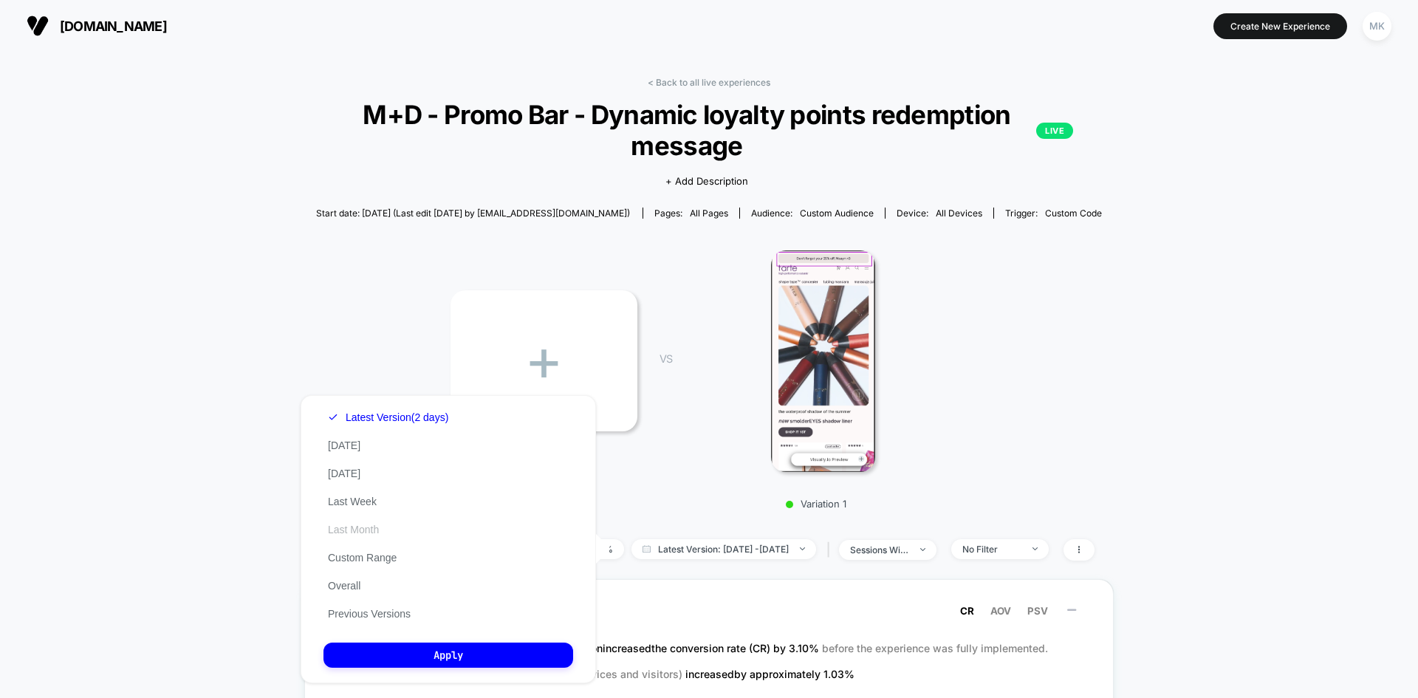
click at [373, 536] on button "Last Month" at bounding box center [354, 529] width 60 height 13
click at [381, 620] on button "Previous Versions" at bounding box center [370, 613] width 92 height 13
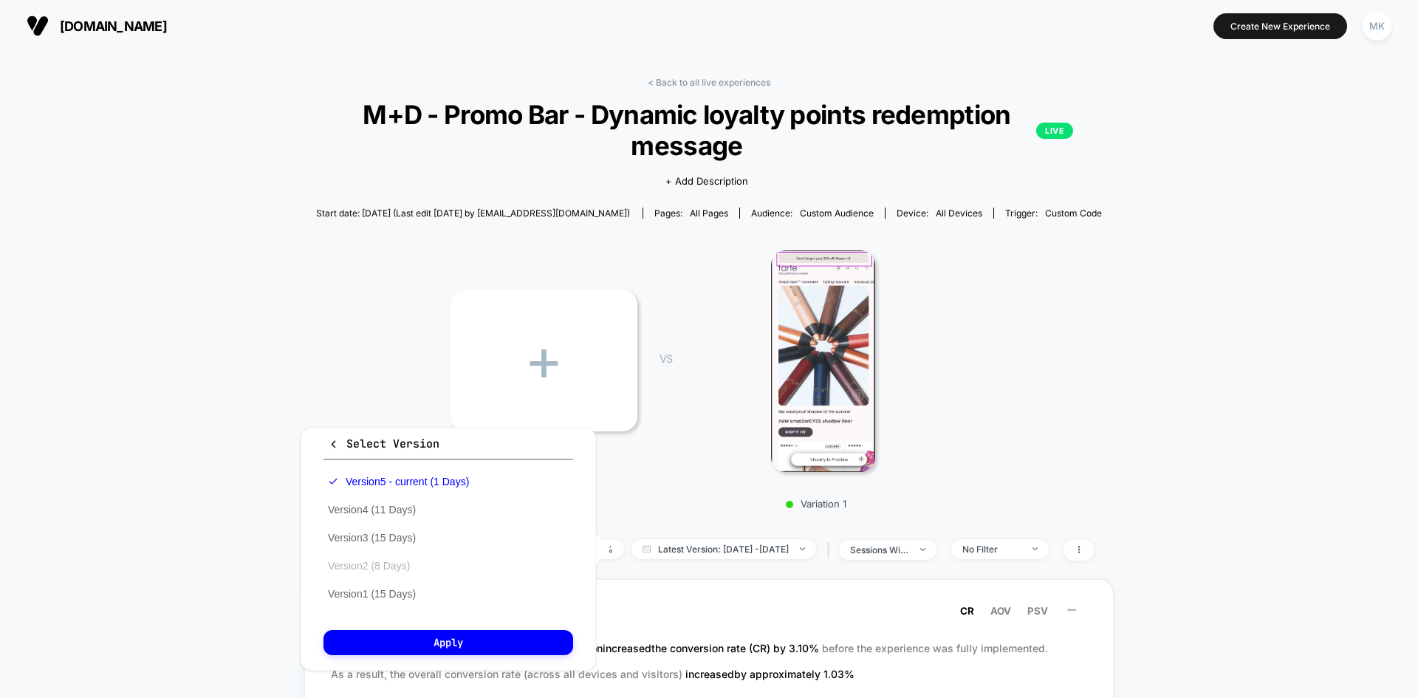
click at [398, 566] on button "Version 2 (8 Days)" at bounding box center [369, 565] width 91 height 13
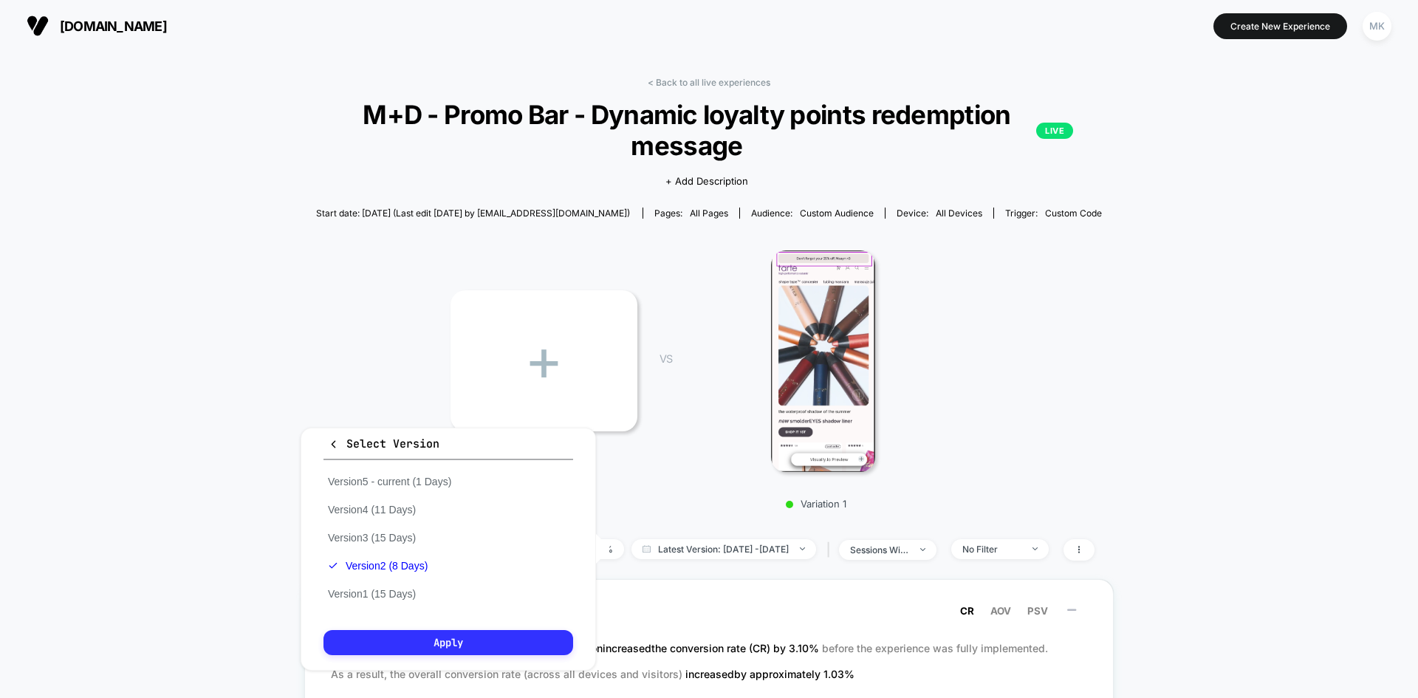
click at [404, 646] on button "Apply" at bounding box center [449, 642] width 250 height 25
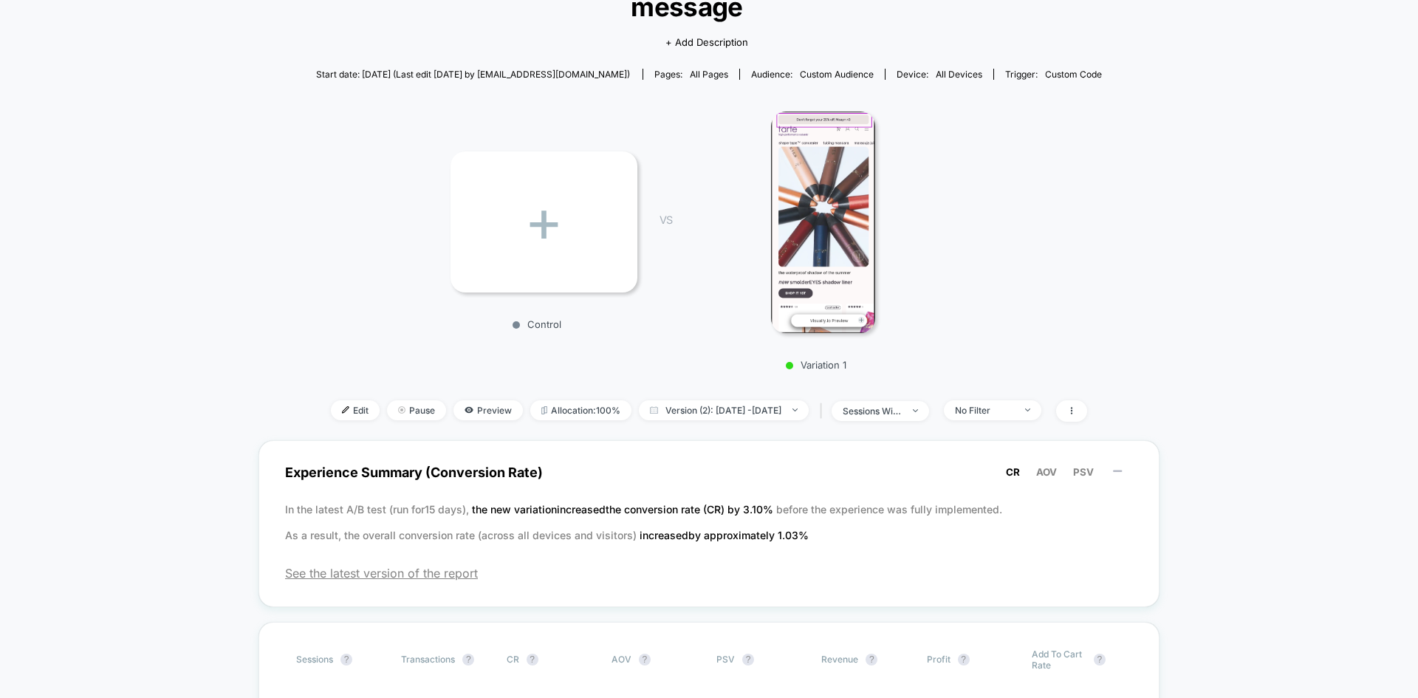
scroll to position [140, 0]
click at [665, 412] on span "Version (2): Aug 28, 2025 - Sep 4, 2025" at bounding box center [724, 410] width 170 height 20
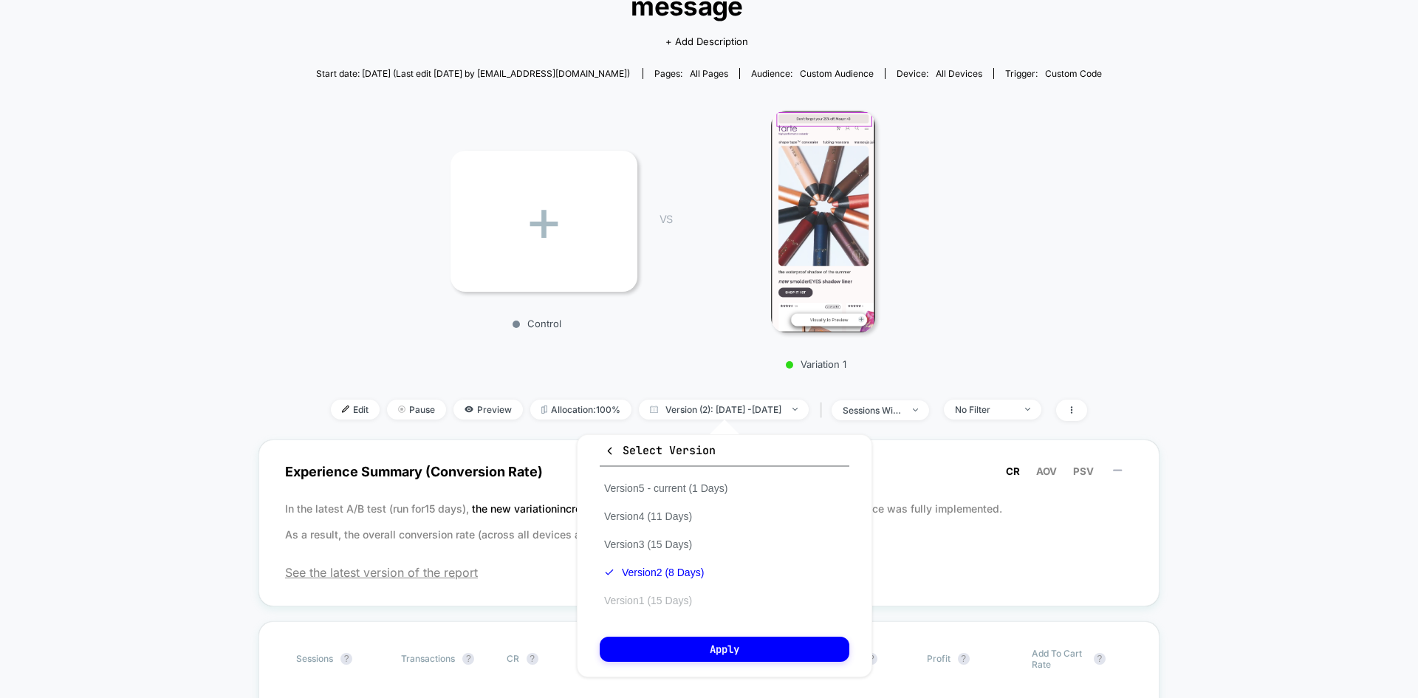
click at [639, 601] on button "Version 1 (15 Days)" at bounding box center [648, 600] width 97 height 13
click at [684, 649] on button "Apply" at bounding box center [725, 649] width 250 height 25
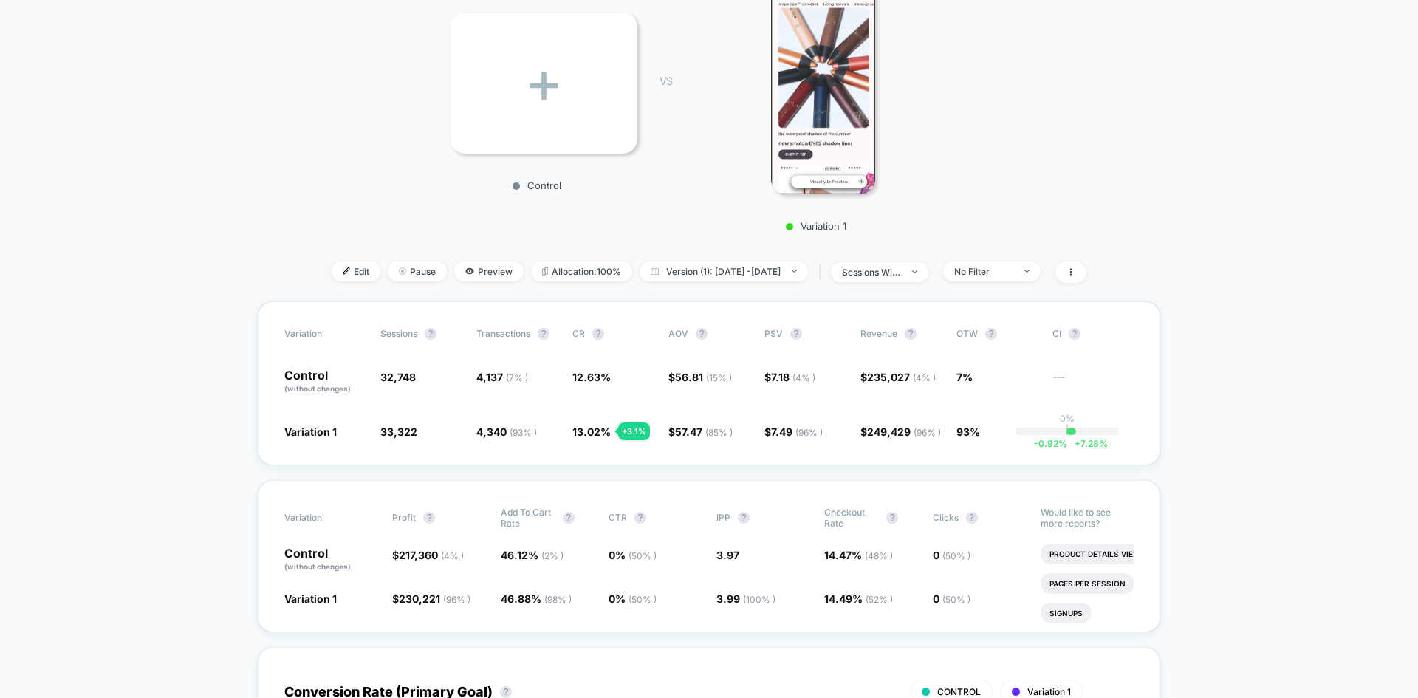
scroll to position [283, 0]
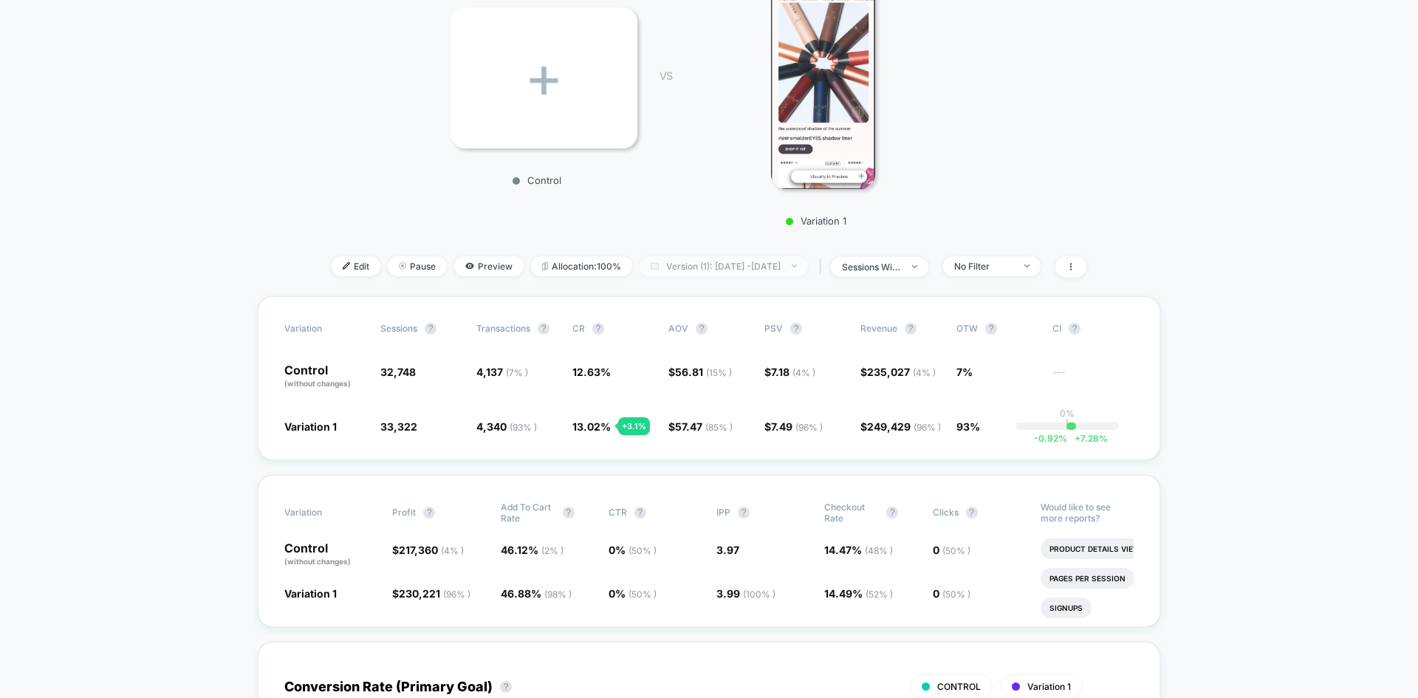
click at [731, 270] on span "Version (1): Aug 14, 2025 - Aug 28, 2025" at bounding box center [724, 266] width 168 height 20
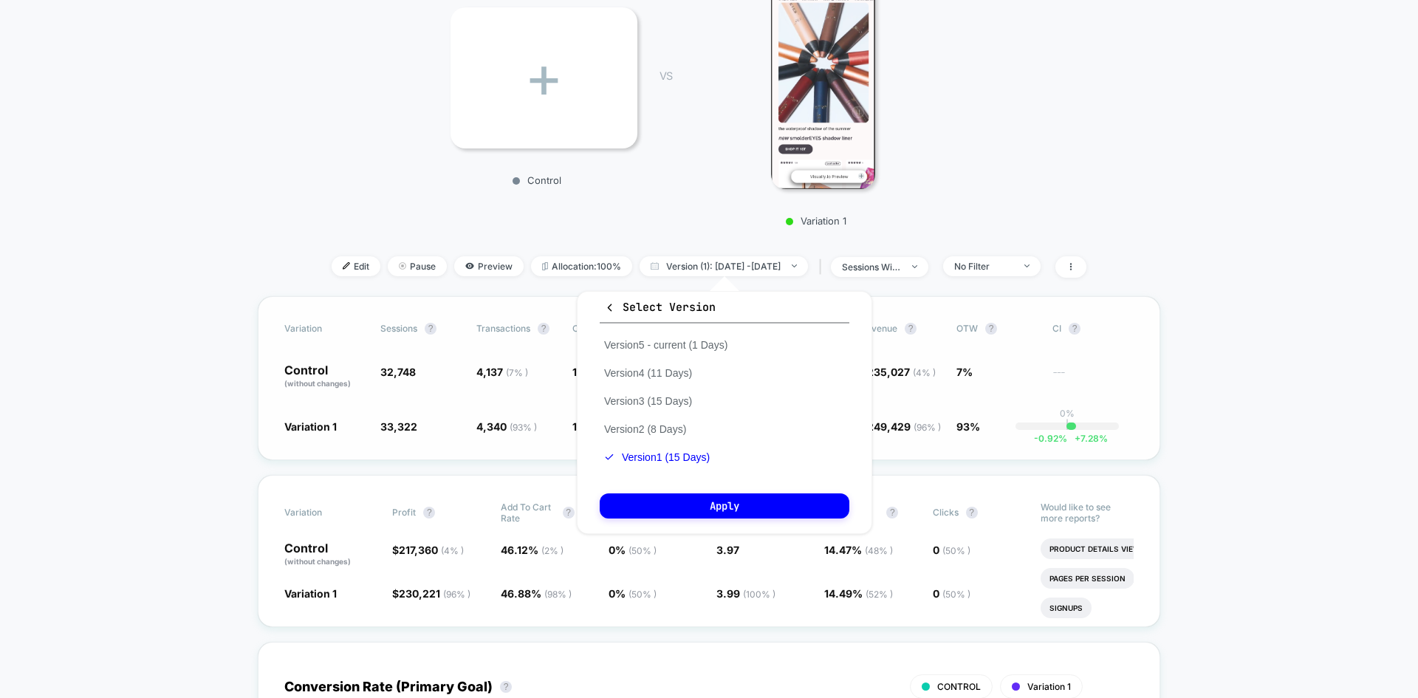
click at [912, 433] on span "$ 249,429 ( 96 % ) + 4.3 %" at bounding box center [901, 426] width 81 height 15
